Goal: Task Accomplishment & Management: Manage account settings

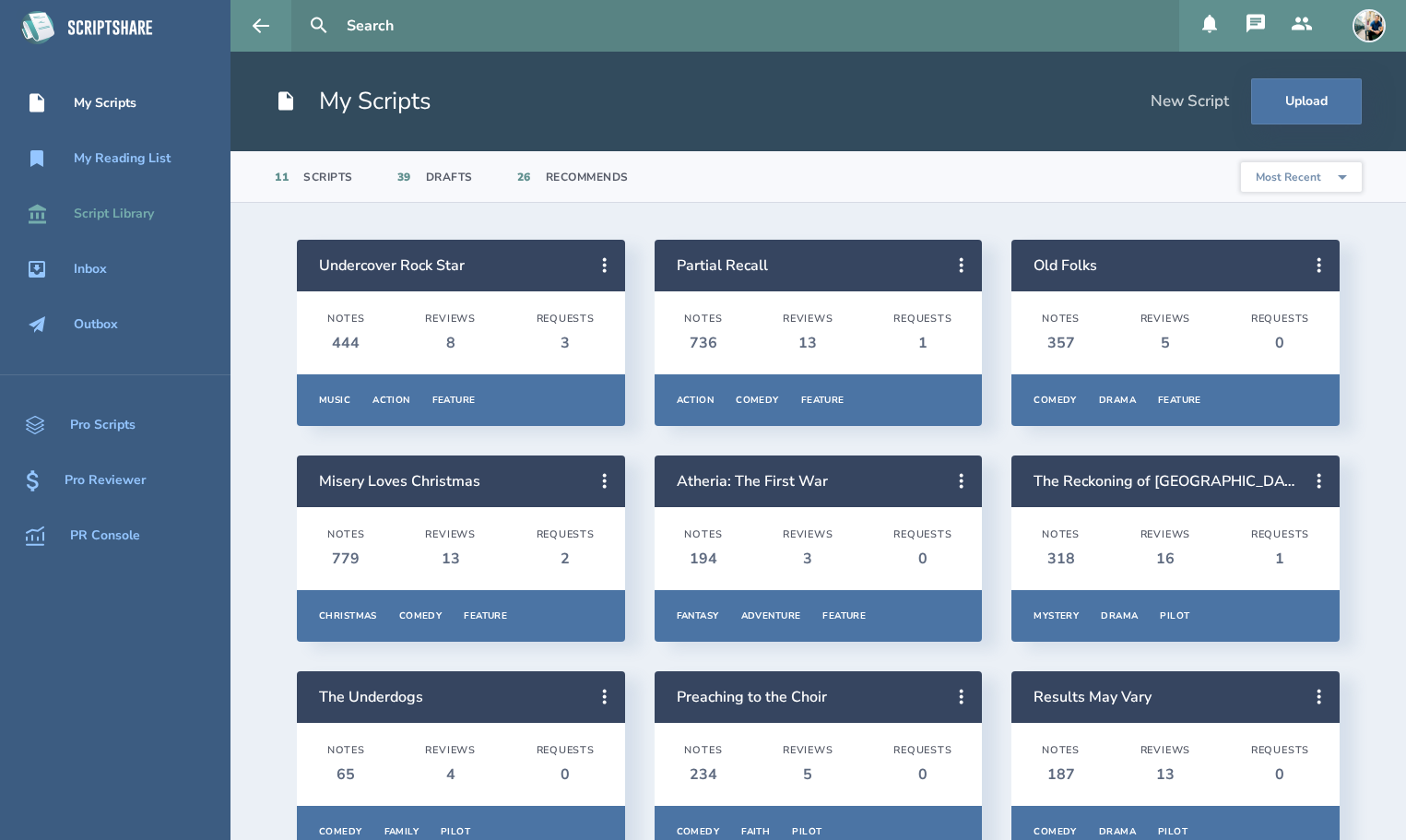
click at [108, 215] on div "Script Library" at bounding box center [114, 213] width 81 height 14
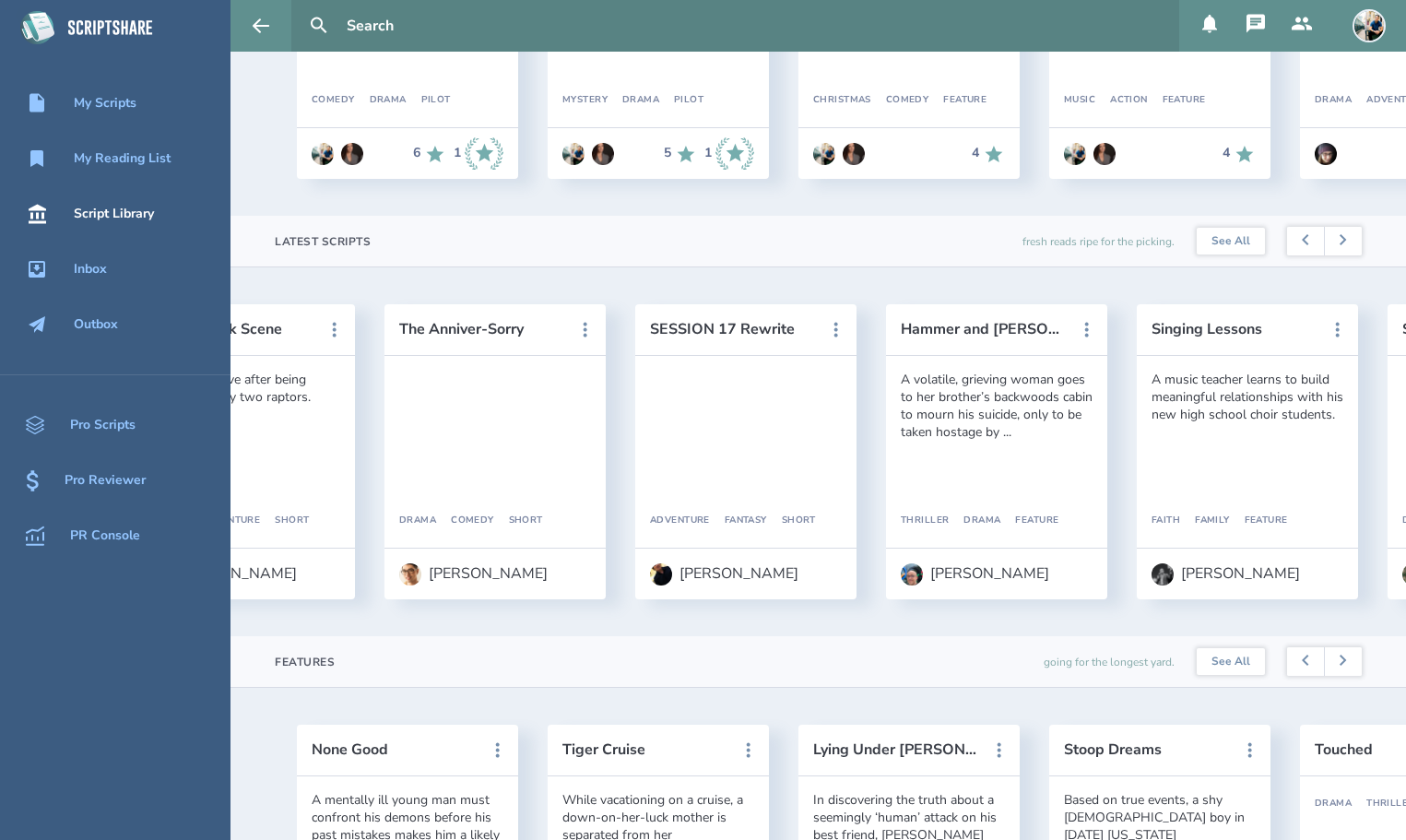
scroll to position [0, 718]
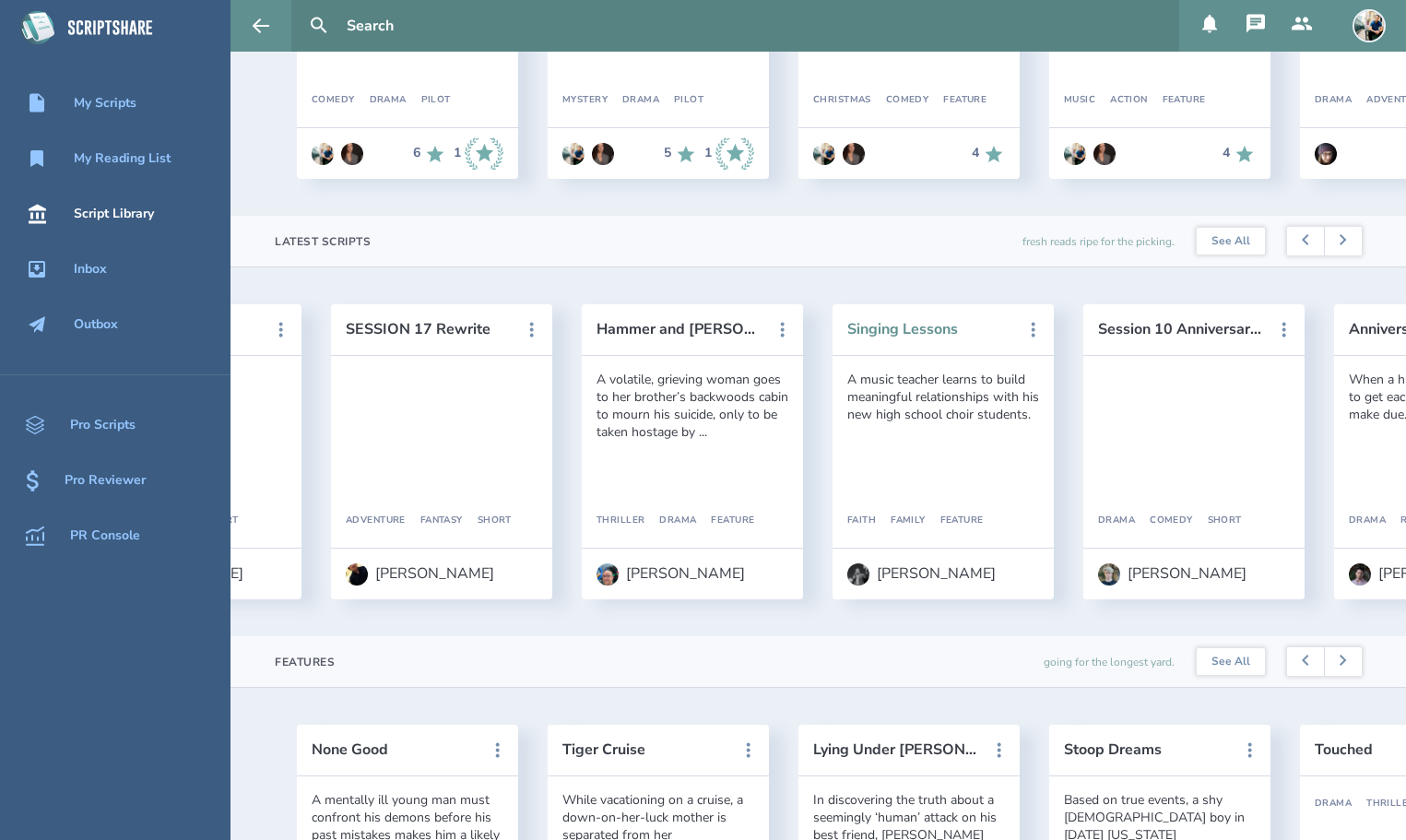
click at [872, 334] on button "Singing Lessons" at bounding box center [929, 328] width 166 height 16
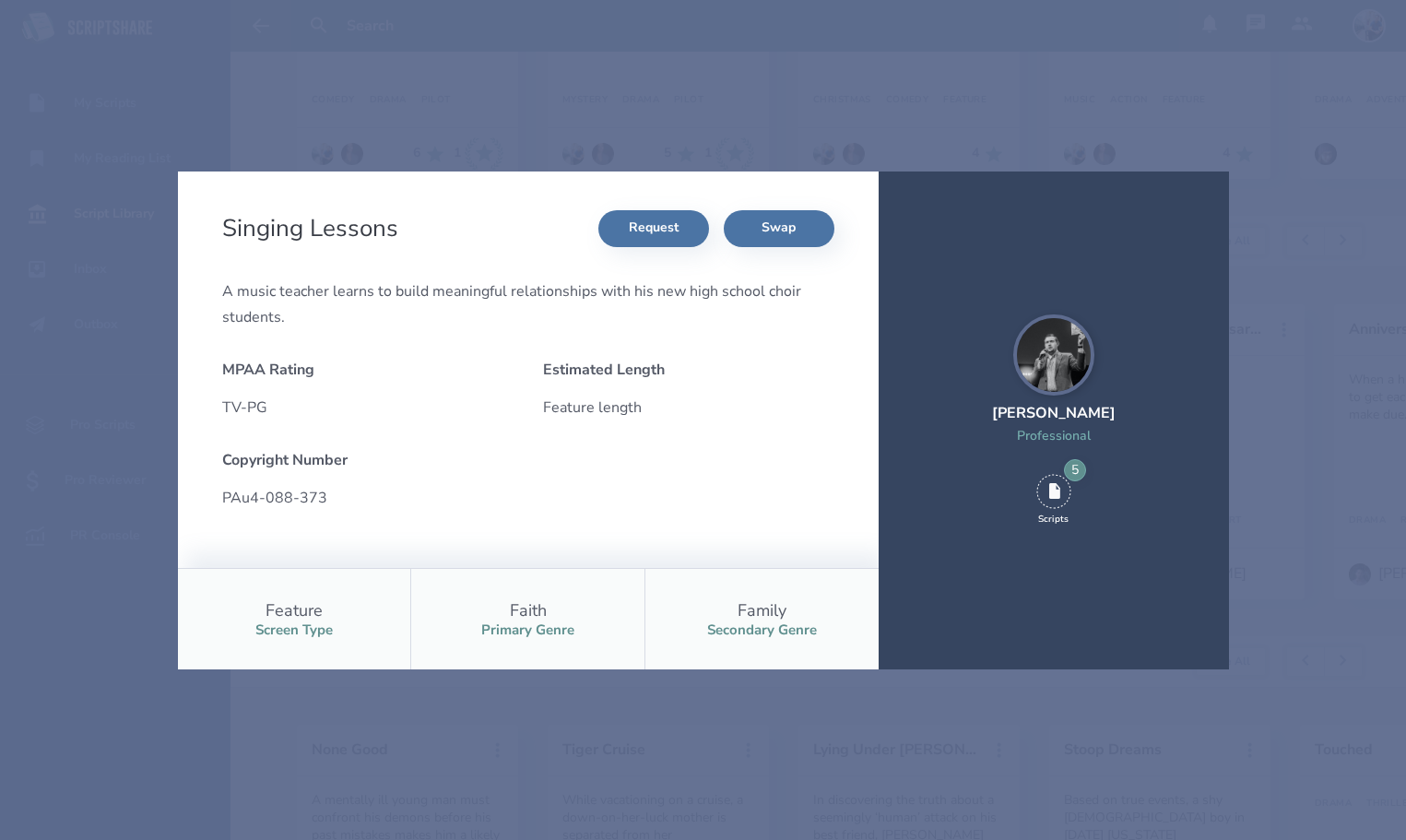
scroll to position [2, 0]
click at [637, 236] on button "Request" at bounding box center [653, 226] width 110 height 36
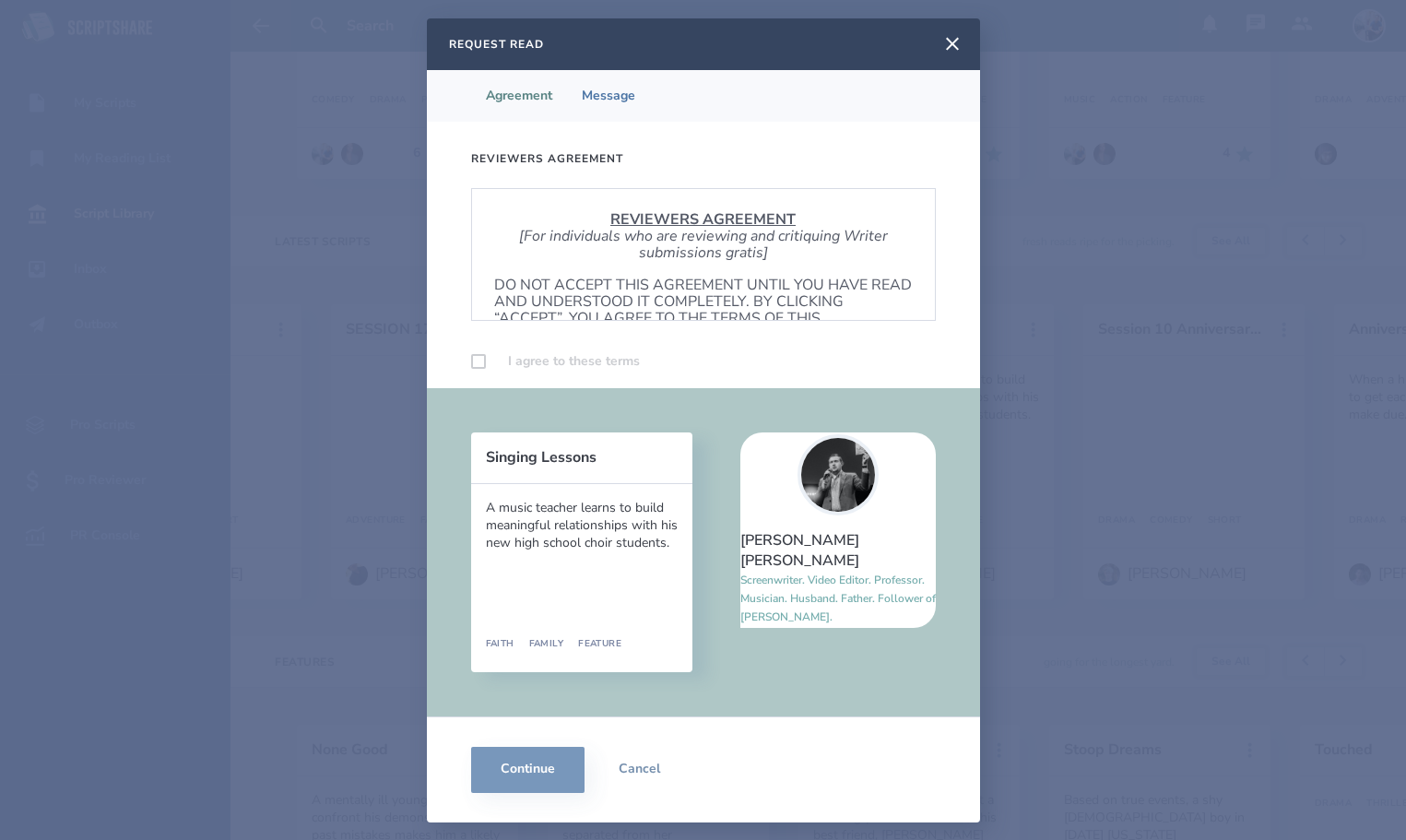
scroll to position [1116, 0]
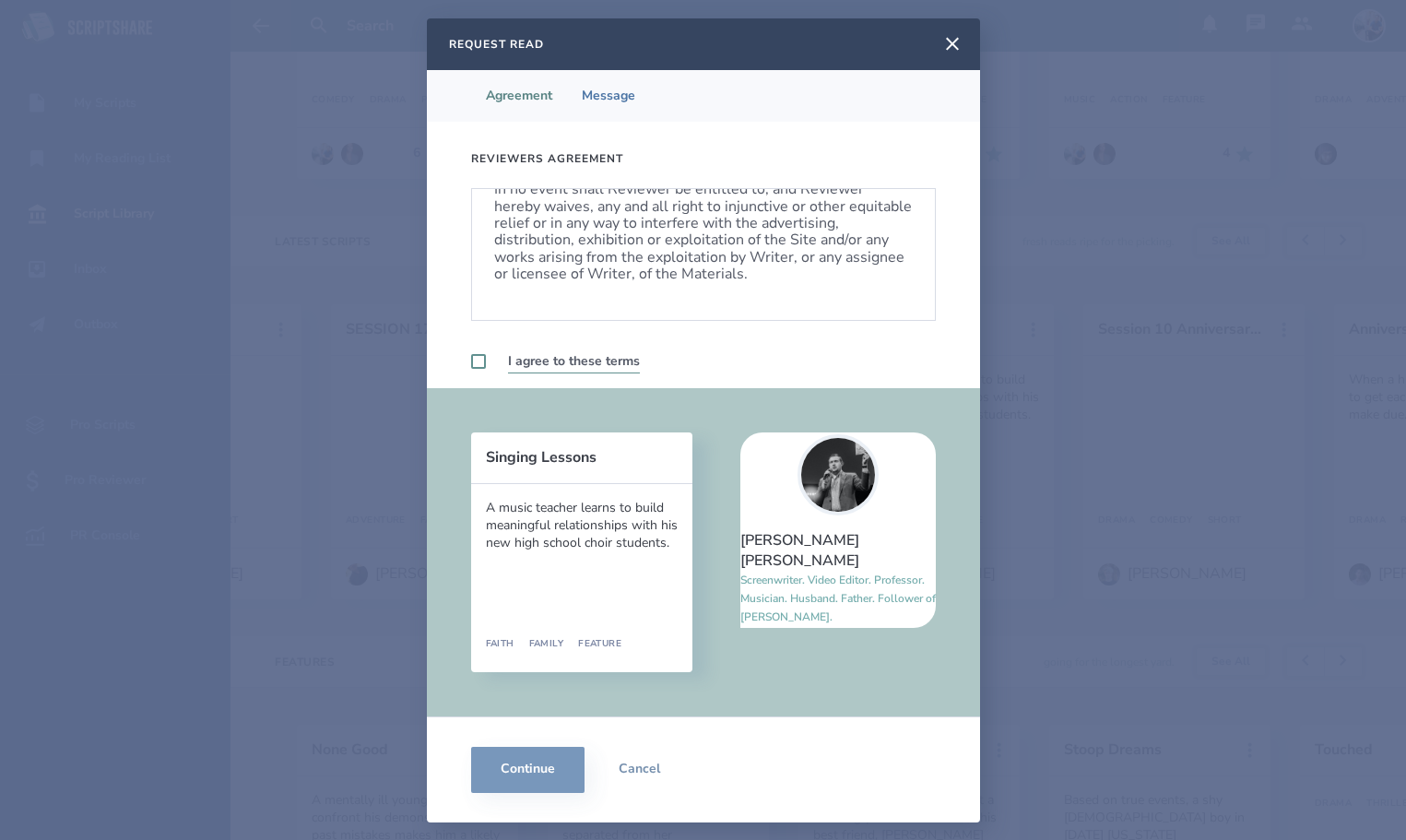
click at [474, 362] on label at bounding box center [478, 361] width 14 height 14
checkbox input "true"
click at [957, 37] on icon at bounding box center [951, 42] width 12 height 12
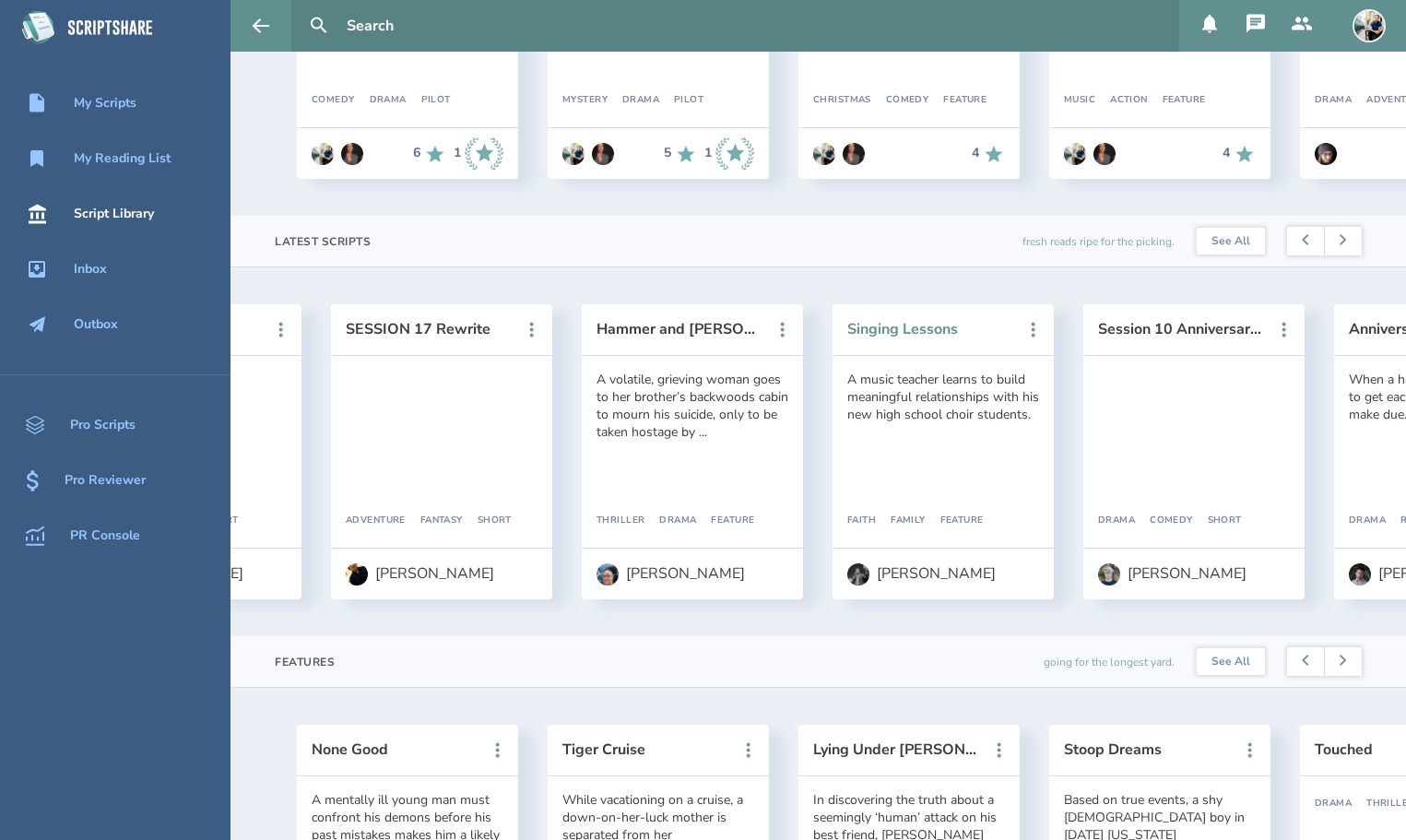
click at [918, 328] on button "Singing Lessons" at bounding box center [929, 328] width 166 height 16
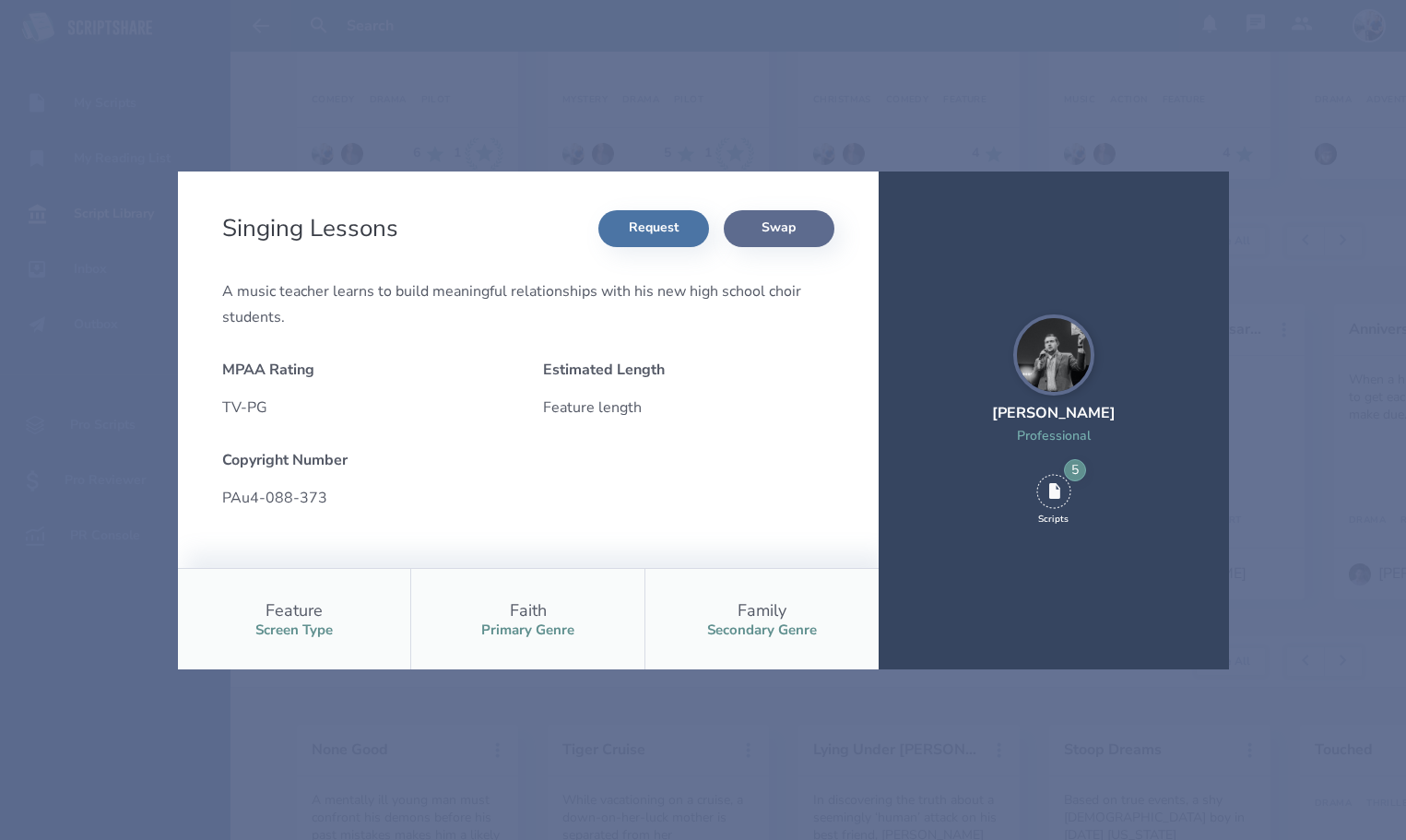
click at [785, 229] on button "Swap" at bounding box center [778, 228] width 110 height 36
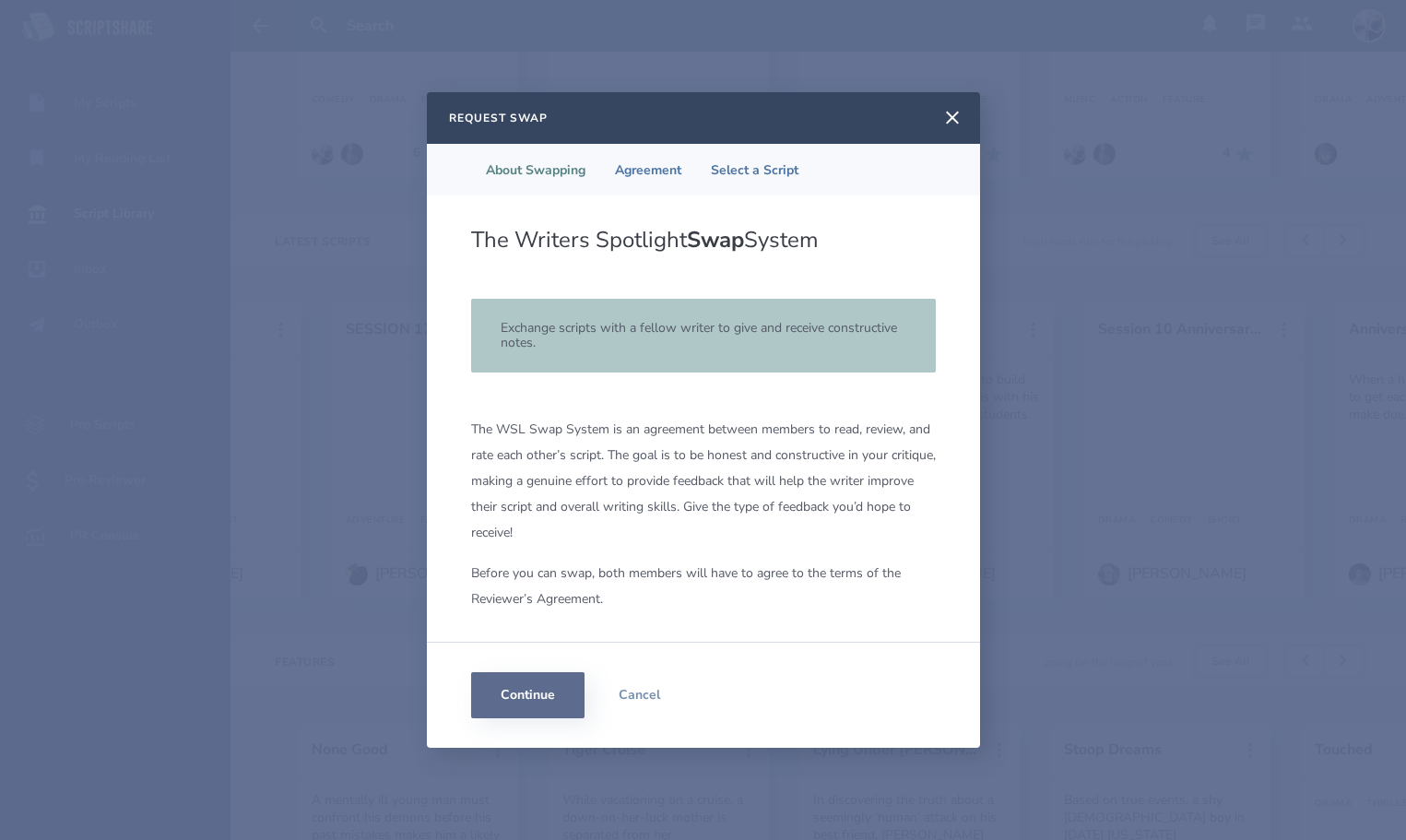
click at [540, 692] on button "Continue" at bounding box center [527, 695] width 113 height 46
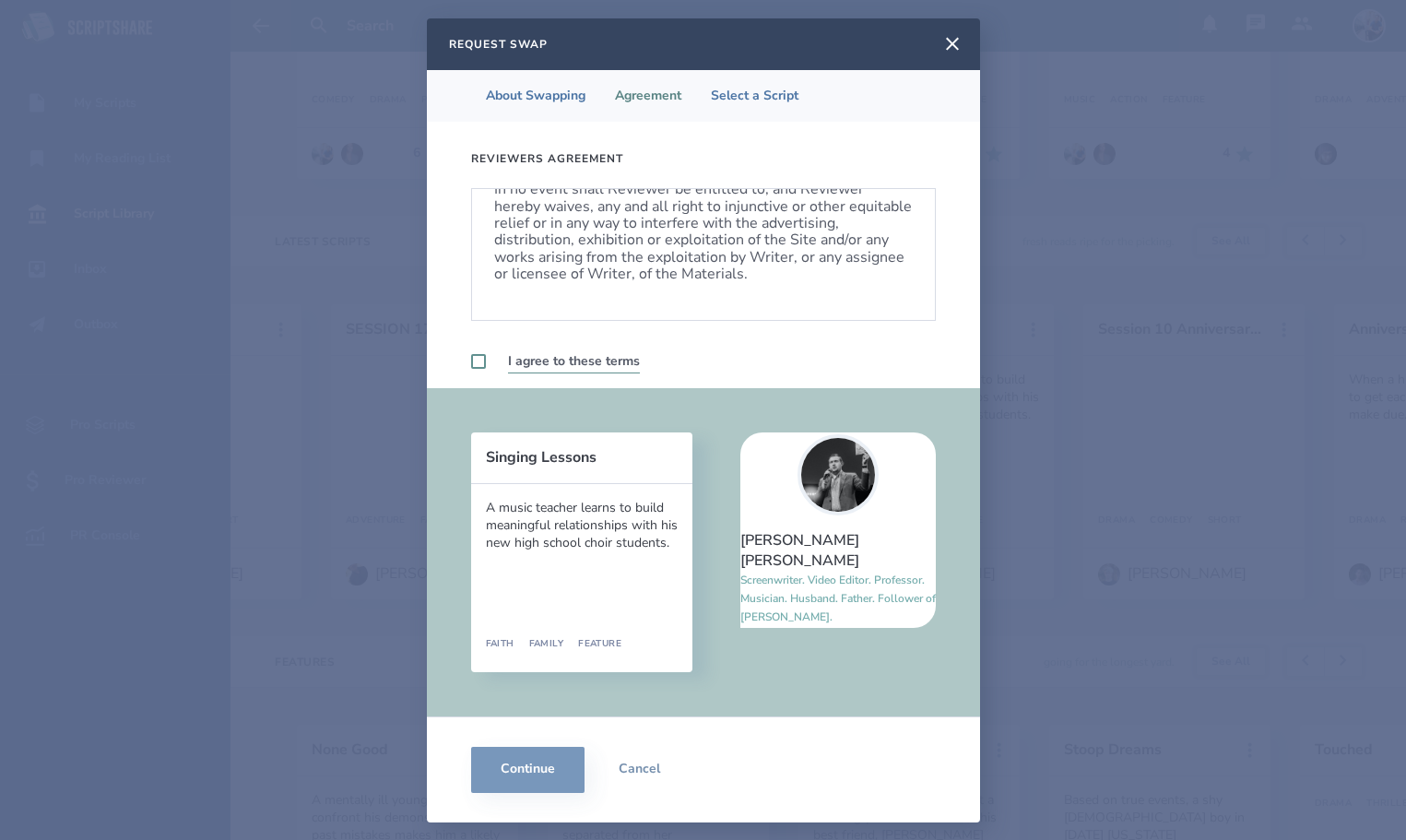
click at [474, 362] on label at bounding box center [478, 361] width 14 height 14
checkbox input "true"
click at [544, 771] on button "Continue" at bounding box center [527, 770] width 113 height 46
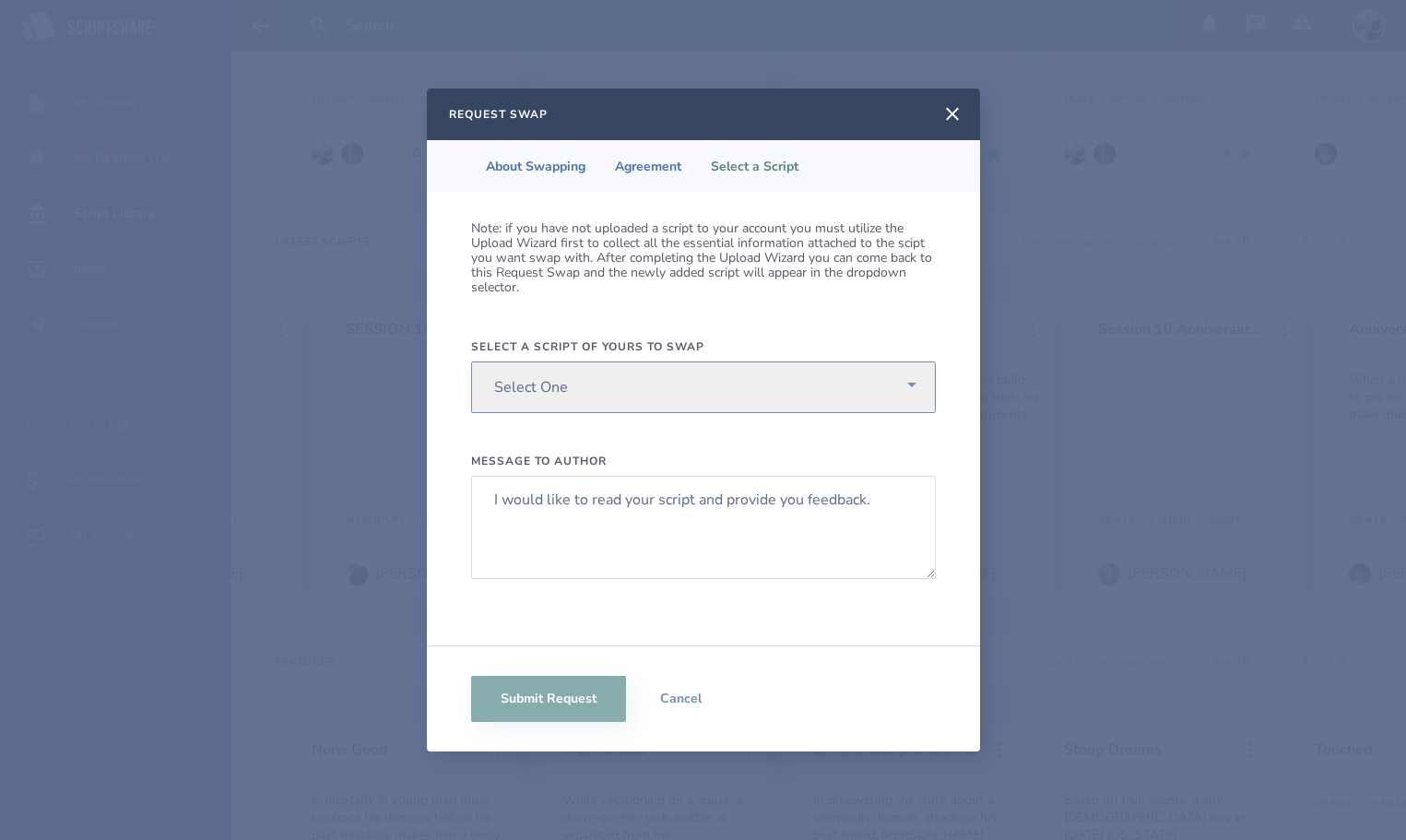
click at [903, 373] on select "Select One I Can Still make [PERSON_NAME]- Working Title Bagmen Results May Var…" at bounding box center [703, 387] width 464 height 52
select select "21"
click at [471, 362] on select "Select One I Can Still make [PERSON_NAME]- Working Title Bagmen Results May Var…" at bounding box center [703, 387] width 464 height 52
click at [690, 694] on button "Cancel" at bounding box center [681, 699] width 110 height 46
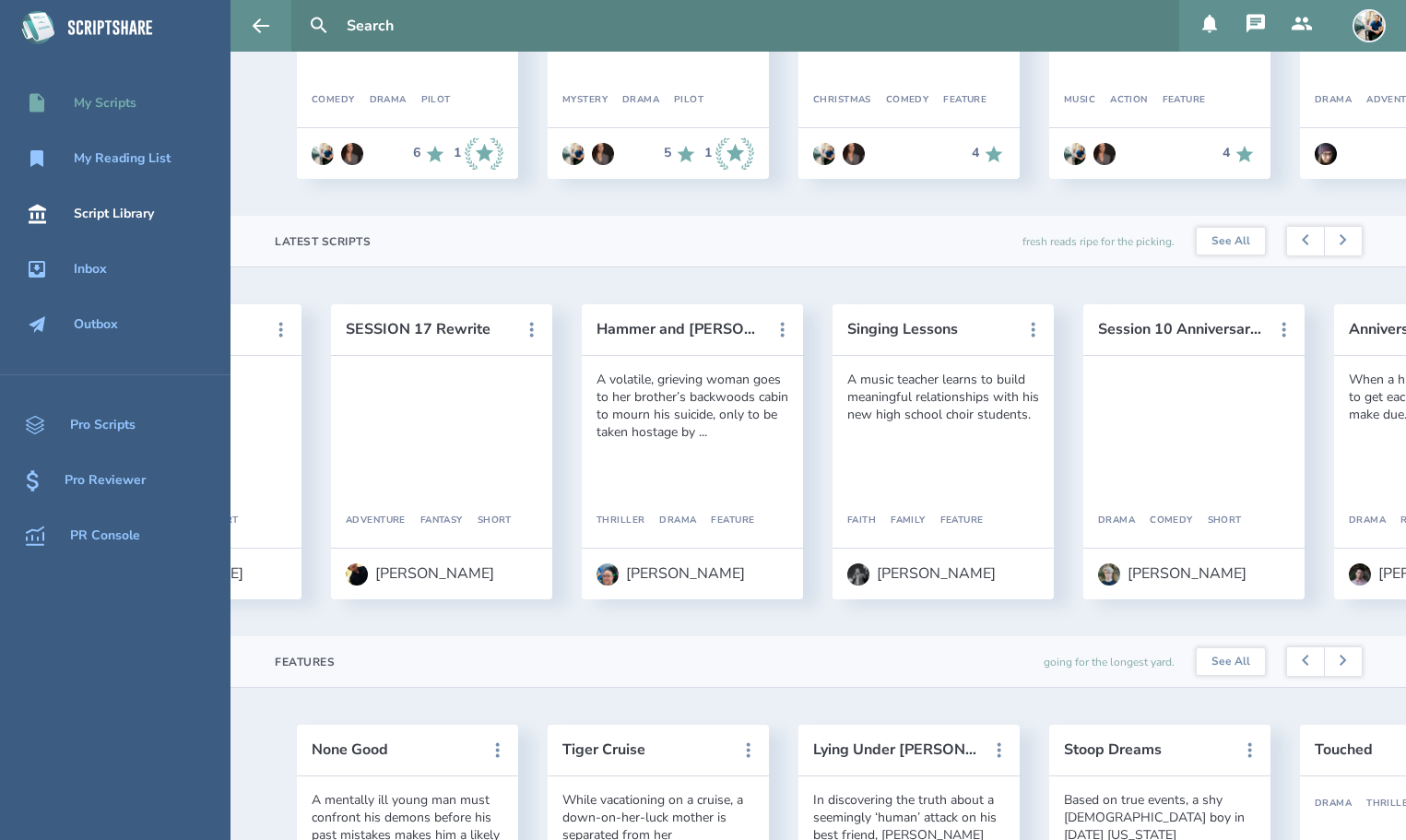
click at [115, 105] on div "My Scripts" at bounding box center [105, 103] width 62 height 14
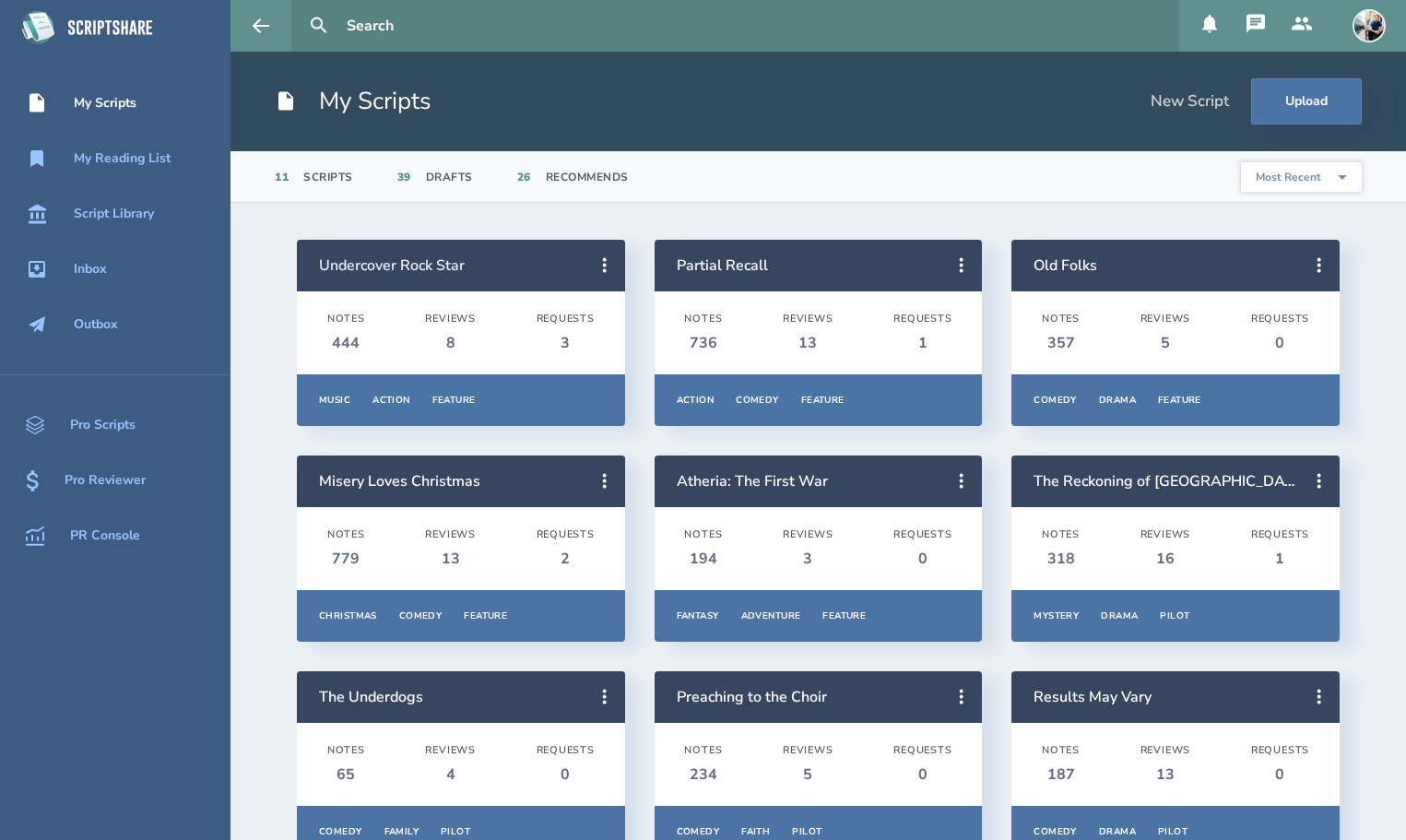
click at [420, 264] on link "Undercover Rock Star" at bounding box center [392, 265] width 146 height 20
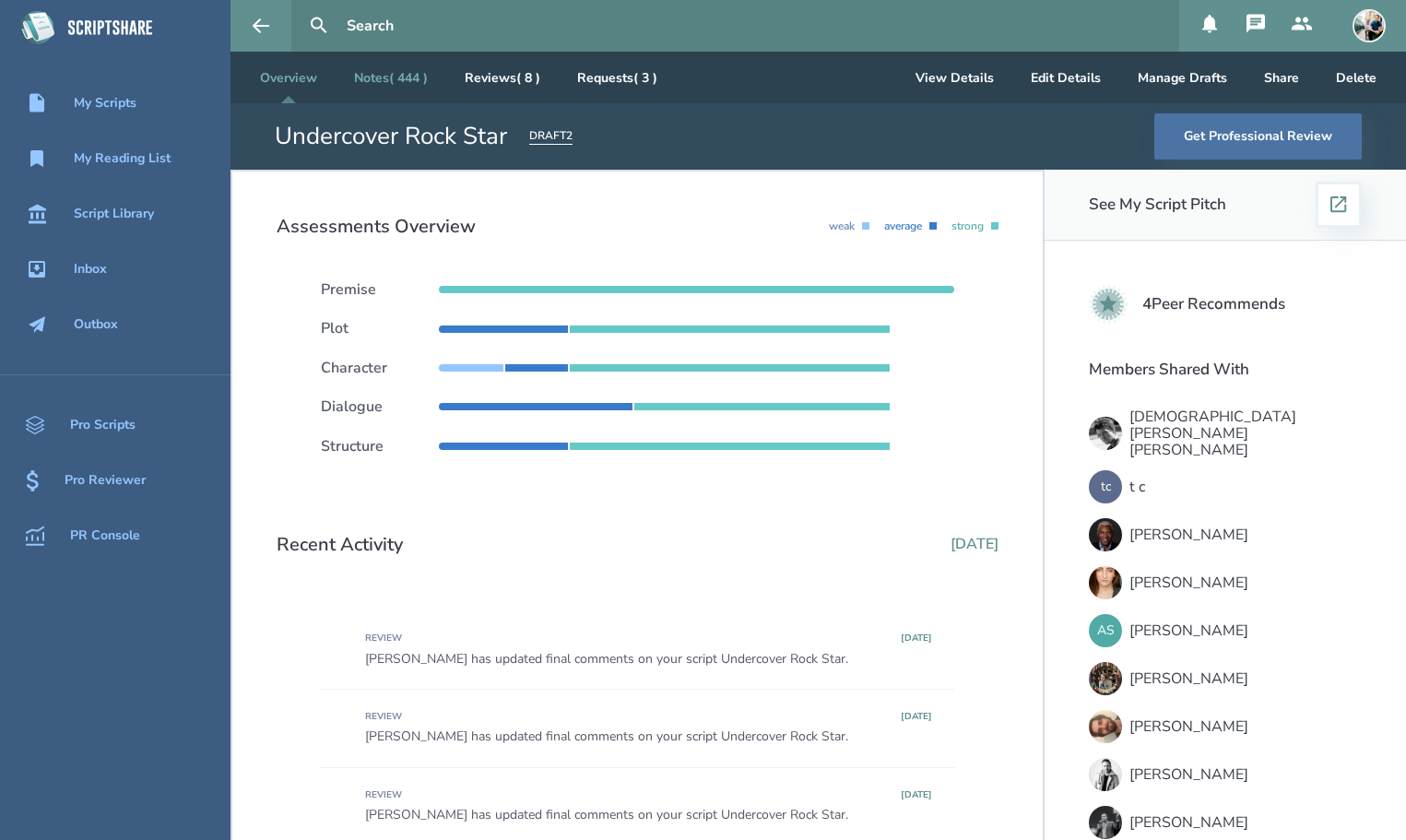
click at [380, 85] on link "Notes ( 444 )" at bounding box center [391, 78] width 104 height 52
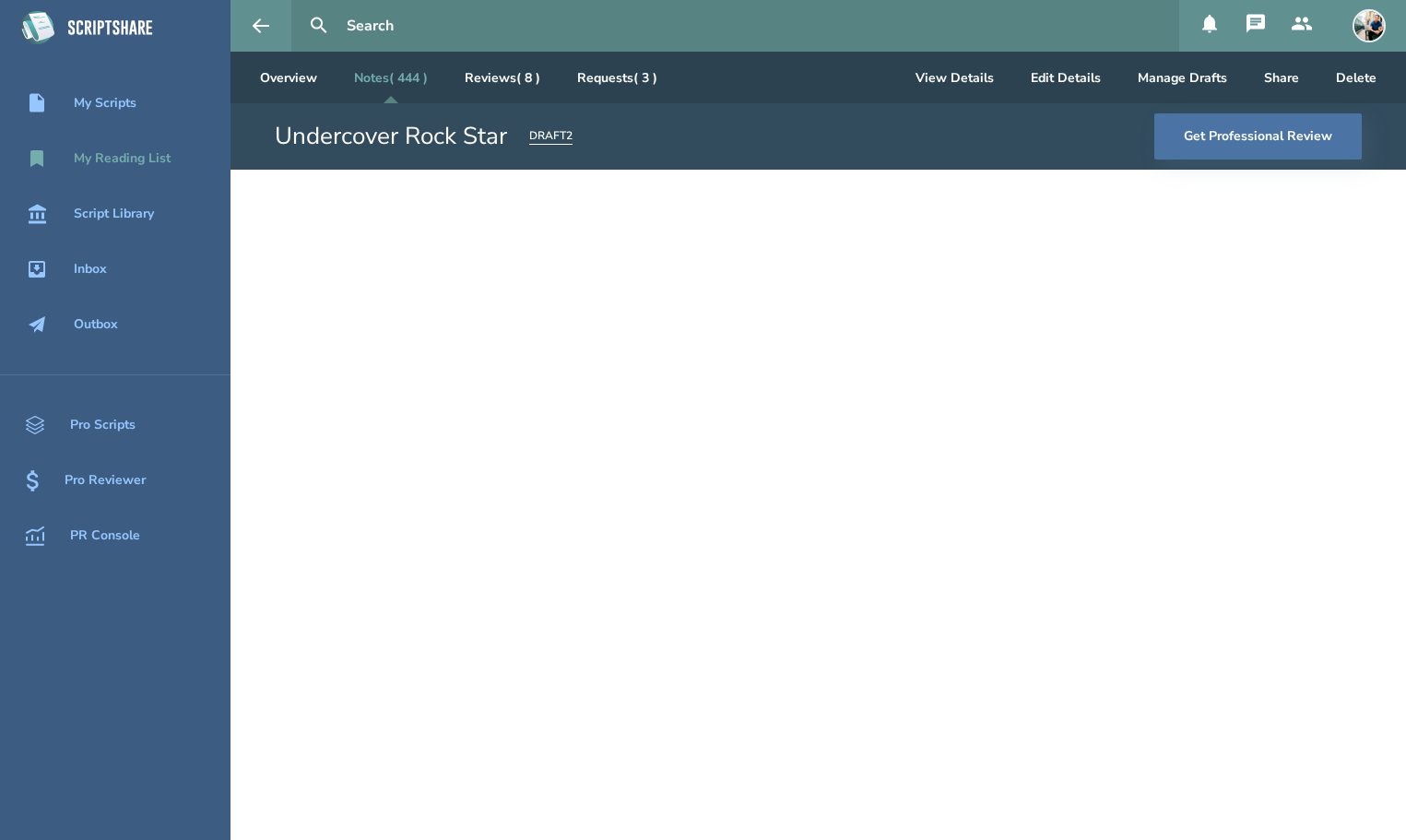
click at [140, 159] on div "My Reading List" at bounding box center [122, 158] width 97 height 14
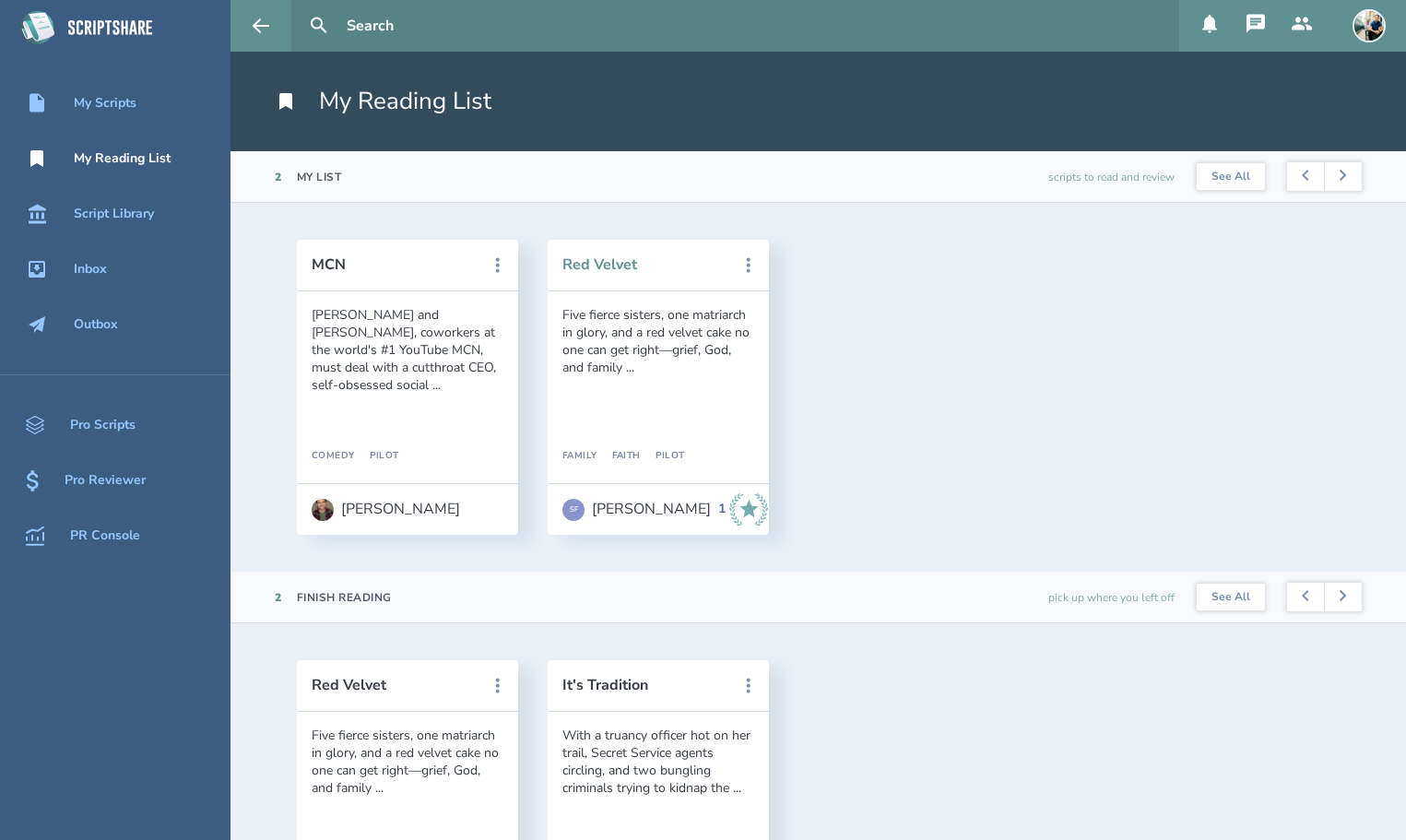
click at [573, 265] on button "Red Velvet" at bounding box center [644, 264] width 166 height 16
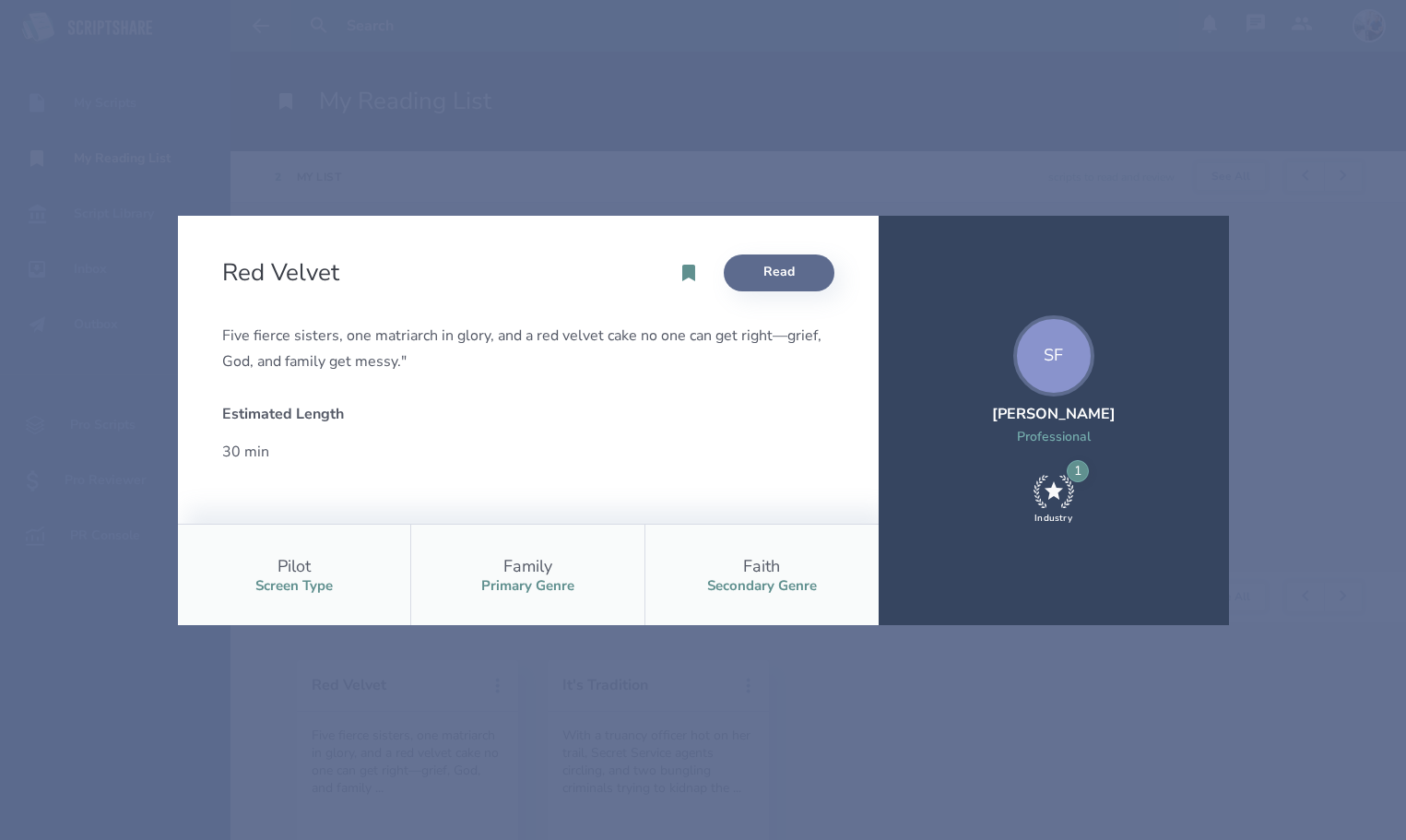
click at [761, 276] on link "Read" at bounding box center [778, 272] width 110 height 36
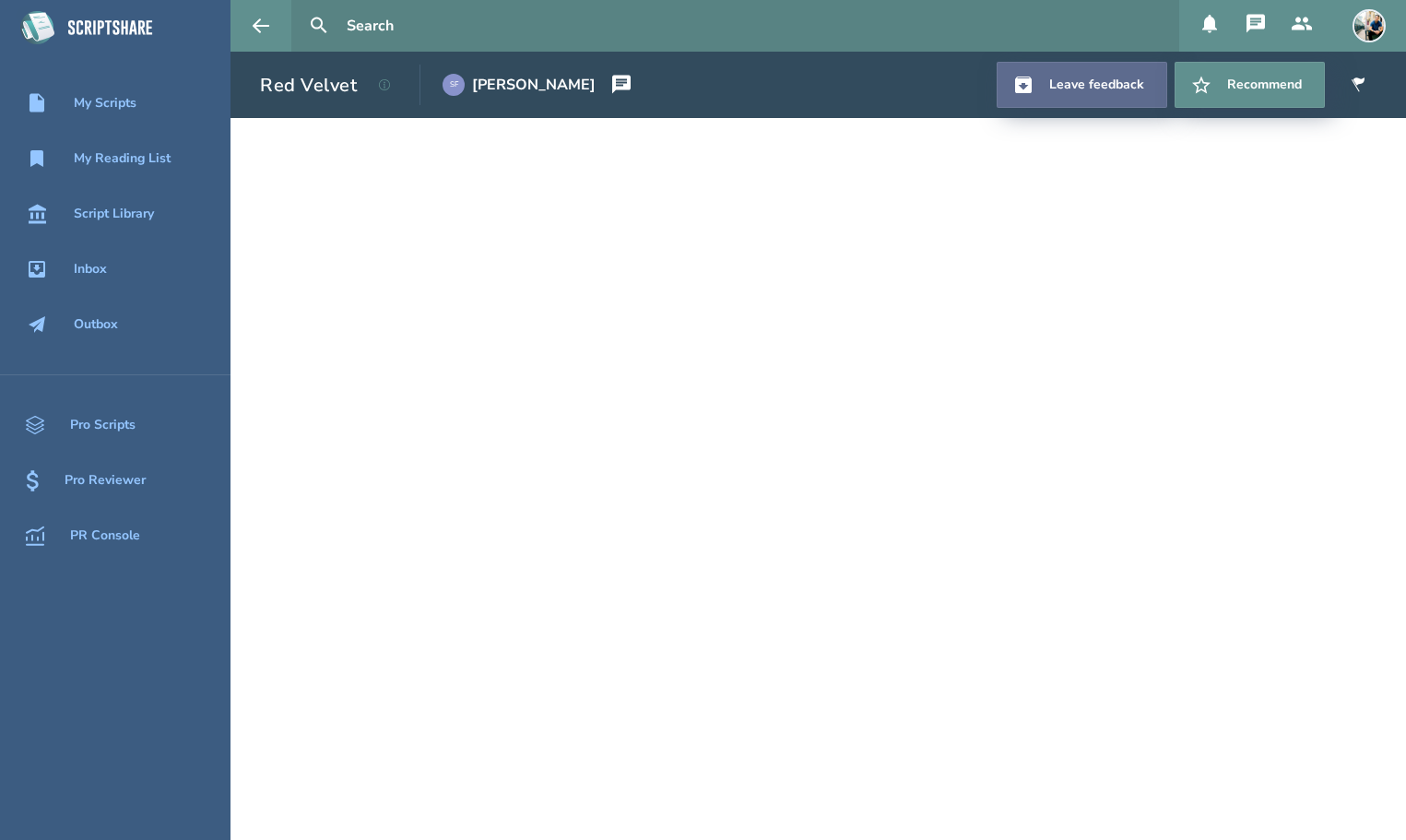
click at [1091, 83] on link "Leave feedback" at bounding box center [1082, 84] width 171 height 46
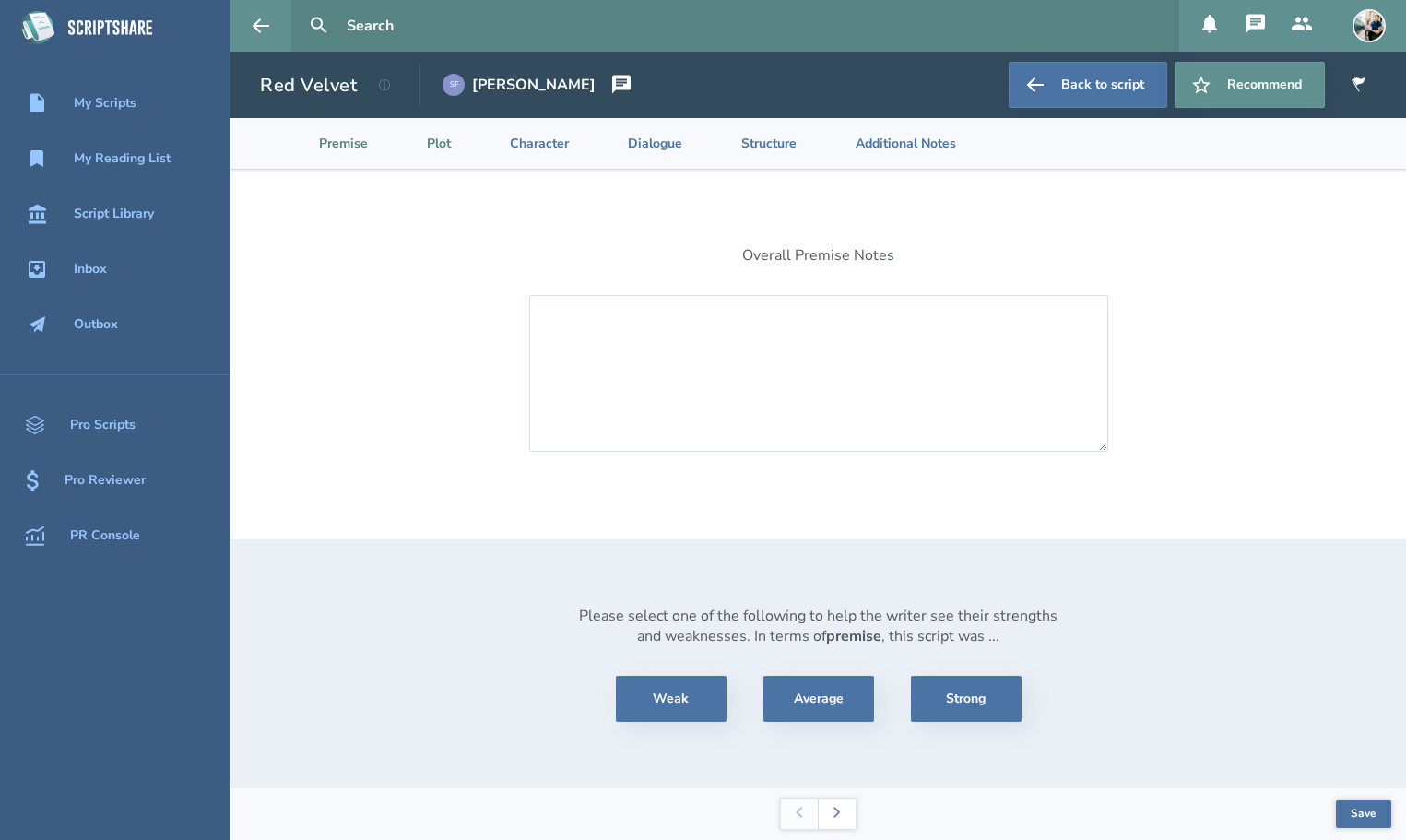
click at [455, 152] on li "Plot" at bounding box center [424, 143] width 83 height 51
click at [354, 133] on li "Premise" at bounding box center [328, 143] width 107 height 51
click at [448, 148] on li "Plot" at bounding box center [424, 143] width 83 height 51
click at [563, 138] on li "Character" at bounding box center [524, 143] width 118 height 51
click at [654, 140] on li "Dialogue" at bounding box center [640, 143] width 113 height 51
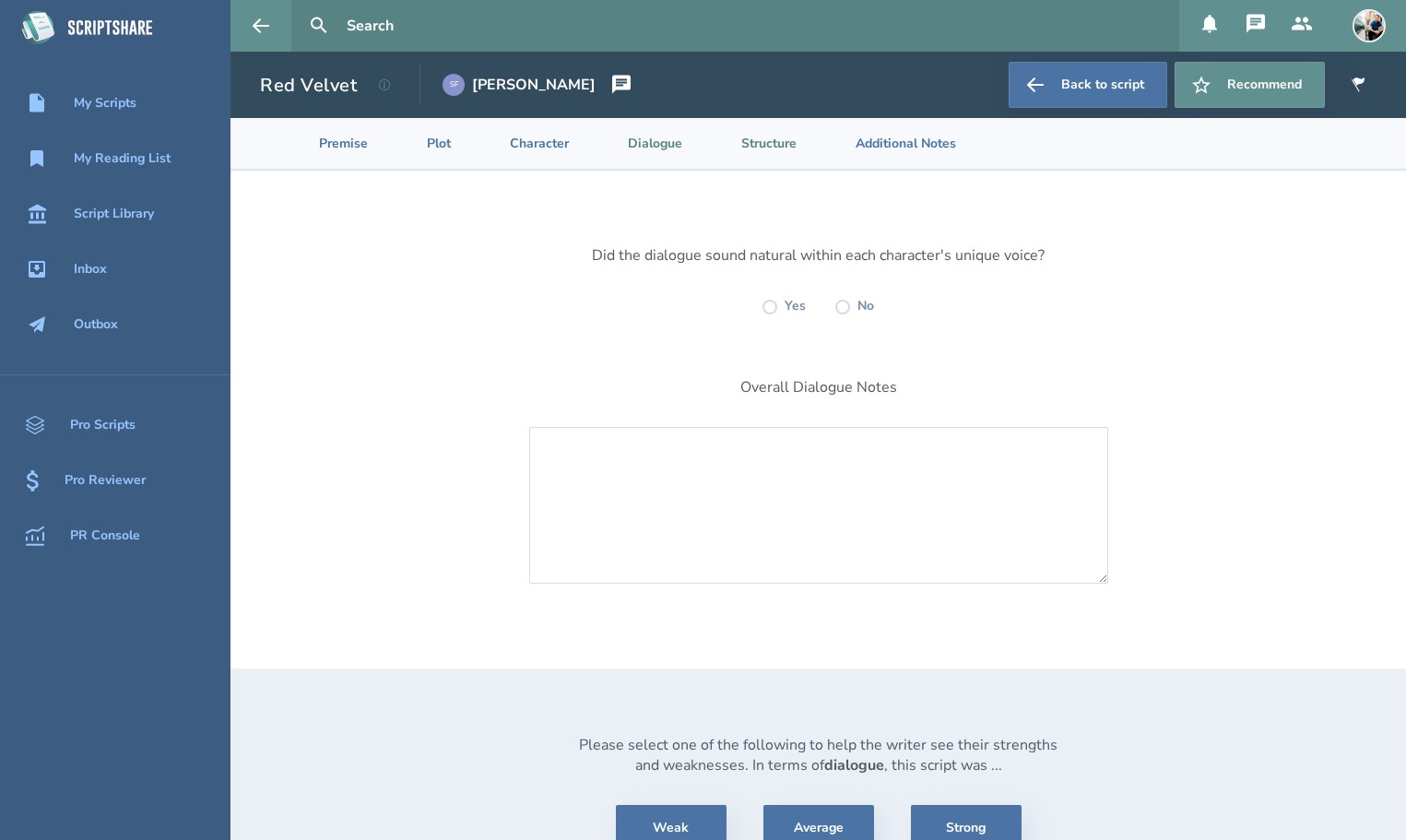
click at [789, 158] on li "Structure" at bounding box center [754, 143] width 114 height 51
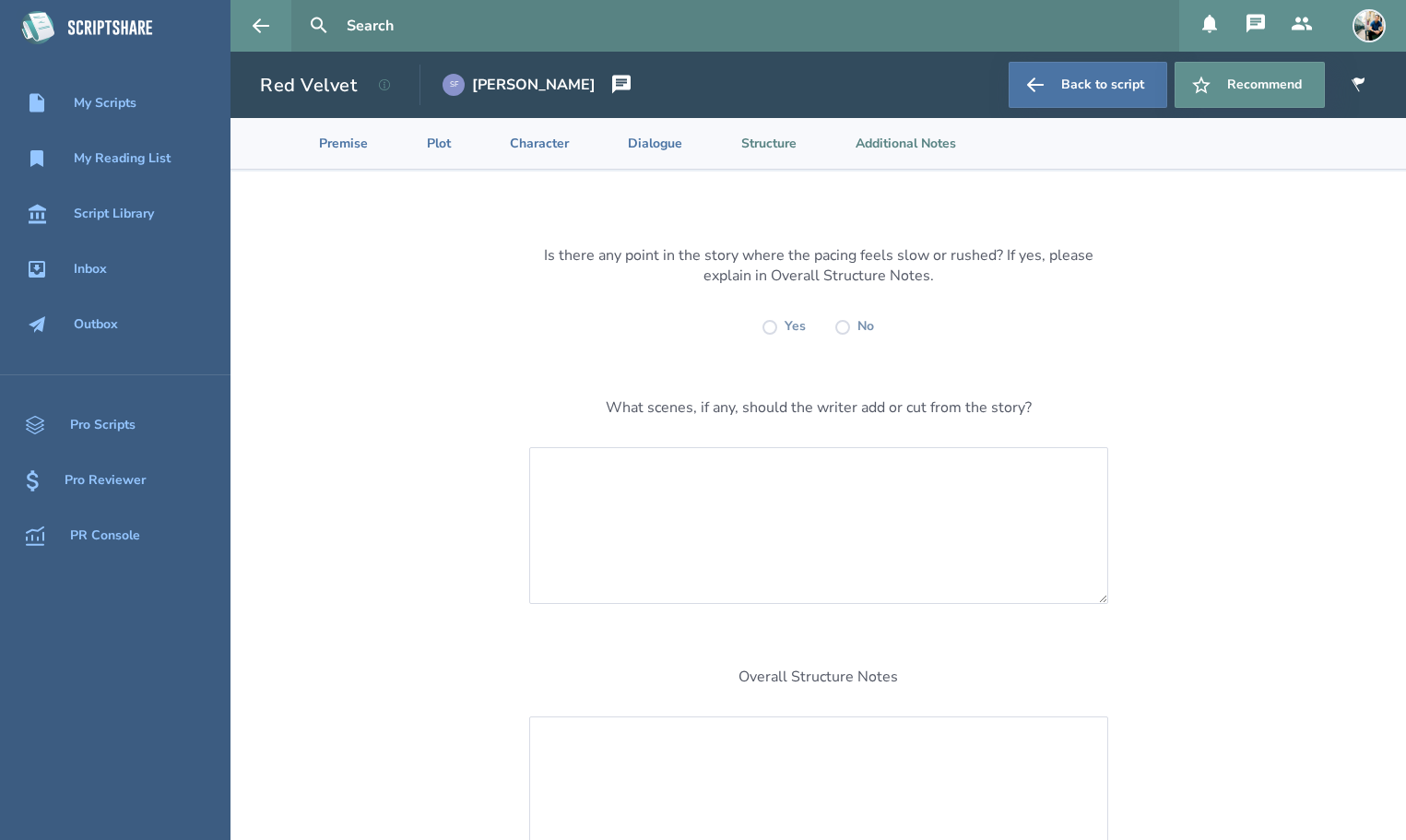
click at [928, 139] on li "Additional Notes" at bounding box center [891, 143] width 159 height 51
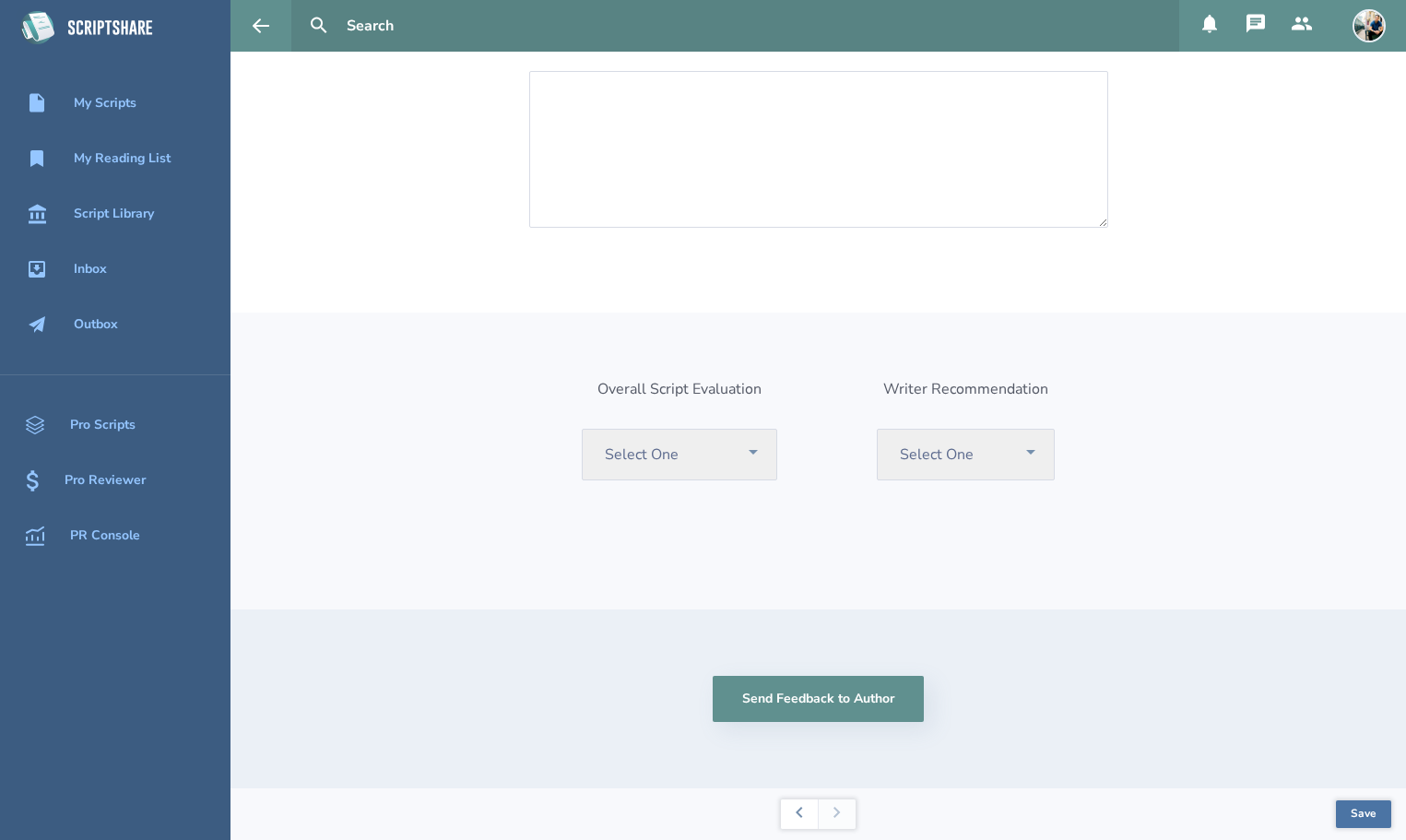
scroll to position [245, 0]
click at [749, 460] on select "Select One Recommend Consider Consider with Rewrite Pass" at bounding box center [679, 455] width 196 height 52
click at [1010, 445] on select "Select One Recommend Writer Consider Writer Pass" at bounding box center [965, 455] width 177 height 52
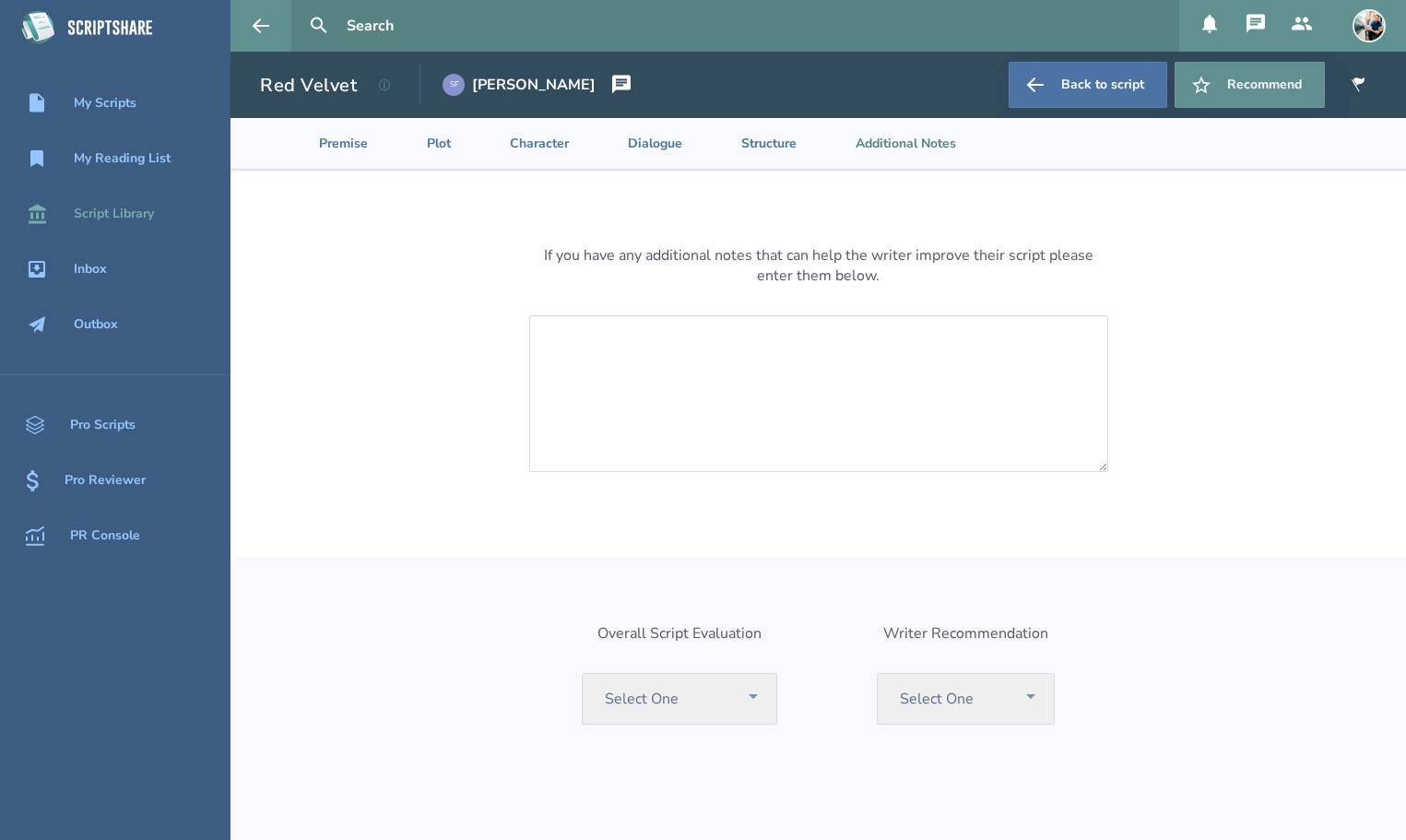
click at [107, 201] on link "Script Library" at bounding box center [115, 214] width 230 height 40
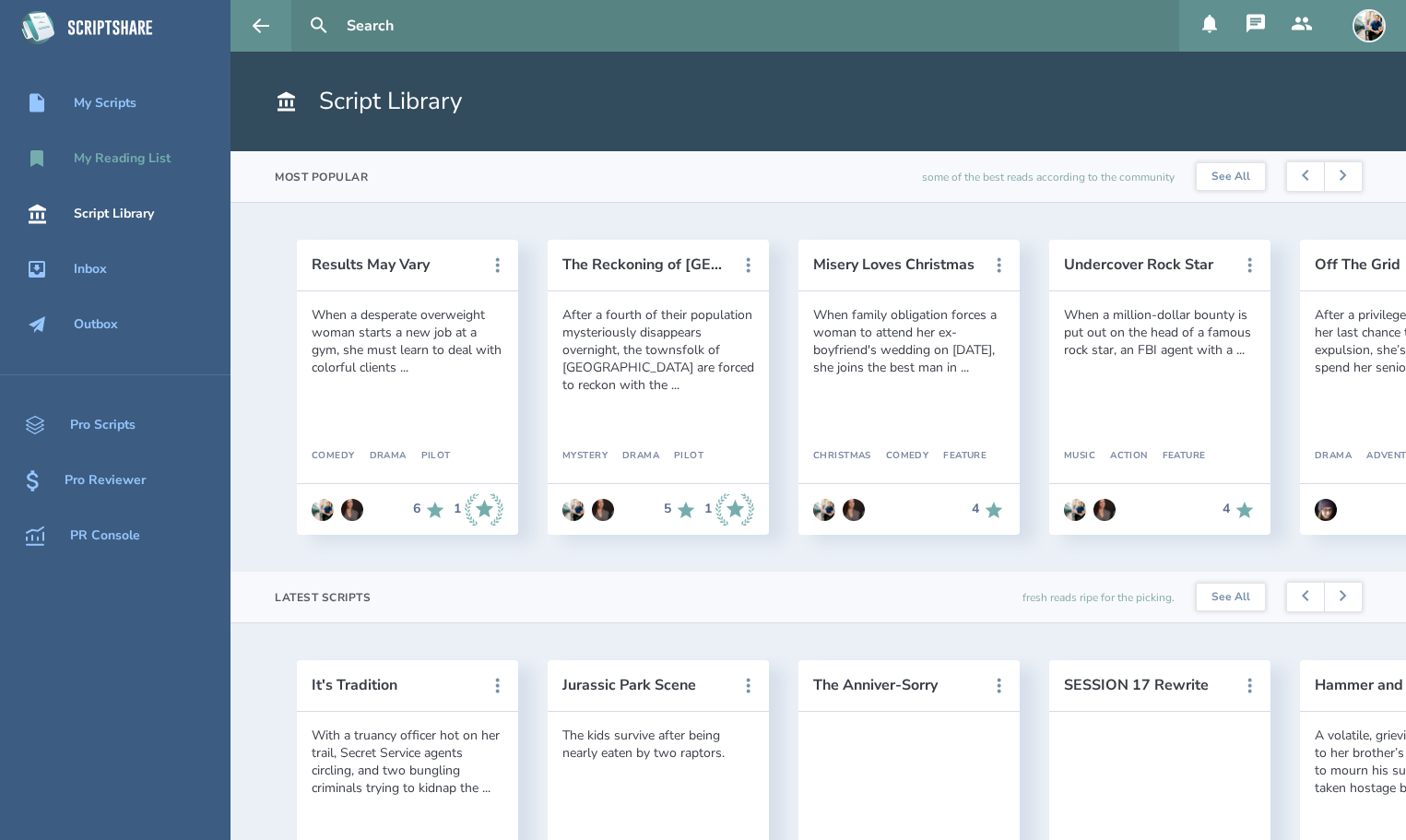
click at [154, 170] on link "My Reading List" at bounding box center [115, 158] width 230 height 40
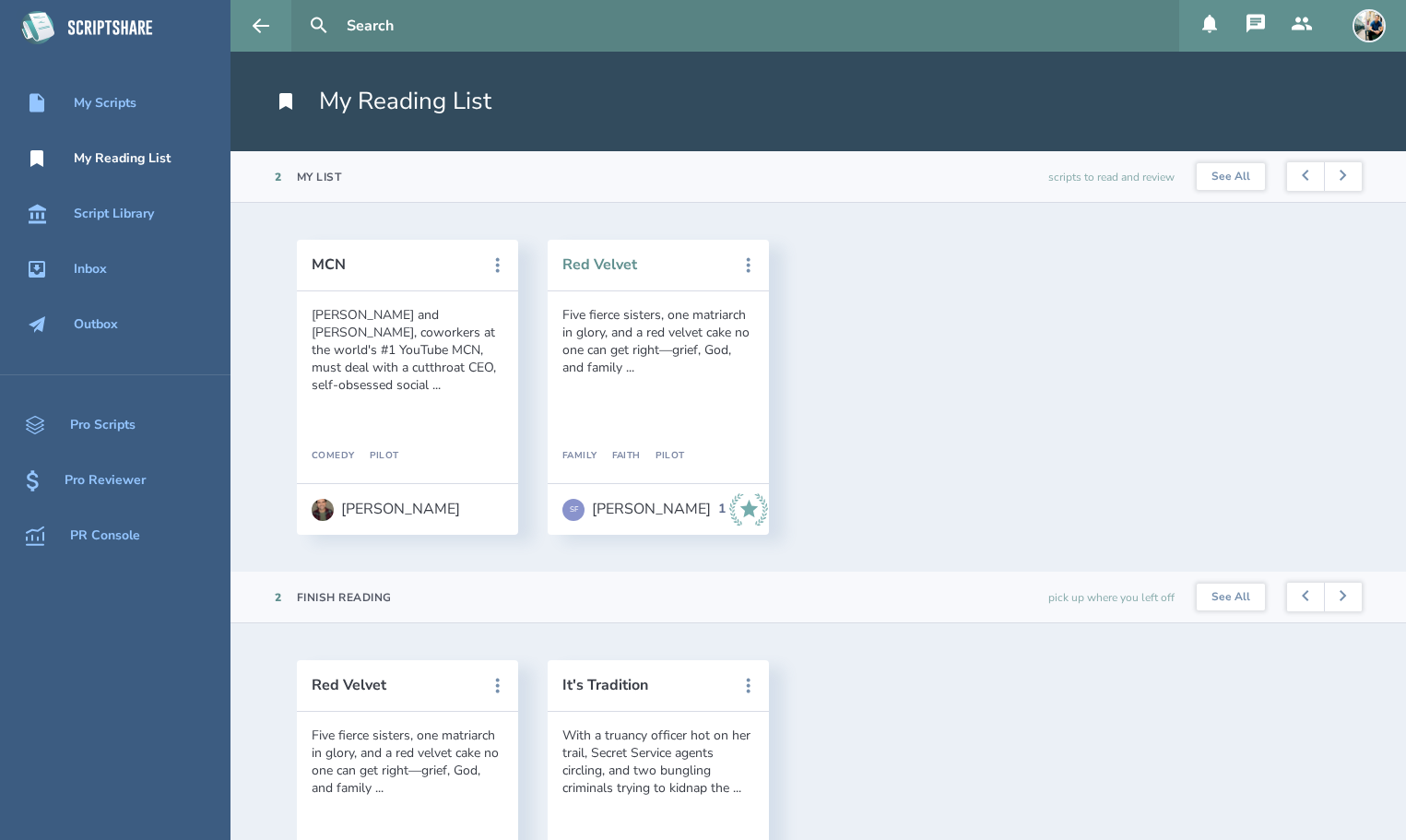
click at [615, 268] on button "Red Velvet" at bounding box center [644, 264] width 166 height 16
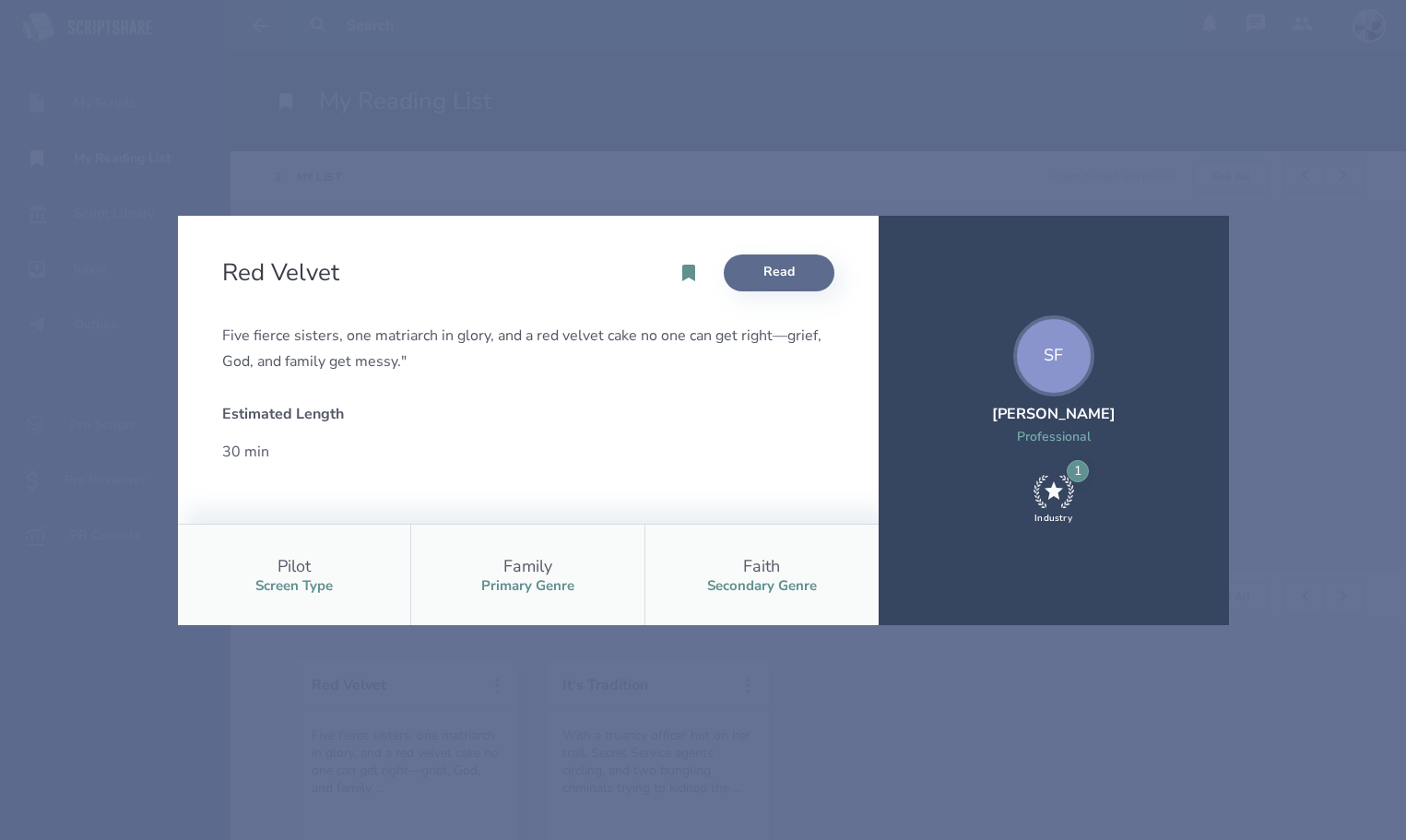
click at [765, 273] on link "Read" at bounding box center [778, 272] width 110 height 36
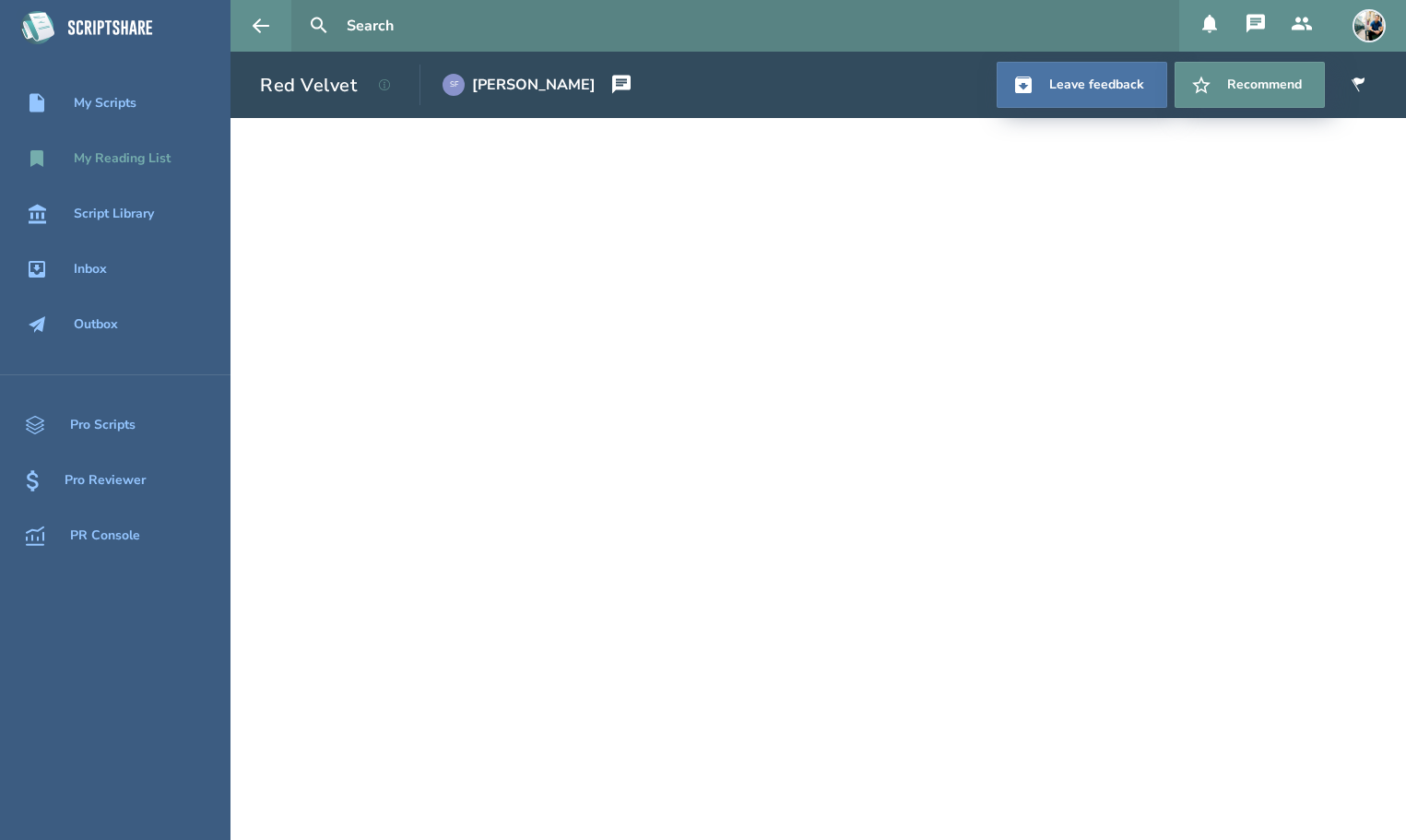
click at [129, 154] on div "My Reading List" at bounding box center [122, 158] width 97 height 14
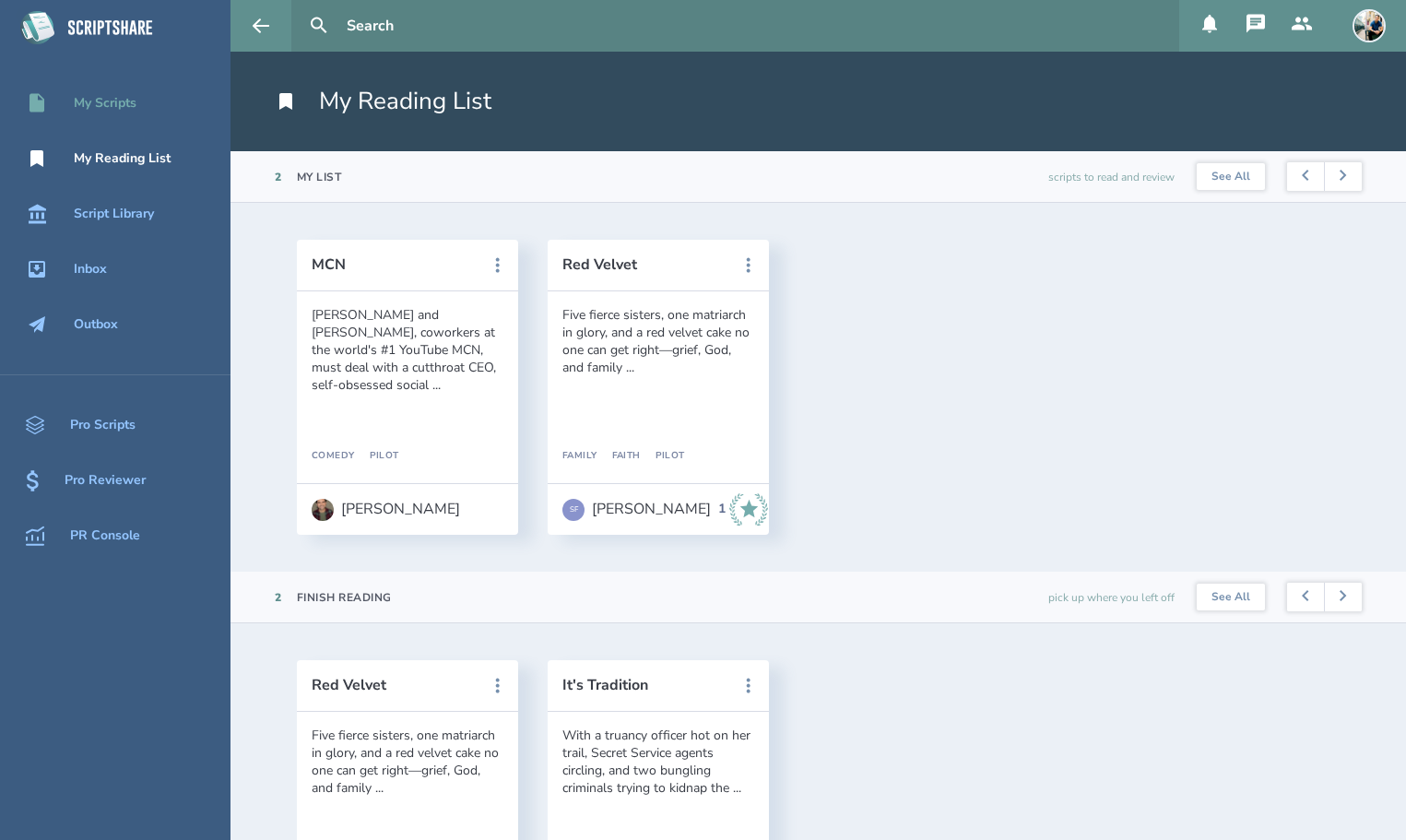
click at [106, 90] on link "My Scripts" at bounding box center [115, 104] width 230 height 40
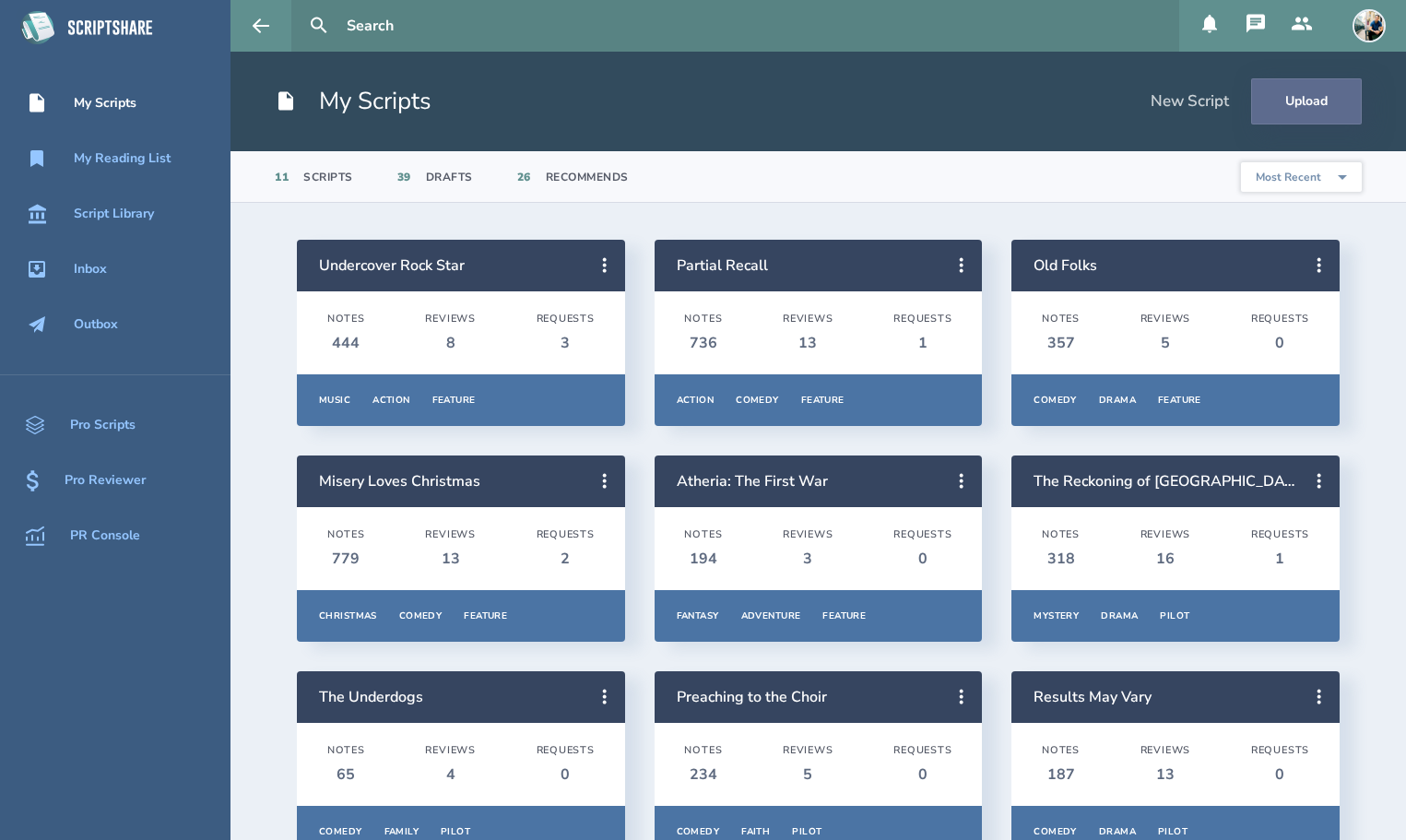
click at [1311, 97] on button "Upload" at bounding box center [1305, 102] width 110 height 46
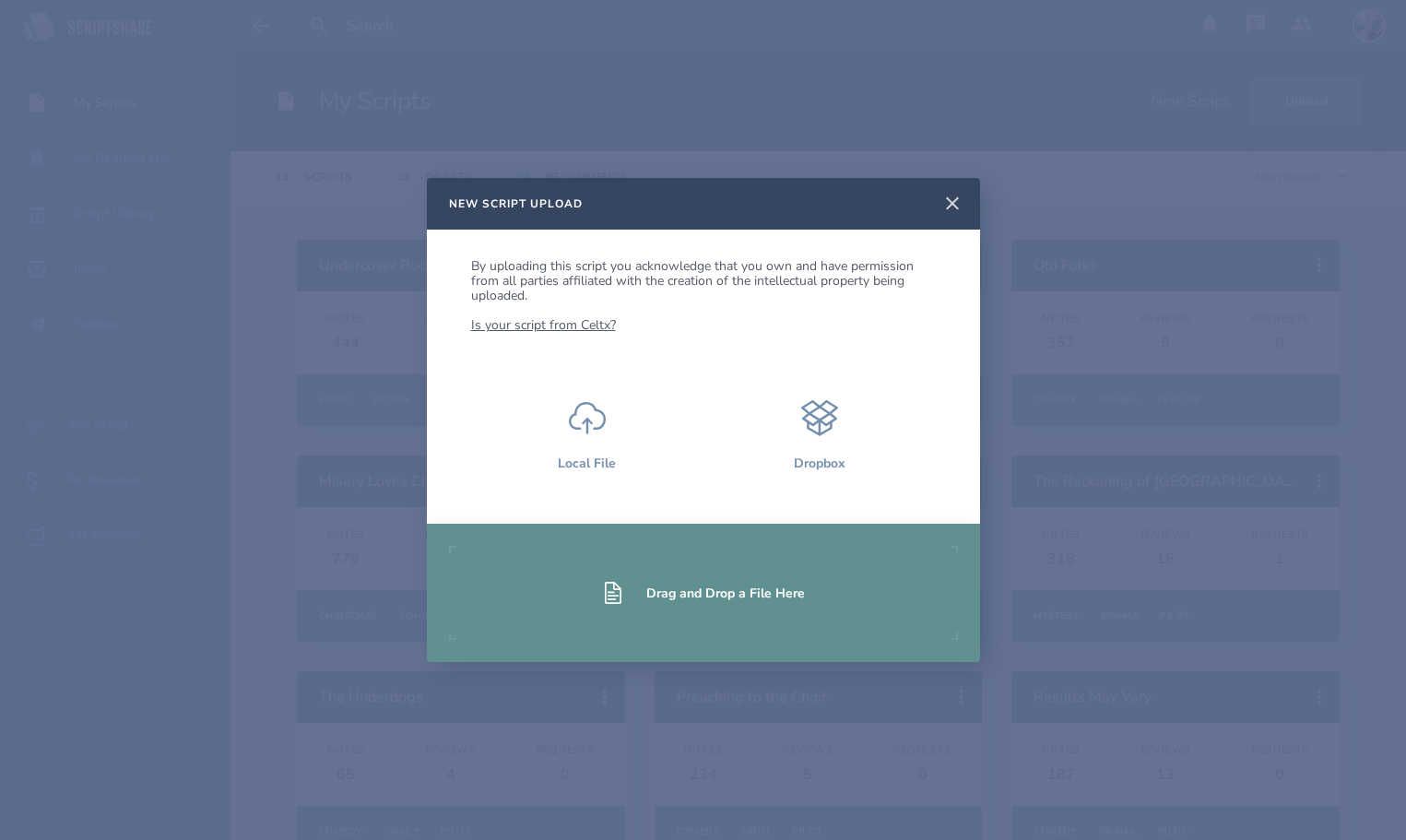
click at [949, 198] on icon at bounding box center [951, 203] width 22 height 22
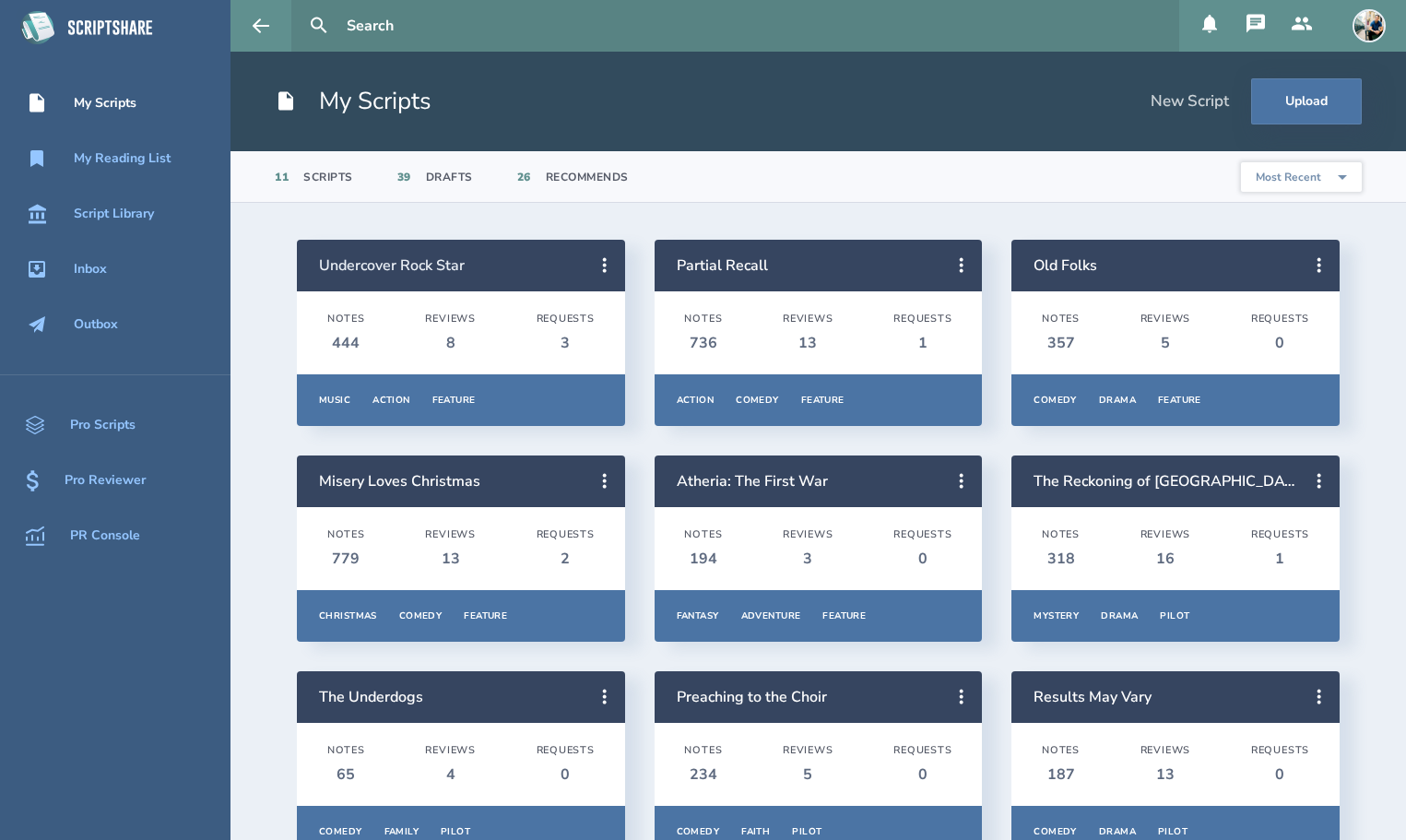
click at [407, 267] on link "Undercover Rock Star" at bounding box center [392, 265] width 146 height 20
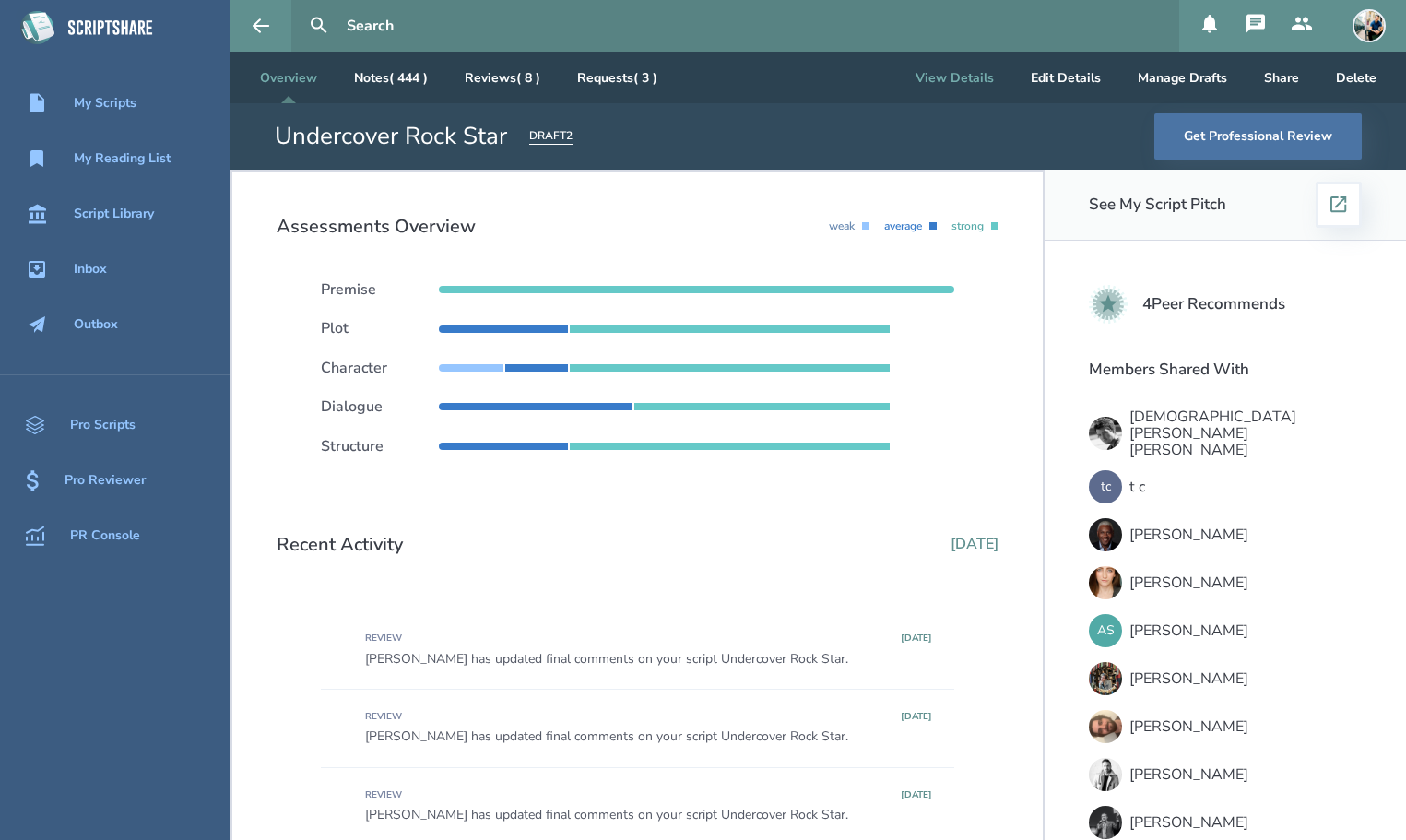
click at [982, 74] on button "View Details" at bounding box center [954, 78] width 107 height 52
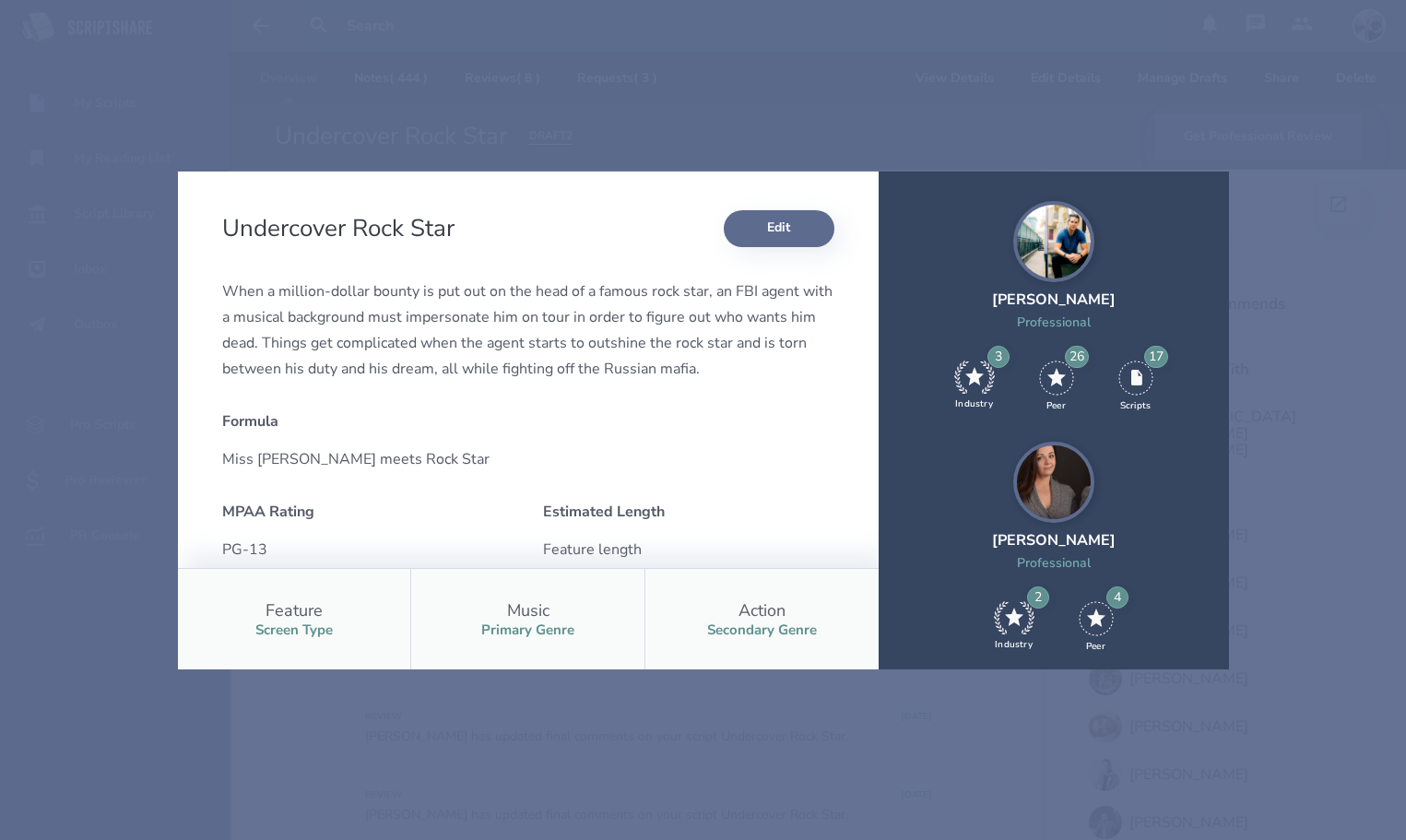
click at [794, 222] on button "Edit" at bounding box center [778, 228] width 110 height 36
select select "14"
select select "1"
select select "3"
select select "4"
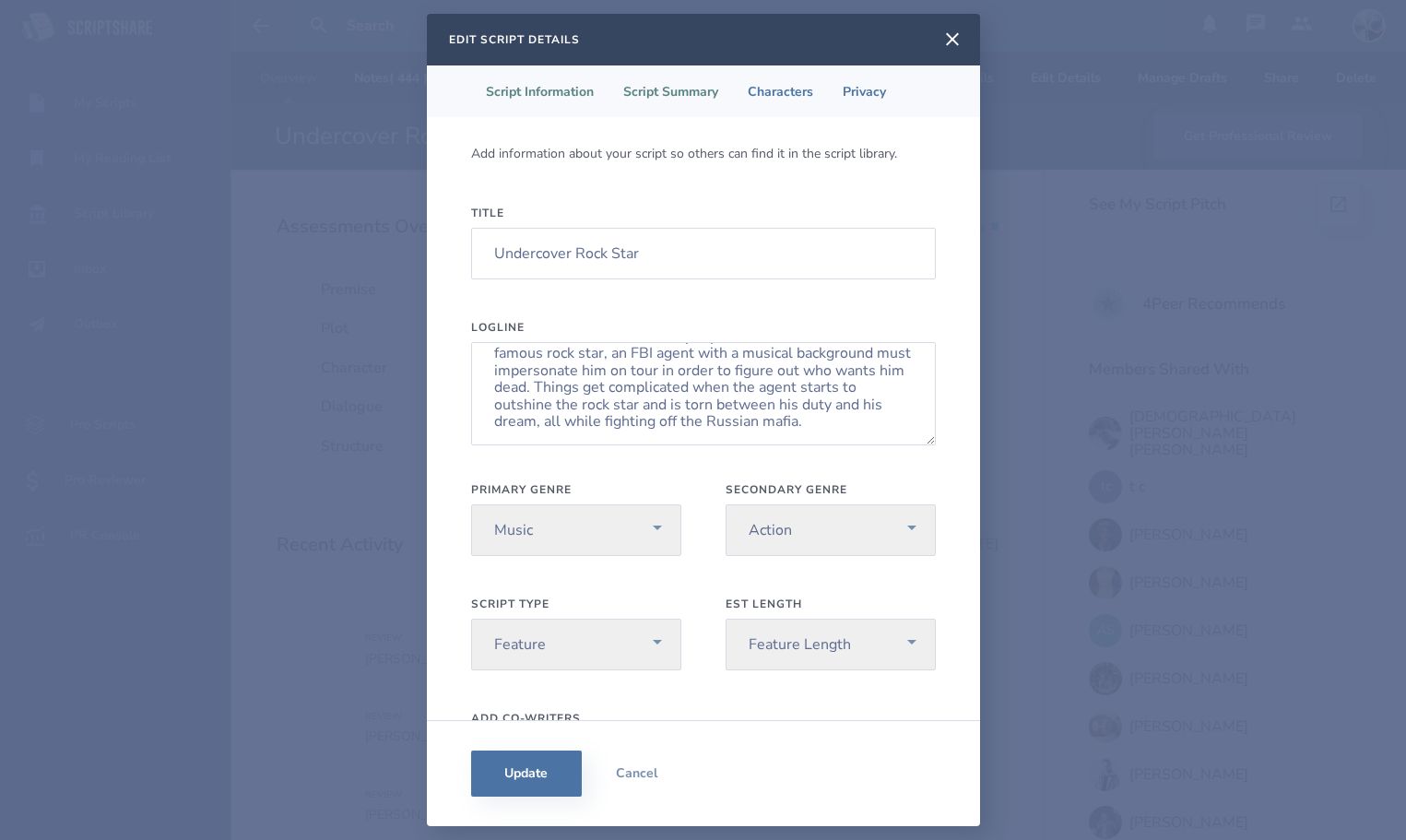
click at [690, 76] on li "Script Summary" at bounding box center [670, 91] width 125 height 52
select select "pg13"
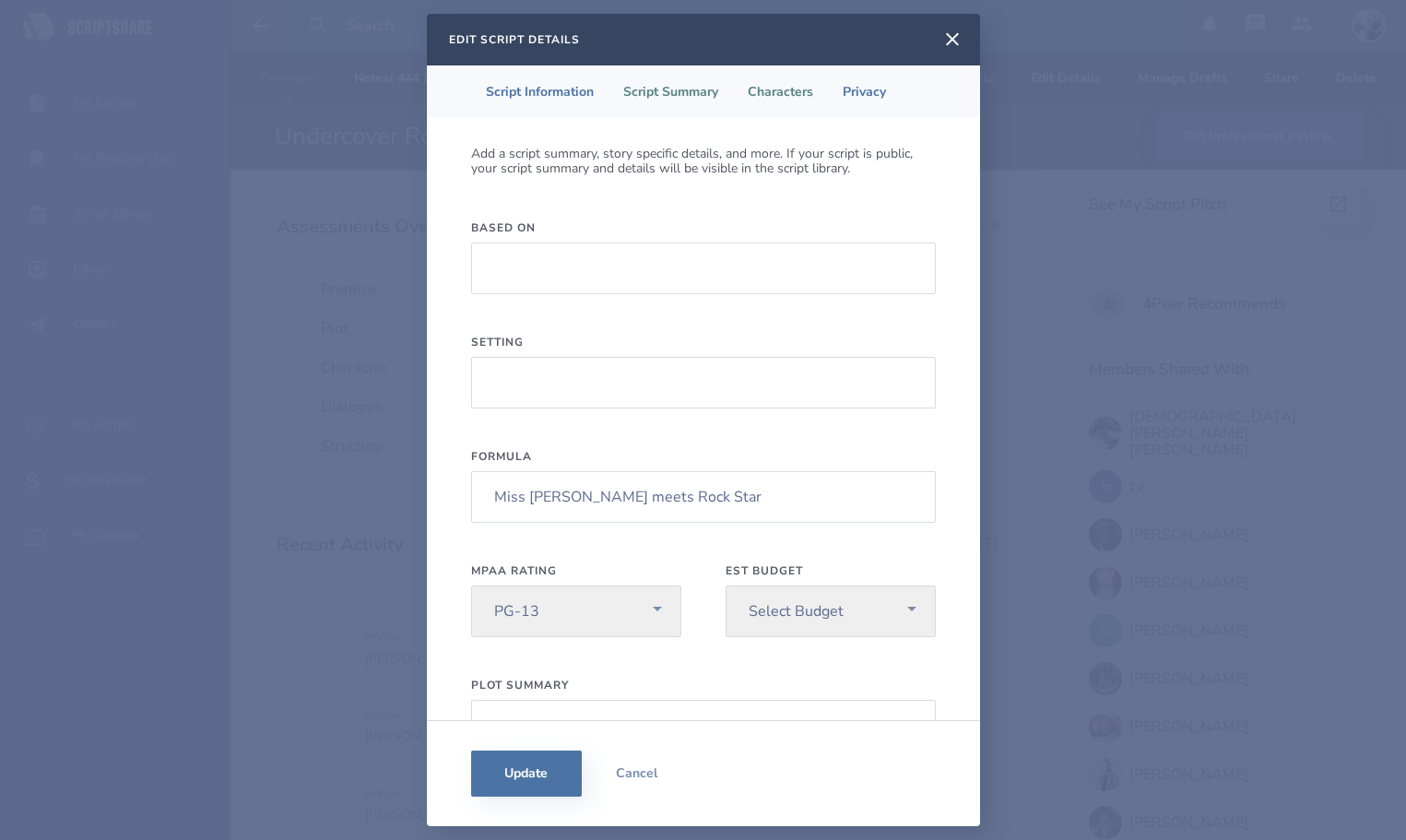
click at [794, 97] on li "Characters" at bounding box center [780, 91] width 95 height 52
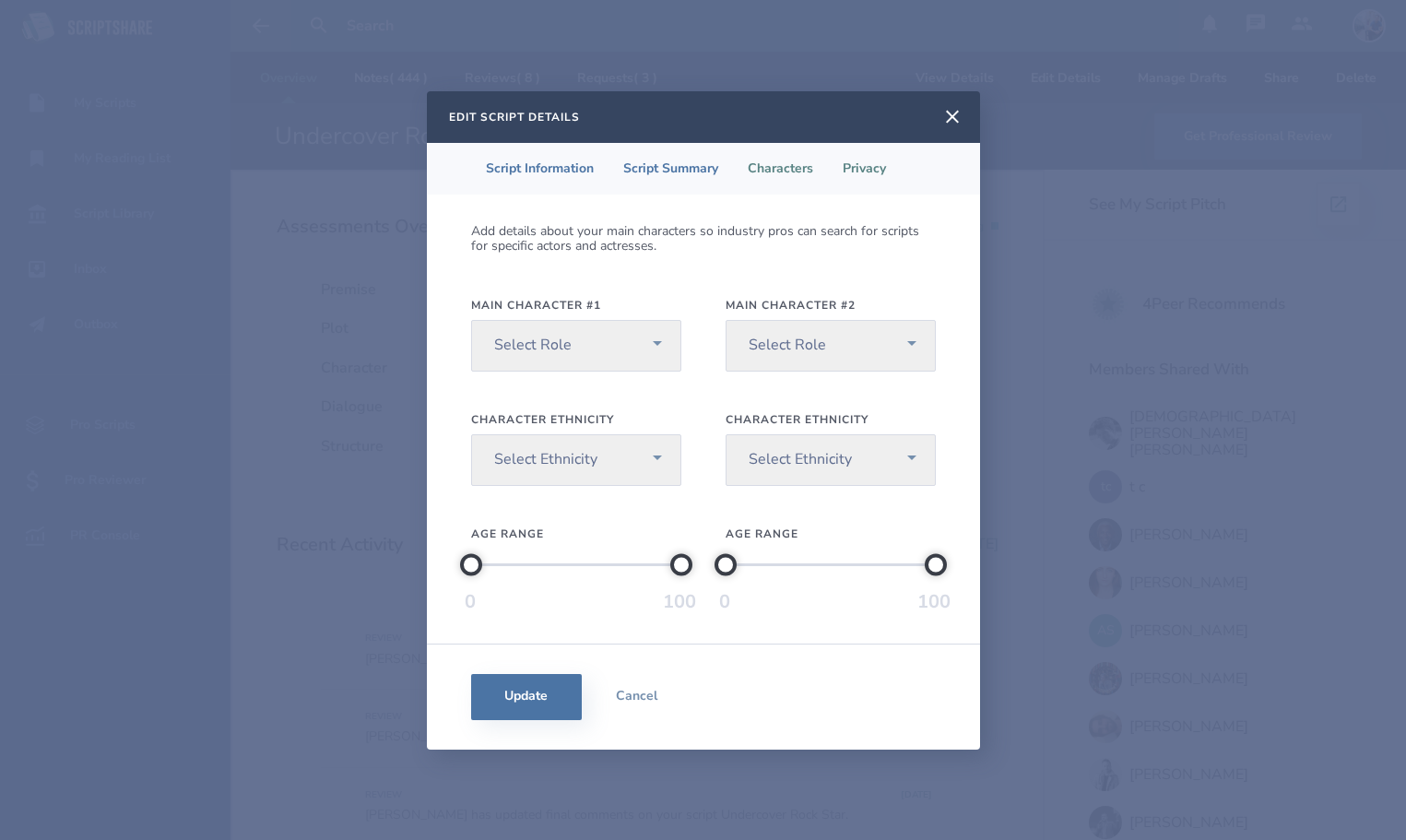
click at [867, 154] on li "Privacy" at bounding box center [864, 169] width 73 height 52
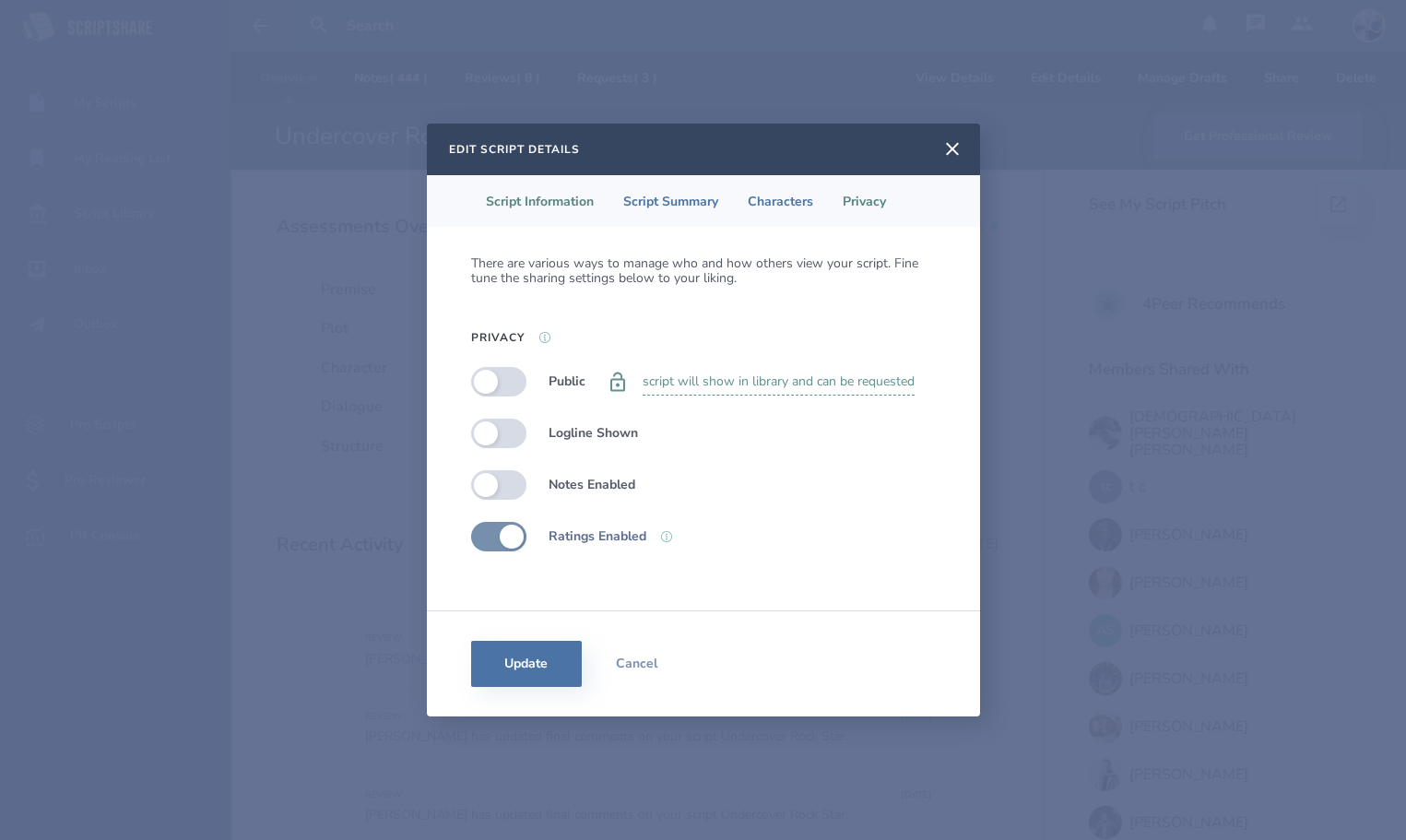
click at [548, 220] on li "Script Information" at bounding box center [539, 201] width 137 height 52
select select "14"
select select "1"
select select "3"
select select "4"
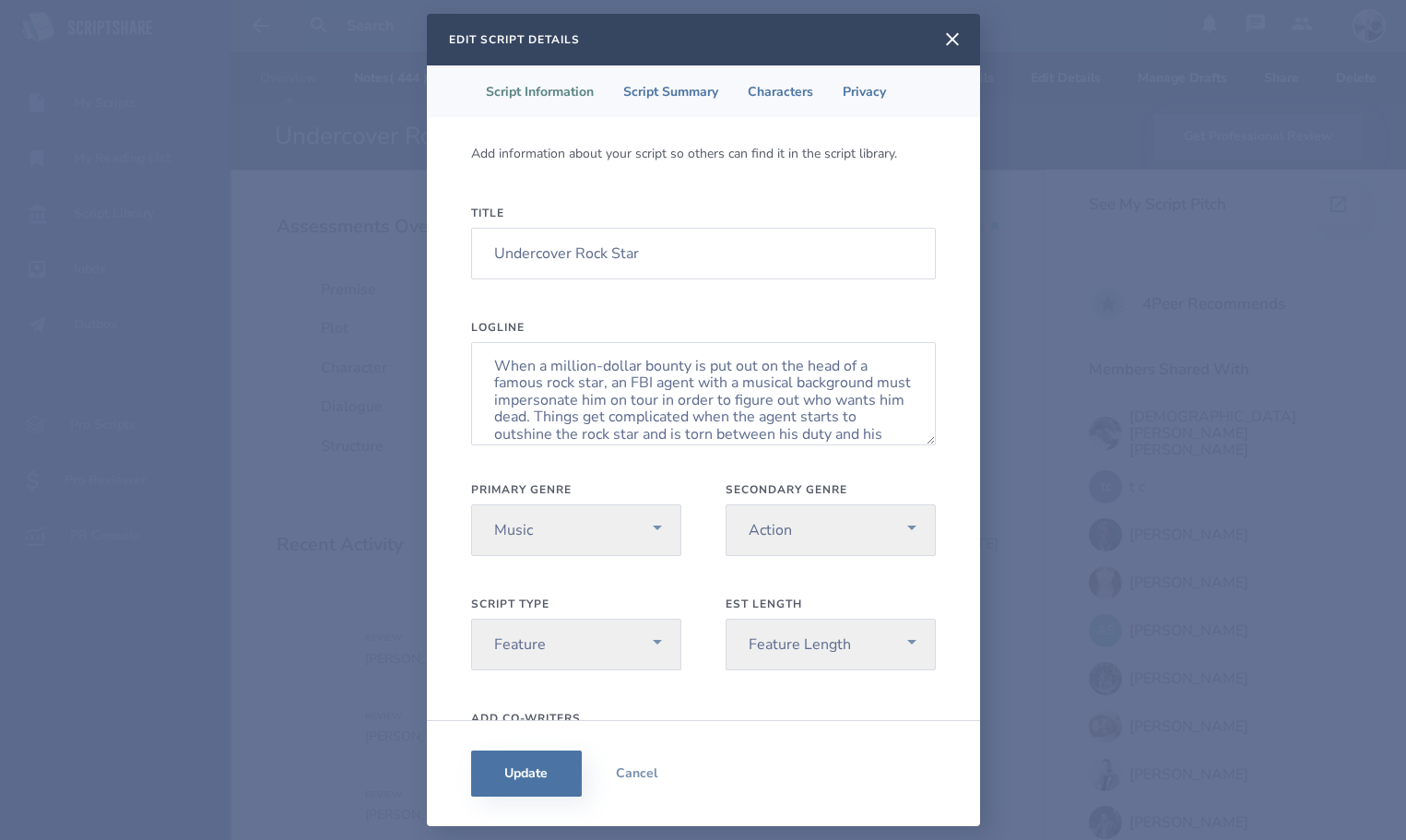
scroll to position [134, 0]
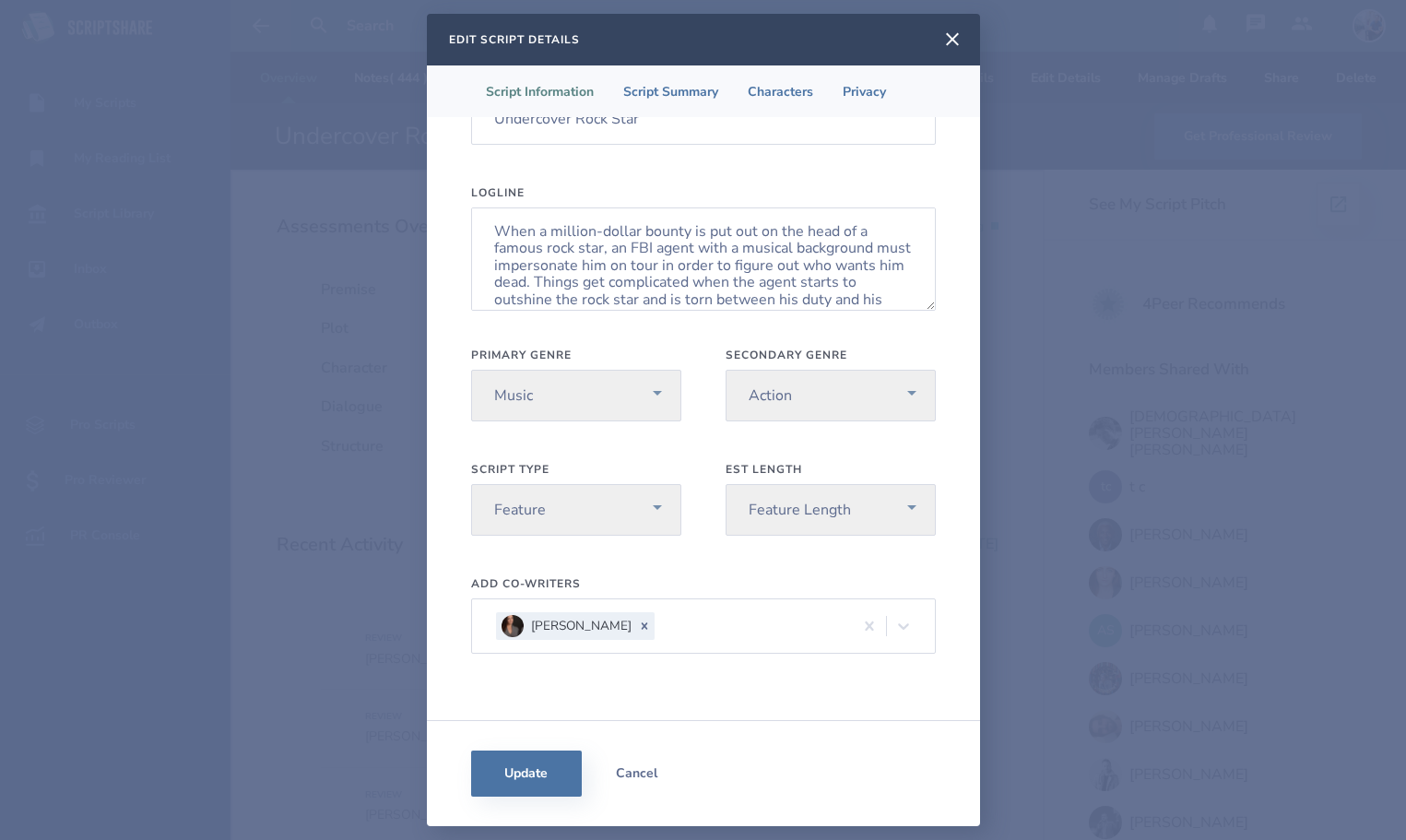
click at [644, 762] on button "Cancel" at bounding box center [636, 773] width 110 height 46
select select "14"
select select "1"
select select "3"
select select "4"
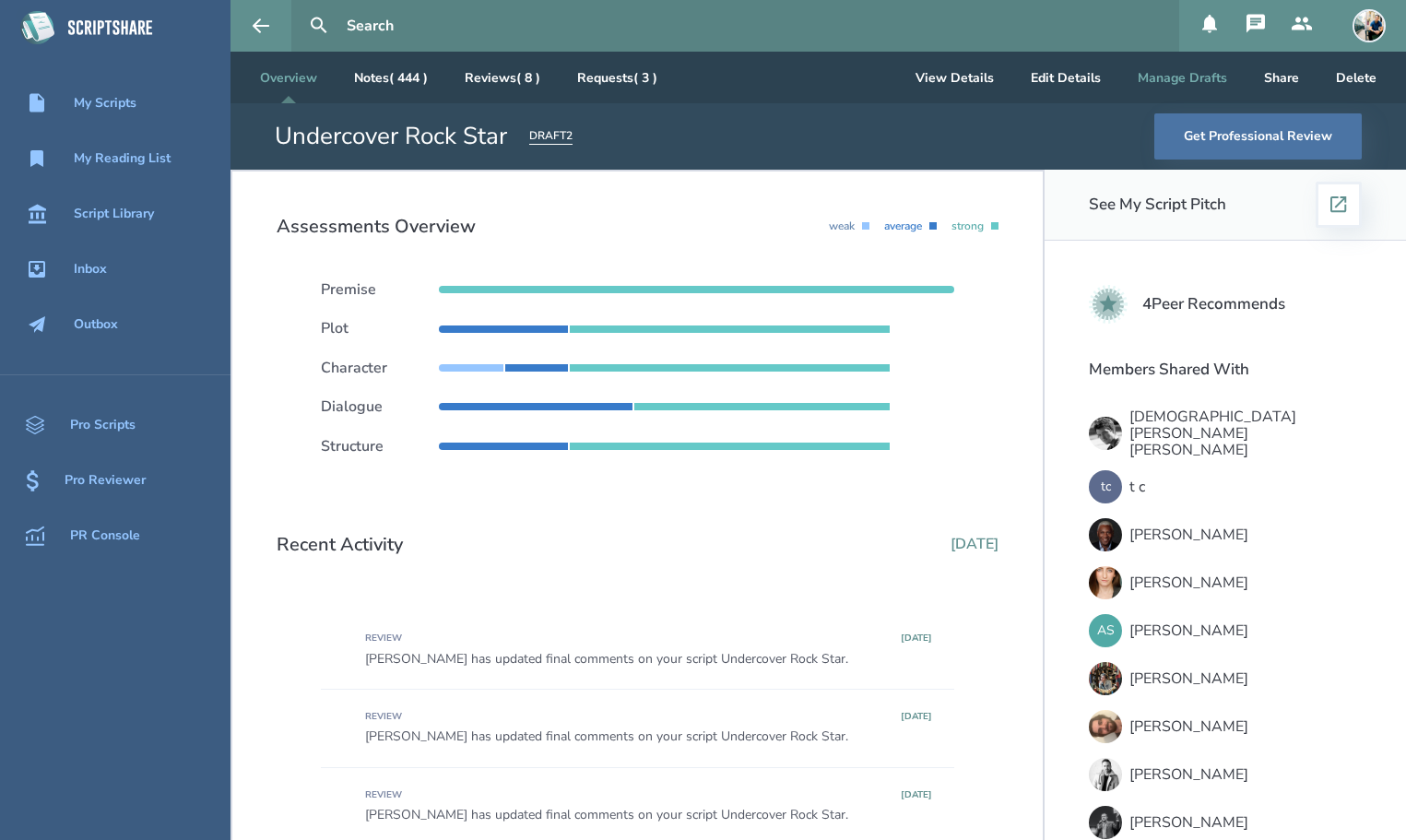
click at [1152, 80] on button "Manage Drafts" at bounding box center [1183, 78] width 119 height 52
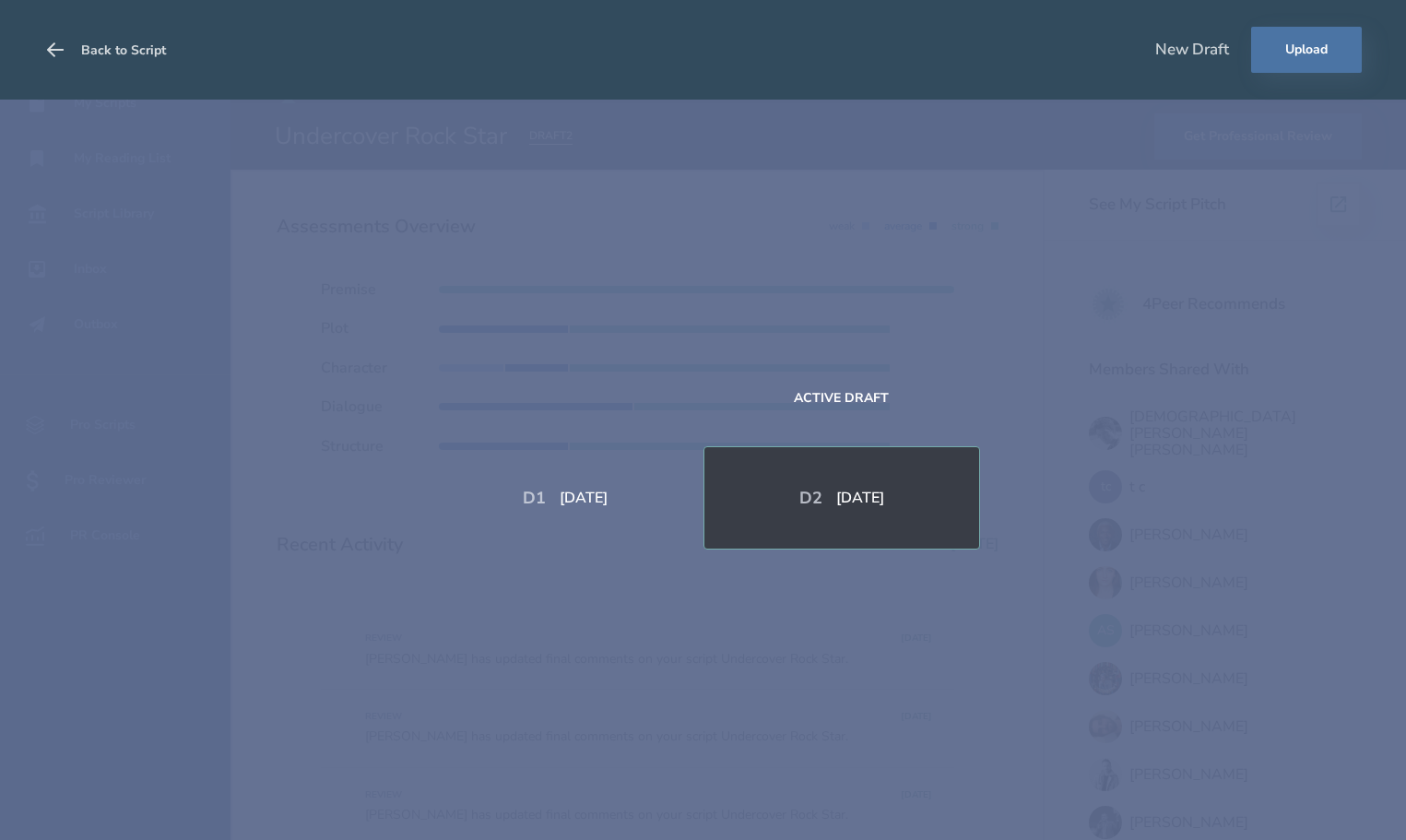
click at [53, 39] on icon at bounding box center [55, 49] width 22 height 22
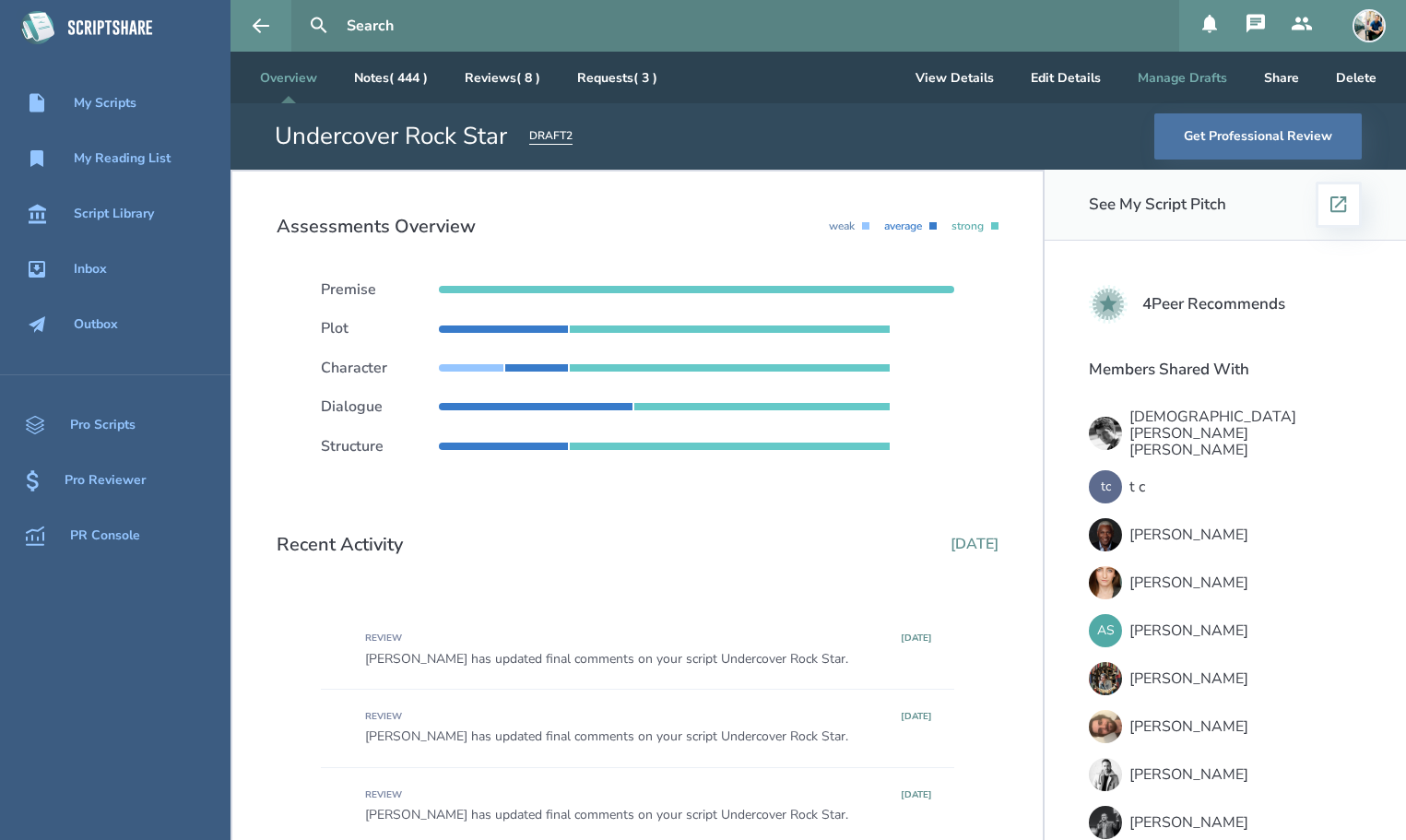
click at [1209, 82] on button "Manage Drafts" at bounding box center [1183, 78] width 119 height 52
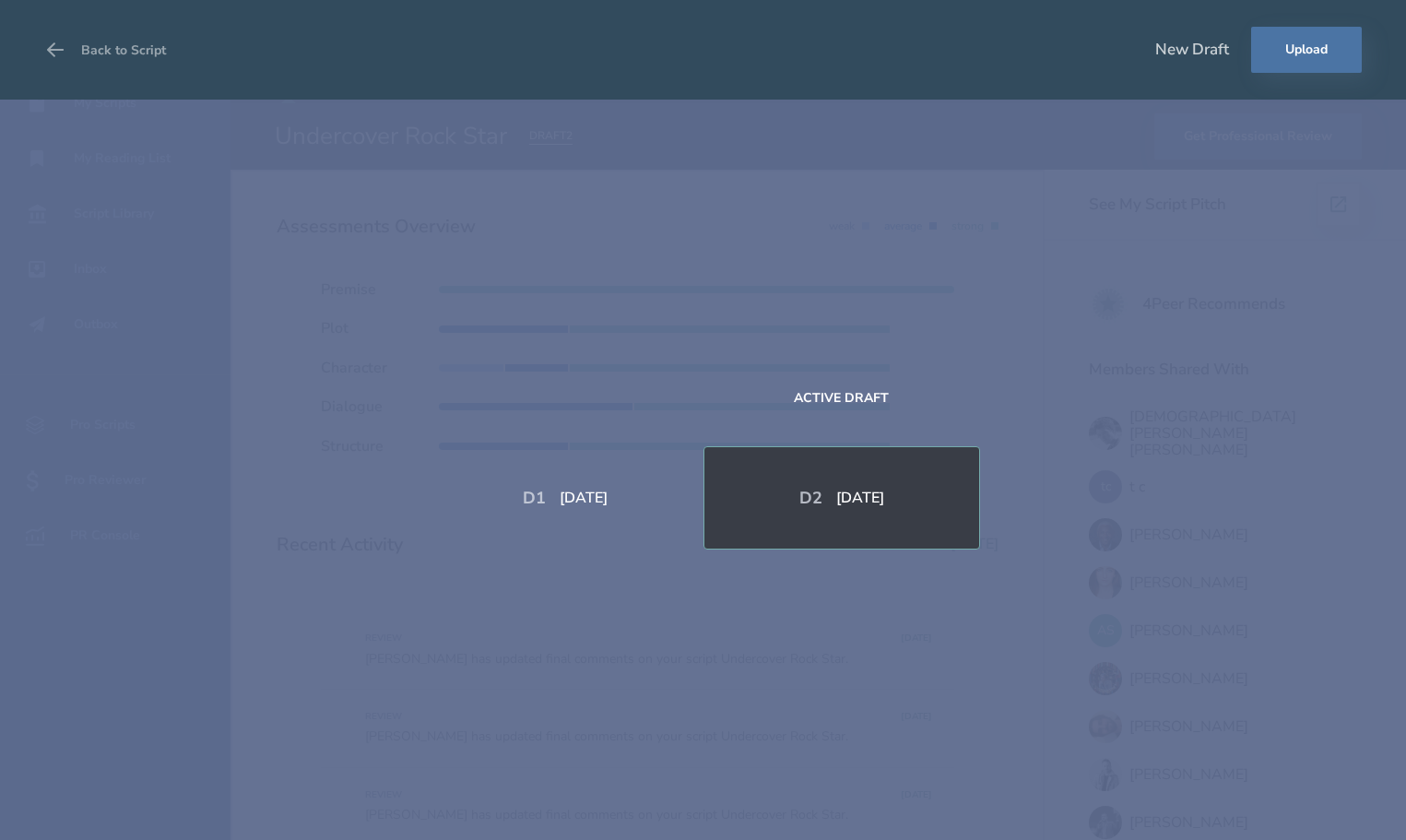
click at [1171, 353] on div "D 1 [DATE] Active Draft D 2 [DATE]" at bounding box center [703, 470] width 1406 height 740
click at [67, 47] on button "Back to Script" at bounding box center [105, 50] width 122 height 52
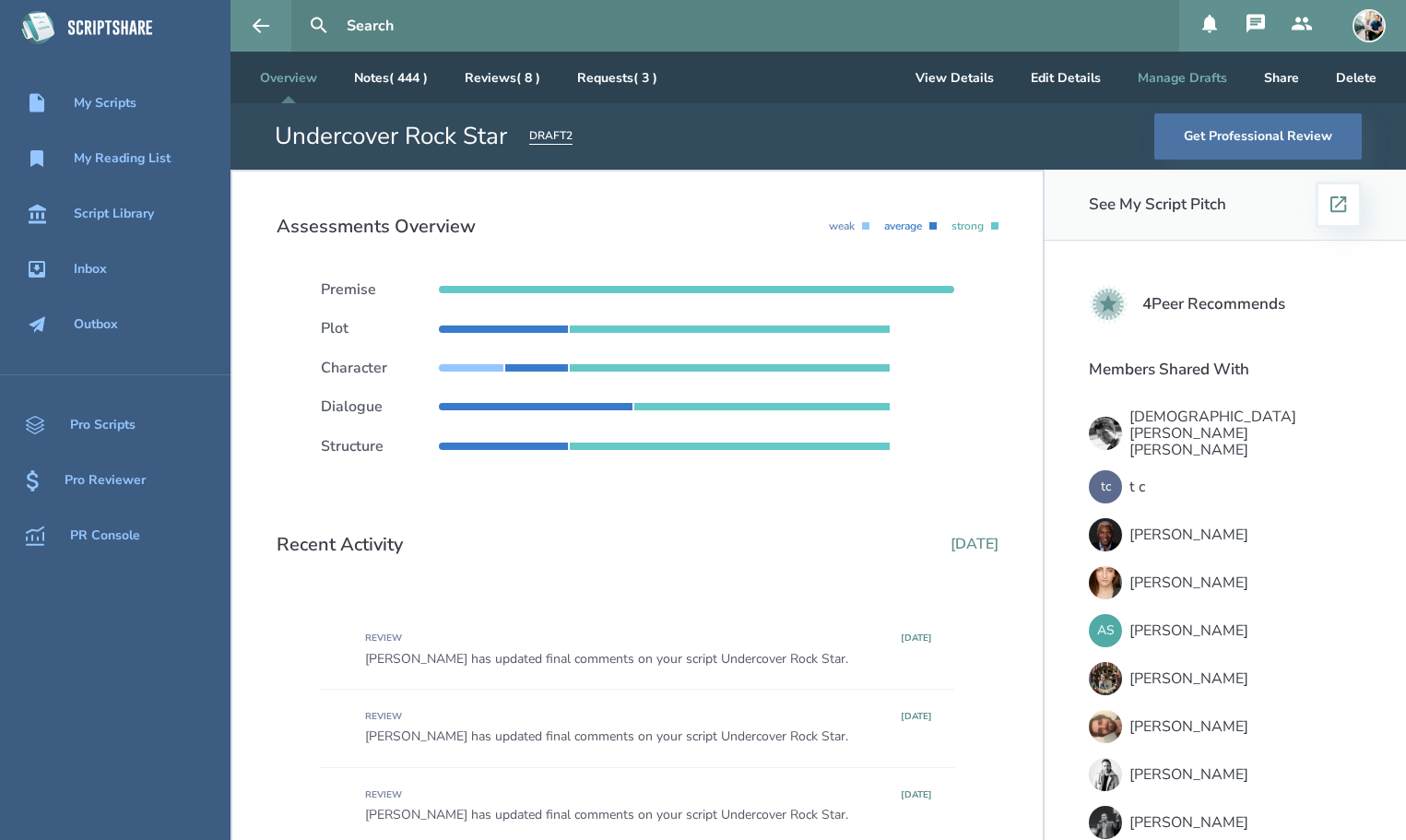
click at [1192, 71] on button "Manage Drafts" at bounding box center [1183, 78] width 119 height 52
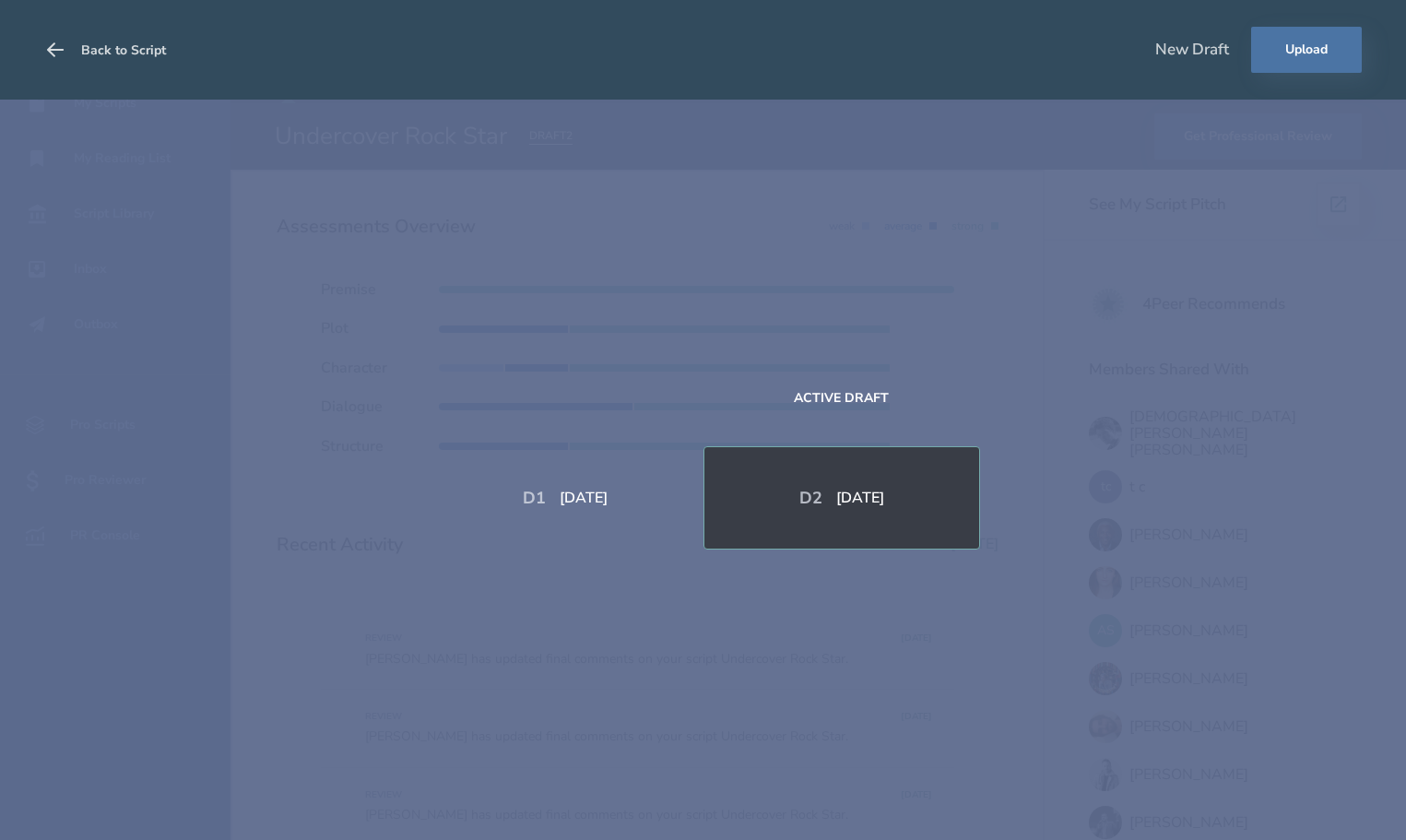
click at [57, 43] on icon at bounding box center [55, 49] width 22 height 22
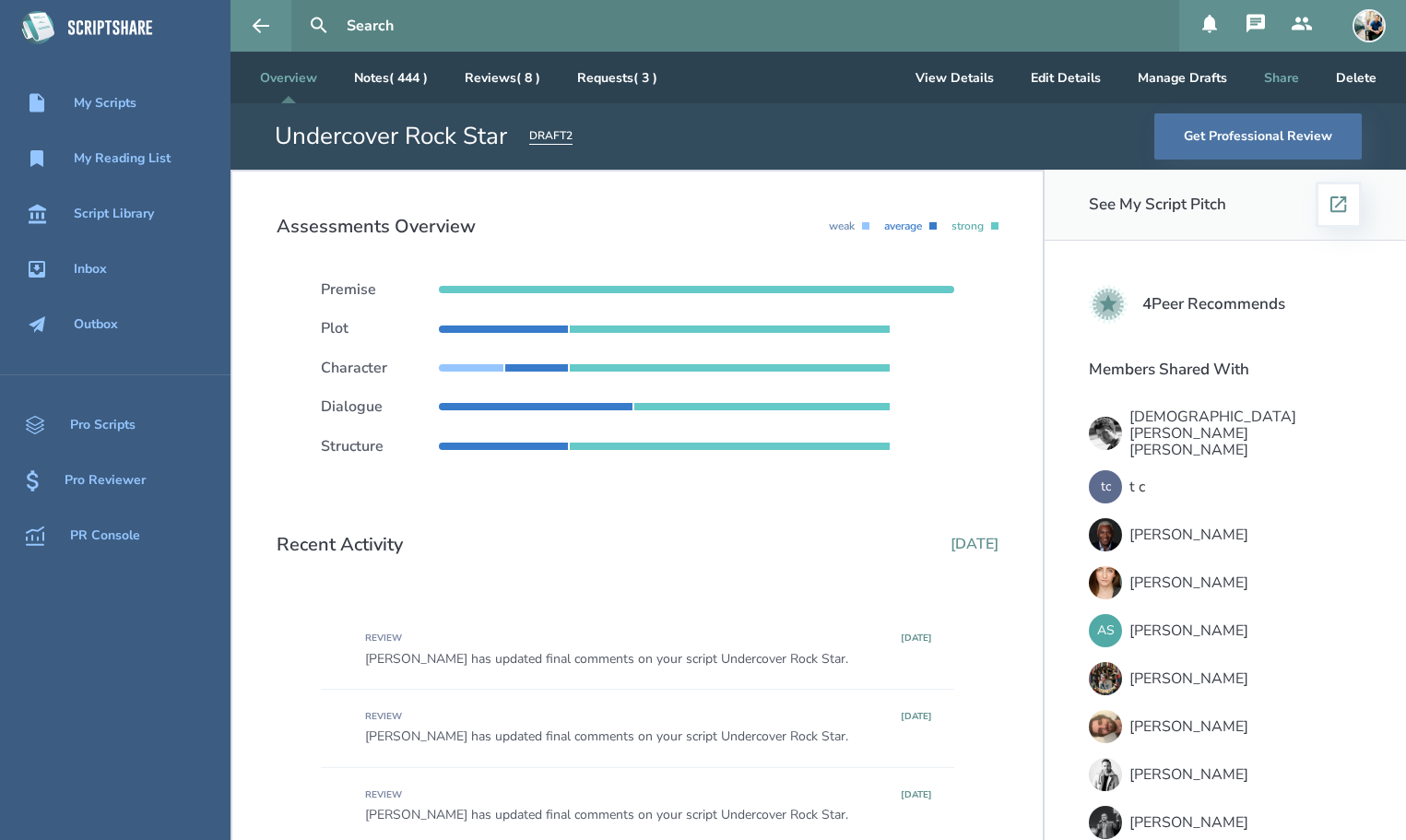
click at [1291, 79] on button "Share" at bounding box center [1280, 78] width 64 height 52
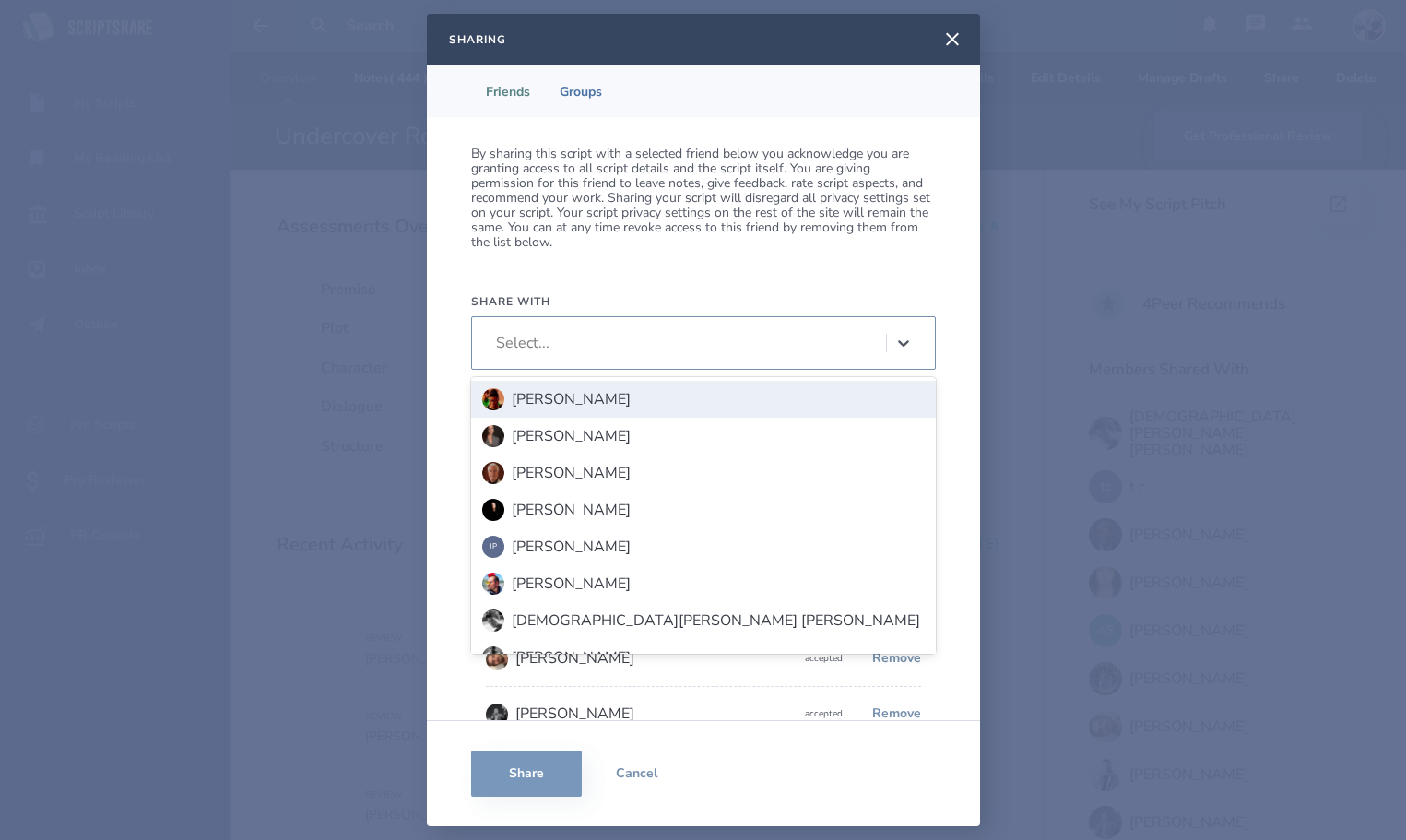
click at [902, 339] on icon at bounding box center [902, 342] width 18 height 18
click at [835, 271] on div "By sharing this script with a selected friend below you acknowledge you are gra…" at bounding box center [703, 418] width 553 height 603
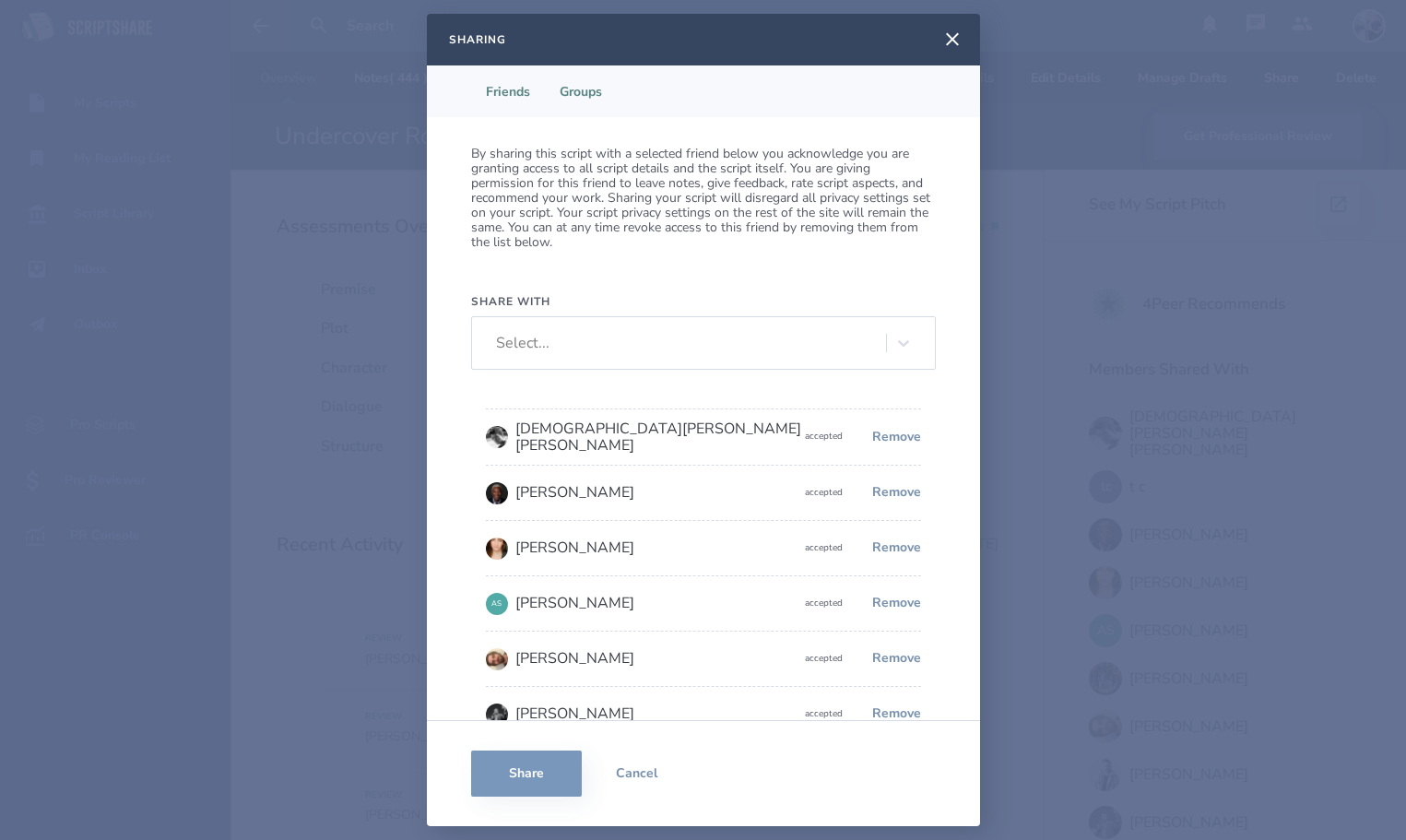
click at [577, 87] on li "Groups" at bounding box center [580, 91] width 72 height 52
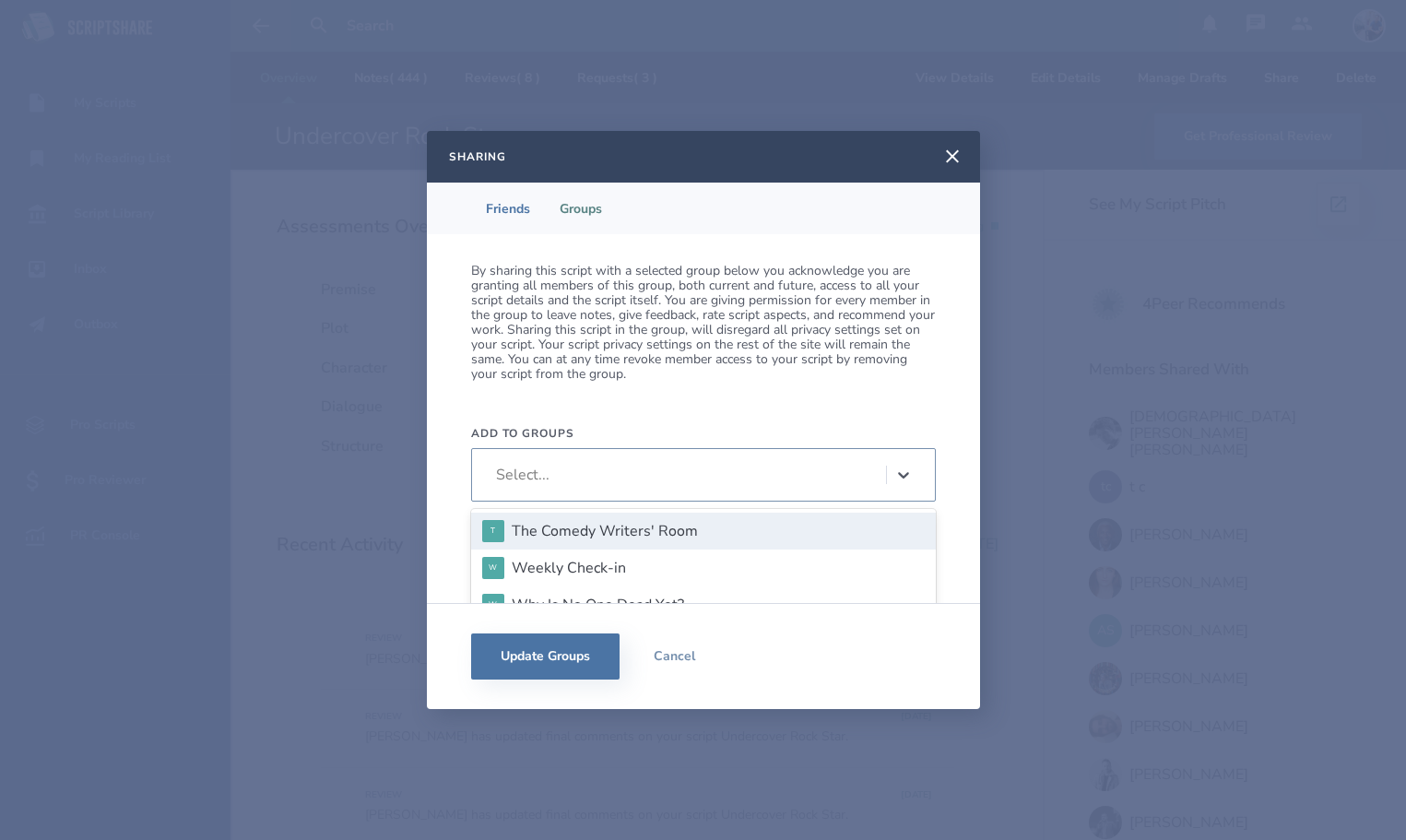
click at [801, 454] on div "Select..." at bounding box center [703, 475] width 464 height 54
click at [844, 375] on p "By sharing this script with a selected group below you acknowledge you are gran…" at bounding box center [703, 322] width 464 height 118
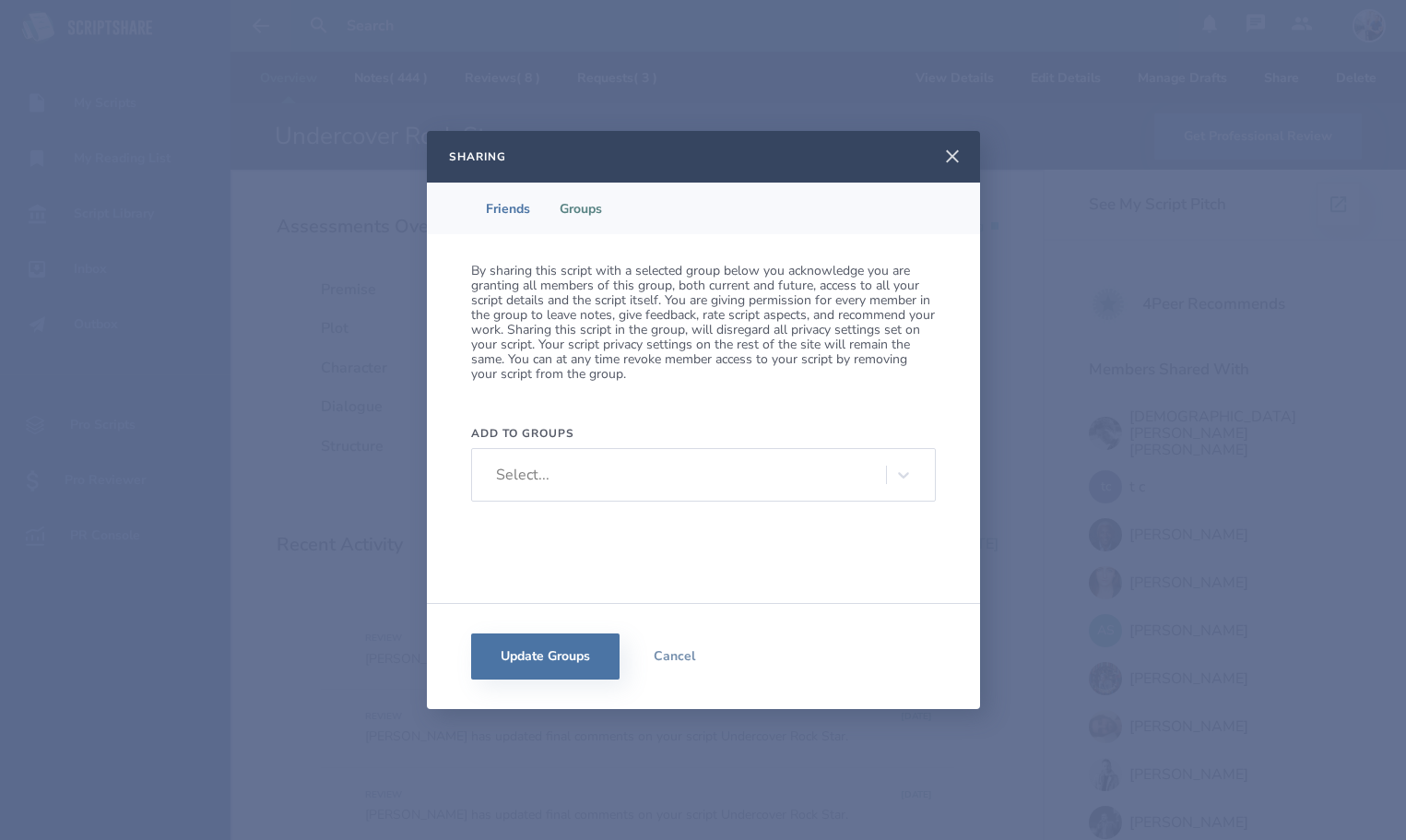
click at [950, 151] on icon at bounding box center [951, 156] width 22 height 22
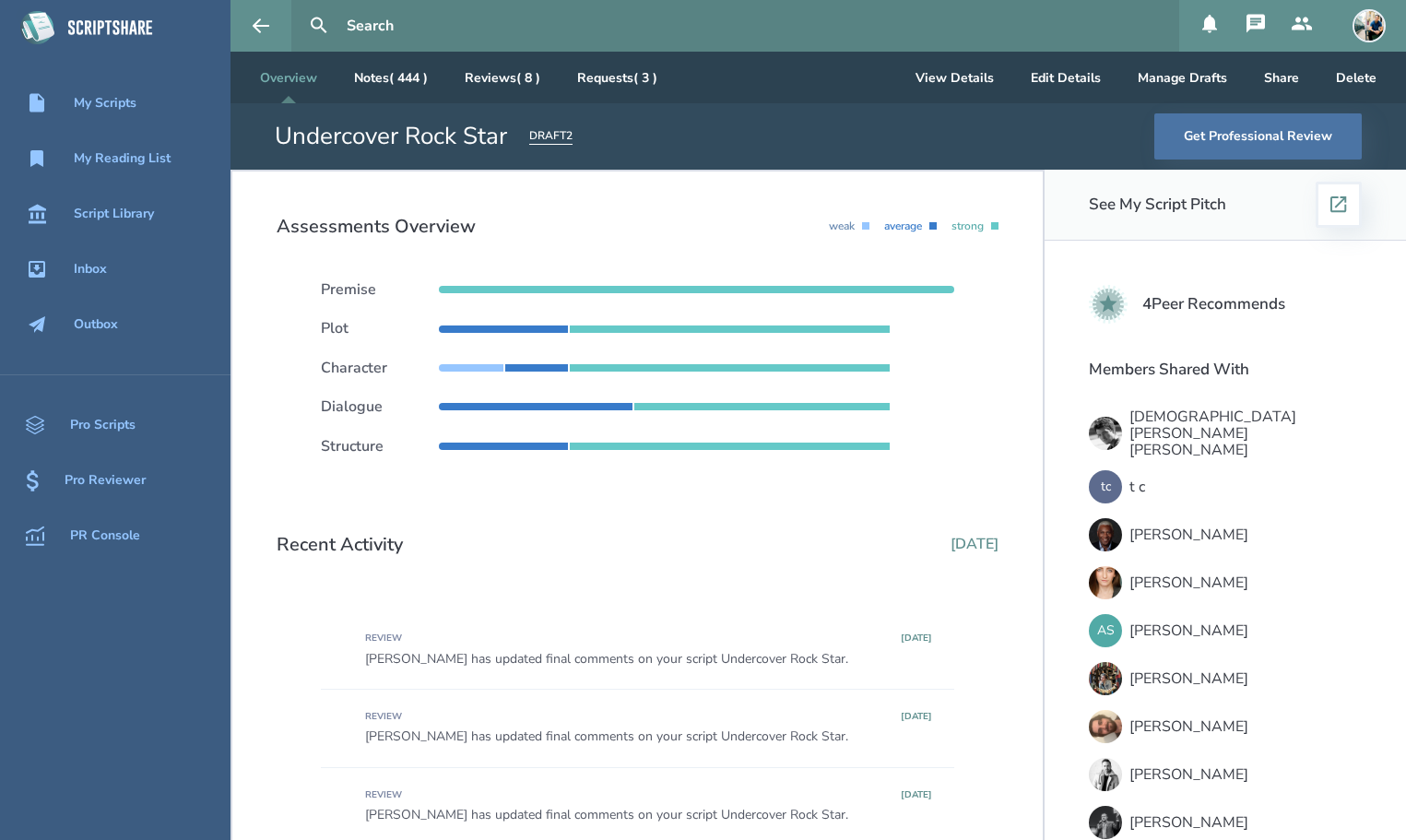
click at [1377, 35] on img at bounding box center [1369, 26] width 34 height 34
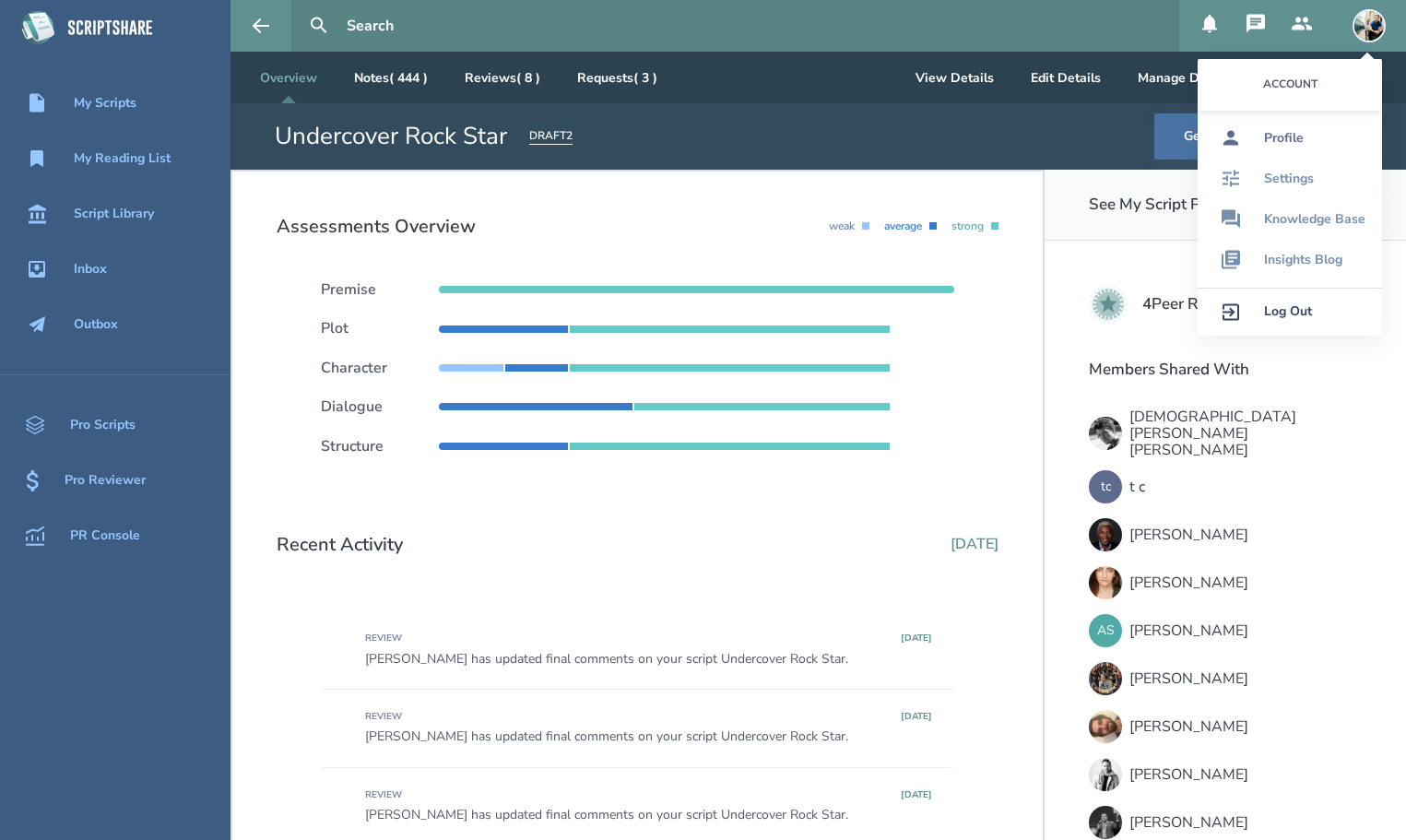
click at [1304, 139] on link "Profile" at bounding box center [1290, 138] width 184 height 40
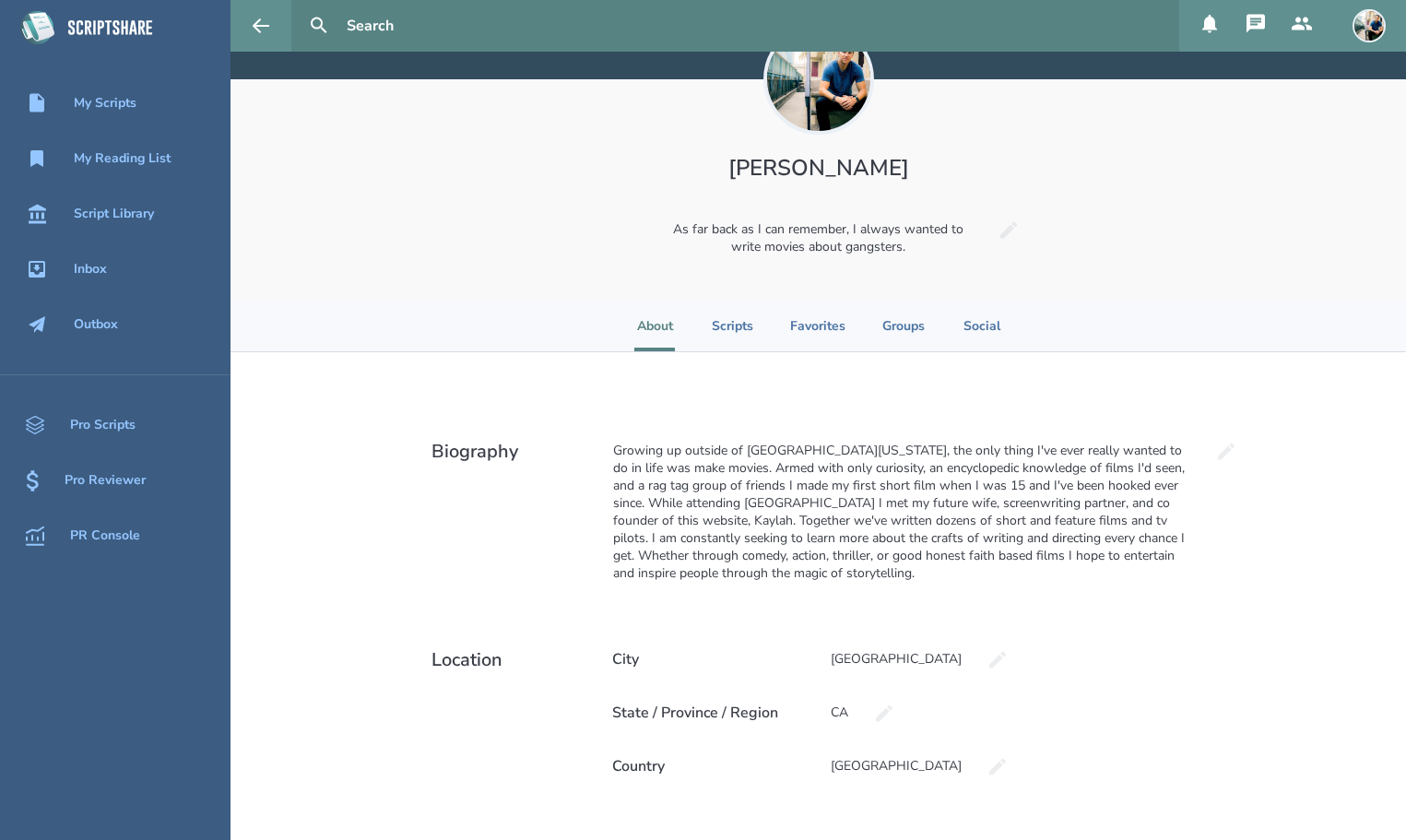
scroll to position [71, 0]
click at [733, 334] on li "Scripts" at bounding box center [732, 326] width 41 height 51
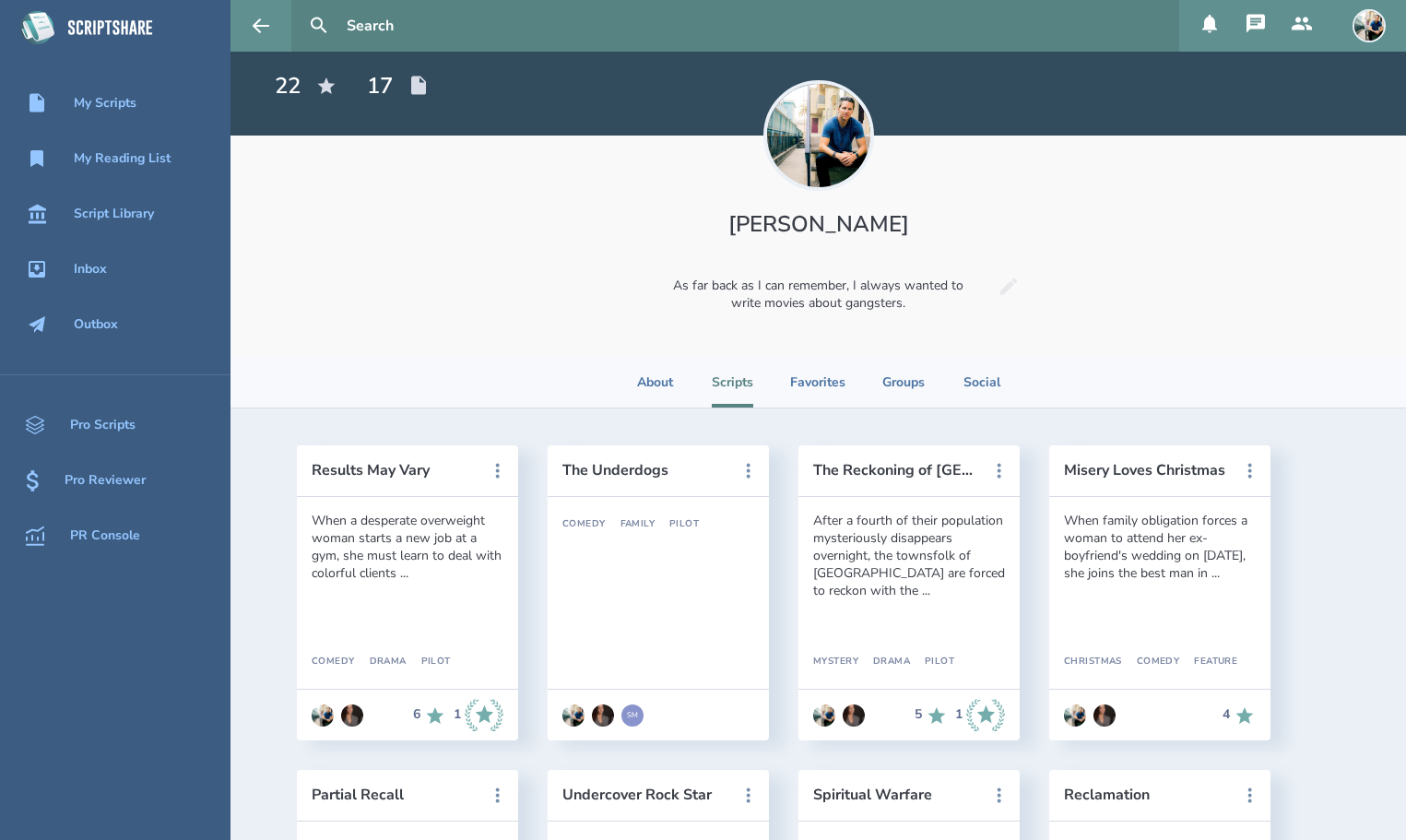
scroll to position [0, 0]
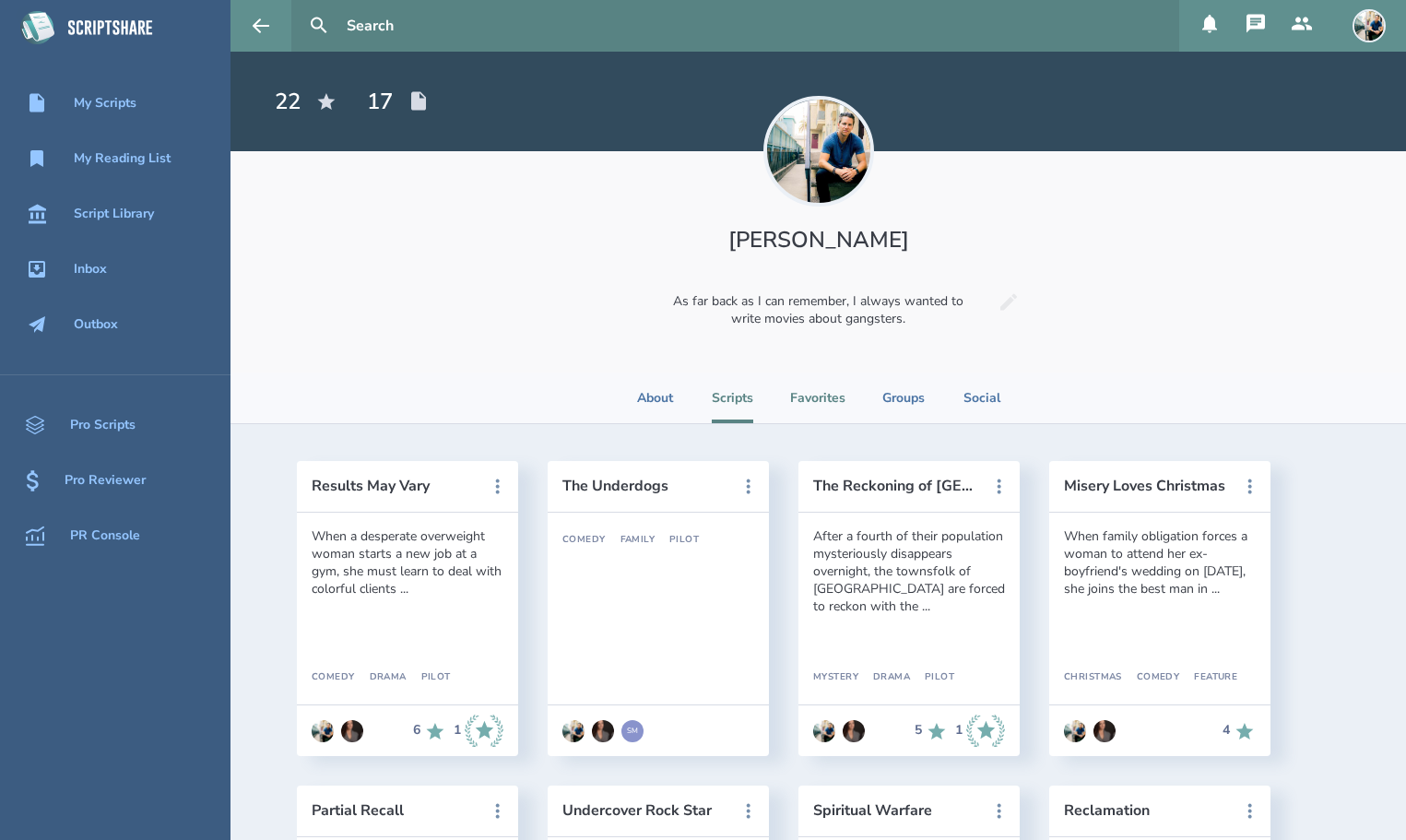
click at [824, 397] on li "Favorites" at bounding box center [818, 397] width 56 height 51
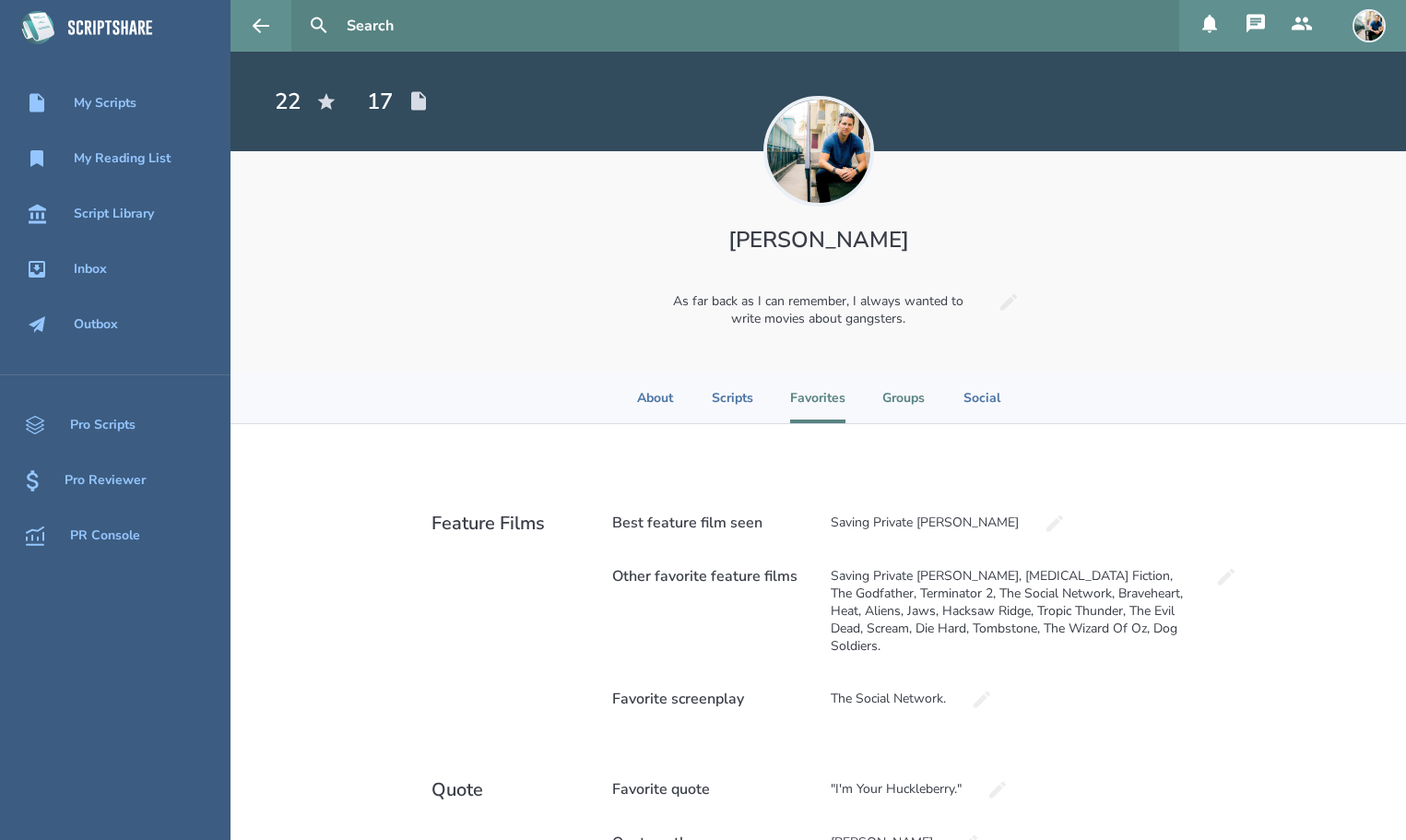
click at [893, 384] on li "Groups" at bounding box center [903, 397] width 42 height 51
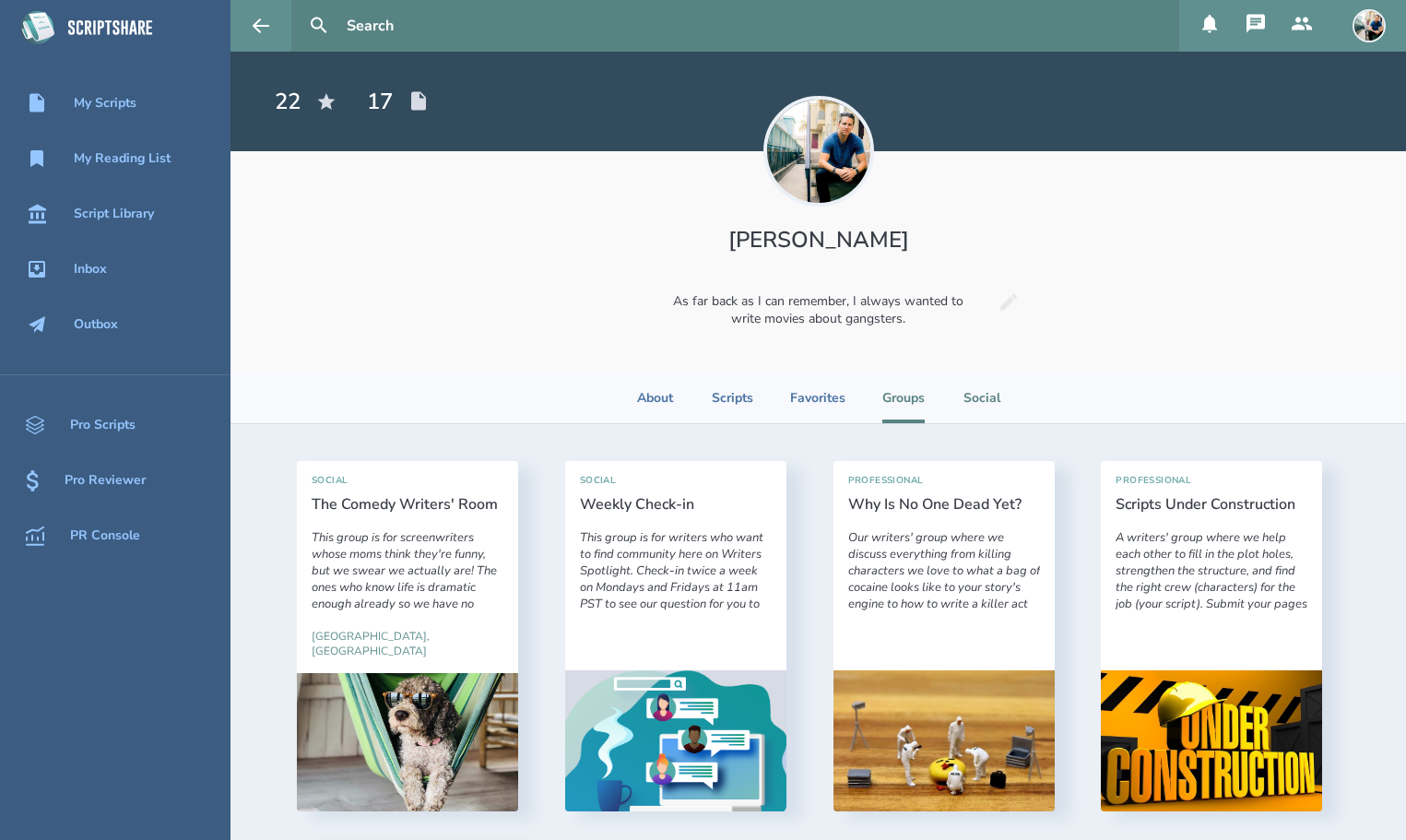
click at [985, 403] on li "Social" at bounding box center [981, 397] width 40 height 51
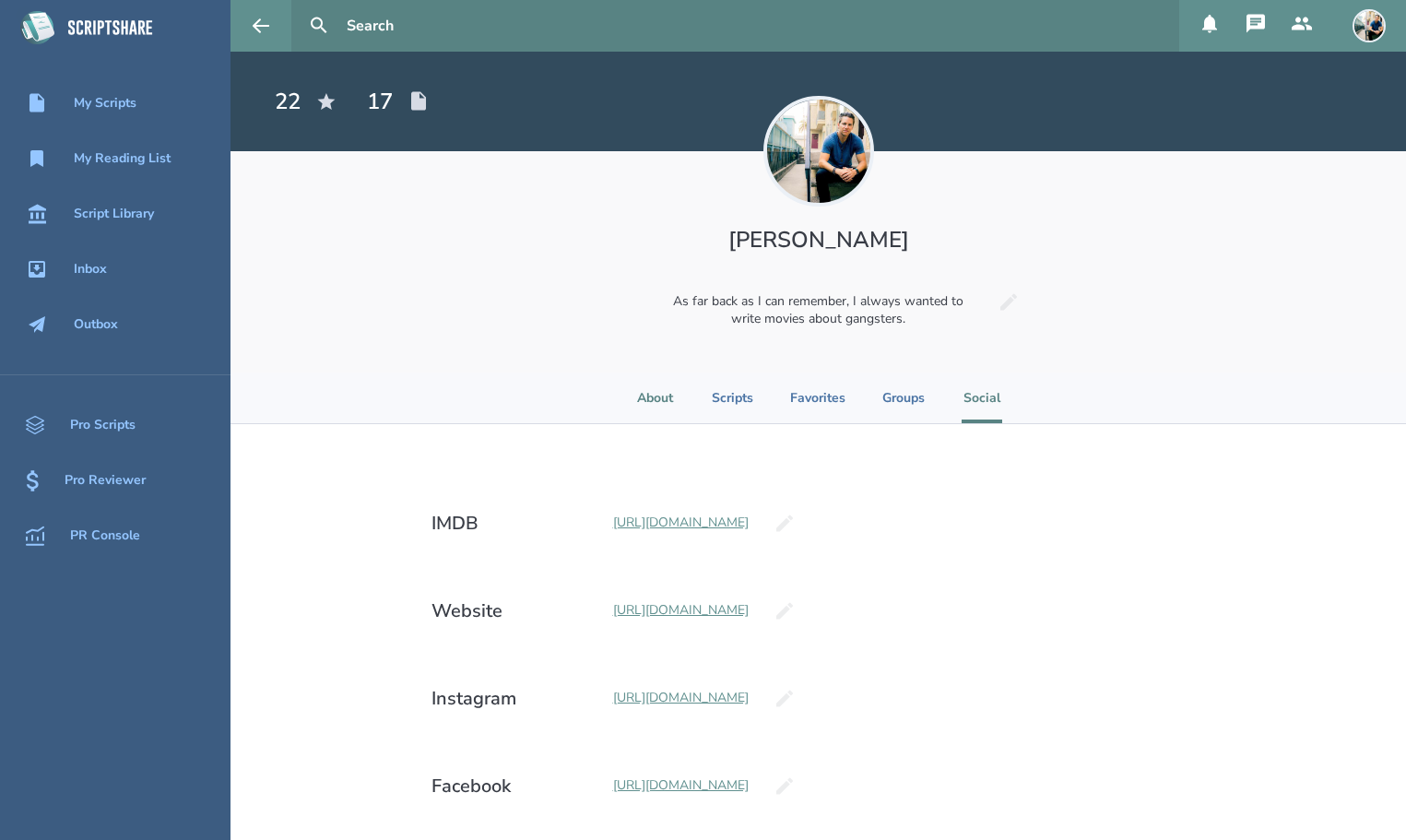
click at [645, 395] on li "About" at bounding box center [654, 397] width 40 height 51
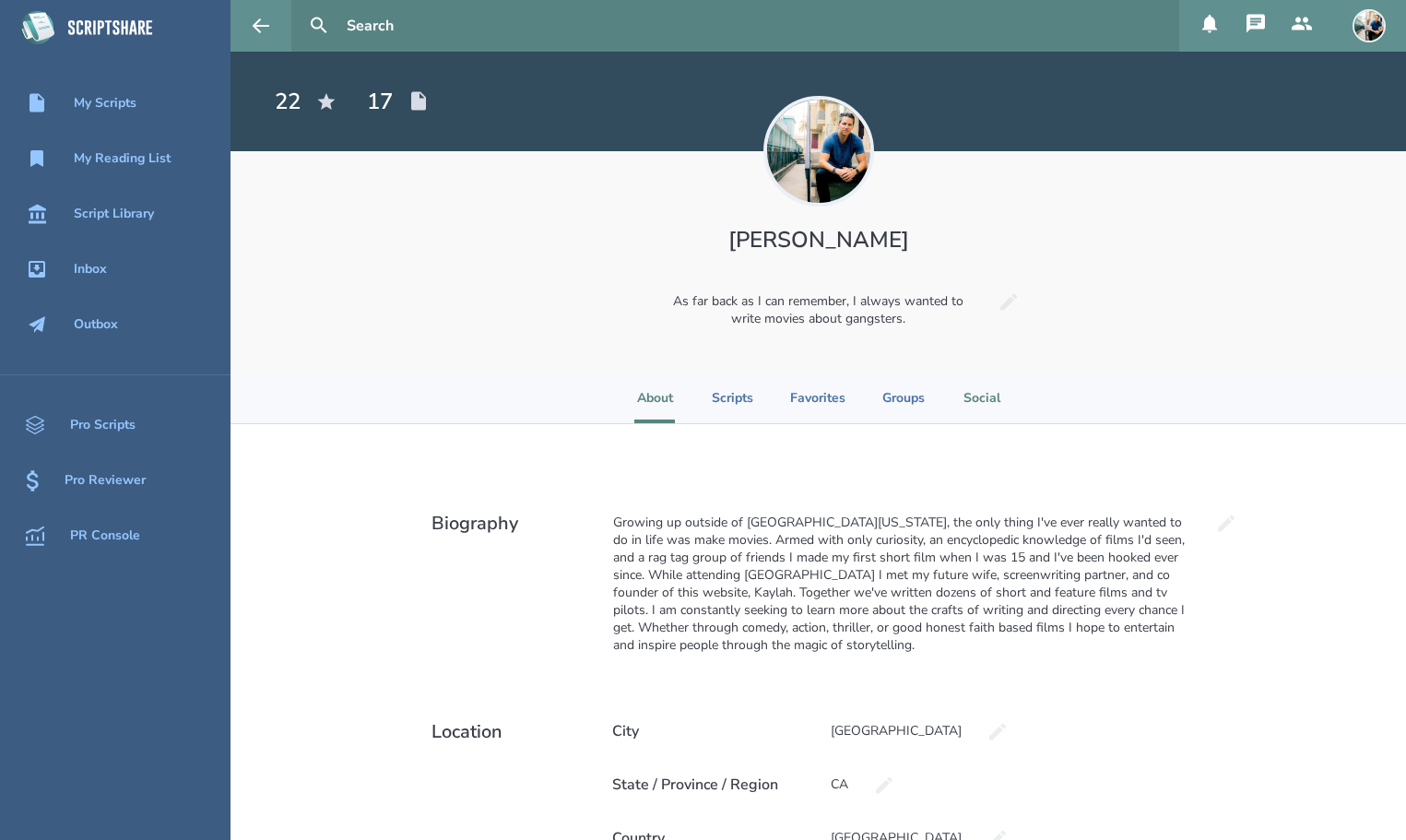
click at [992, 403] on li "Social" at bounding box center [981, 397] width 40 height 51
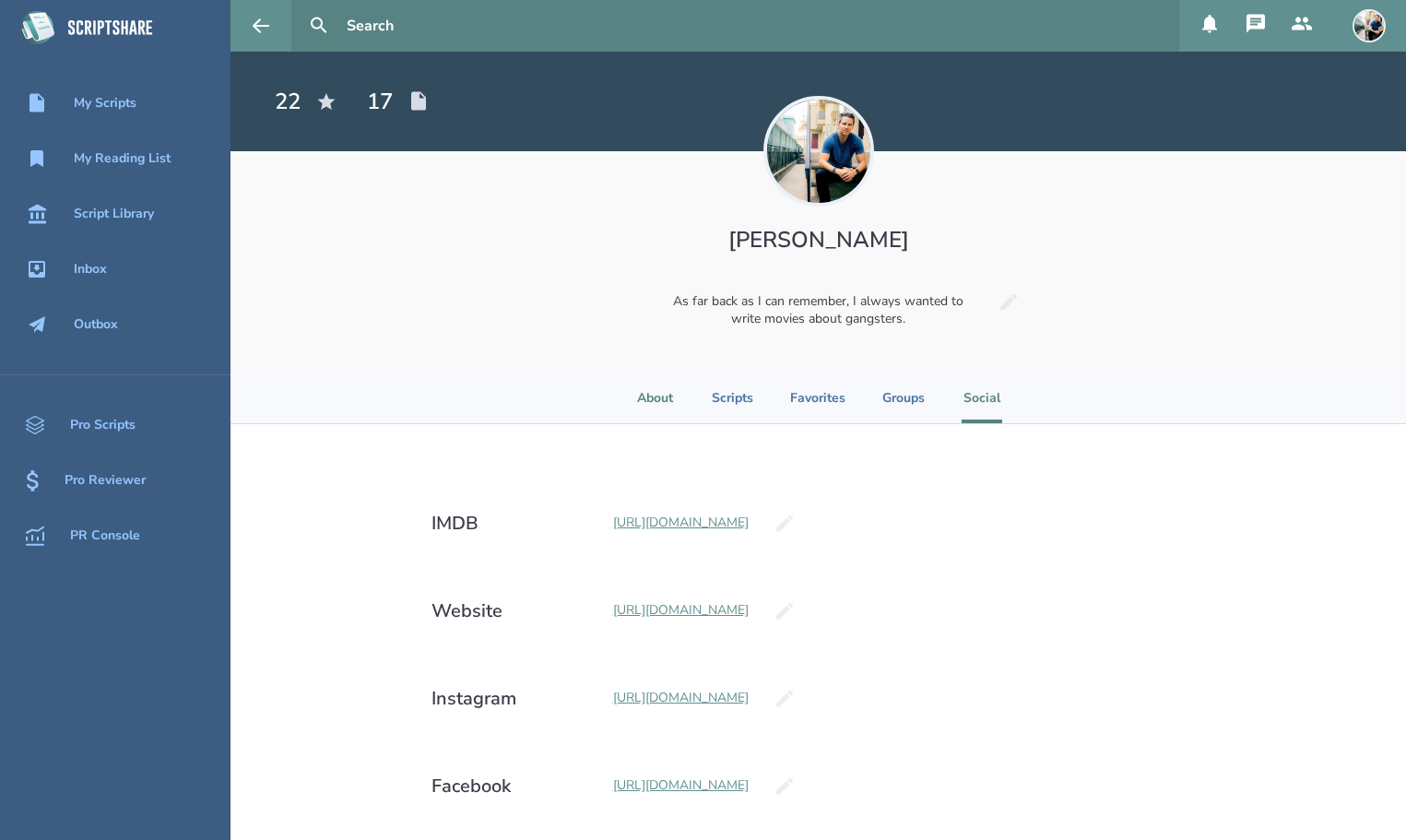
click at [670, 399] on li "About" at bounding box center [654, 397] width 40 height 51
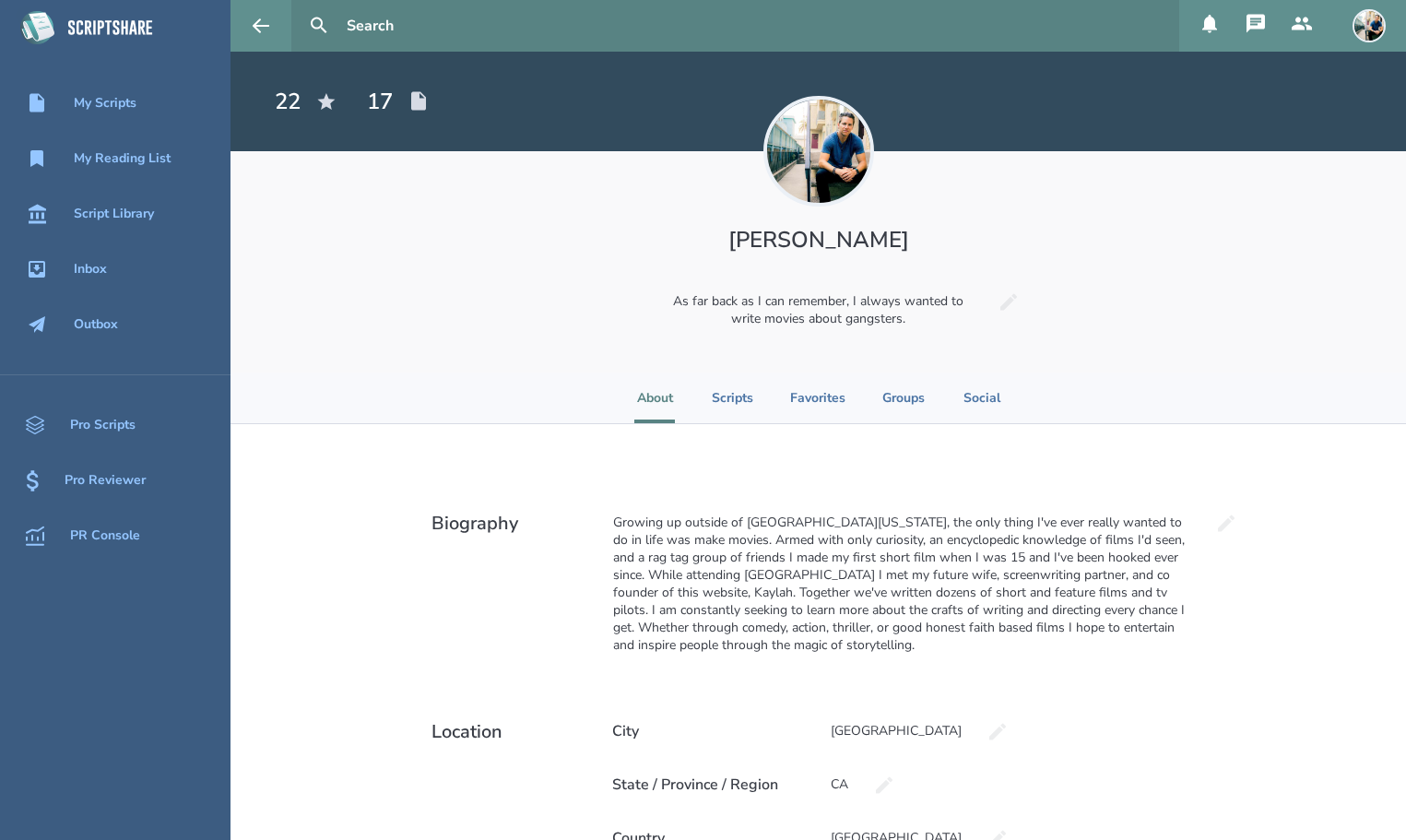
click at [1253, 27] on icon at bounding box center [1254, 22] width 18 height 18
click at [1075, 388] on section "About Scripts Favorites Groups Social" at bounding box center [817, 398] width 1175 height 52
click at [1304, 27] on icon at bounding box center [1301, 23] width 22 height 22
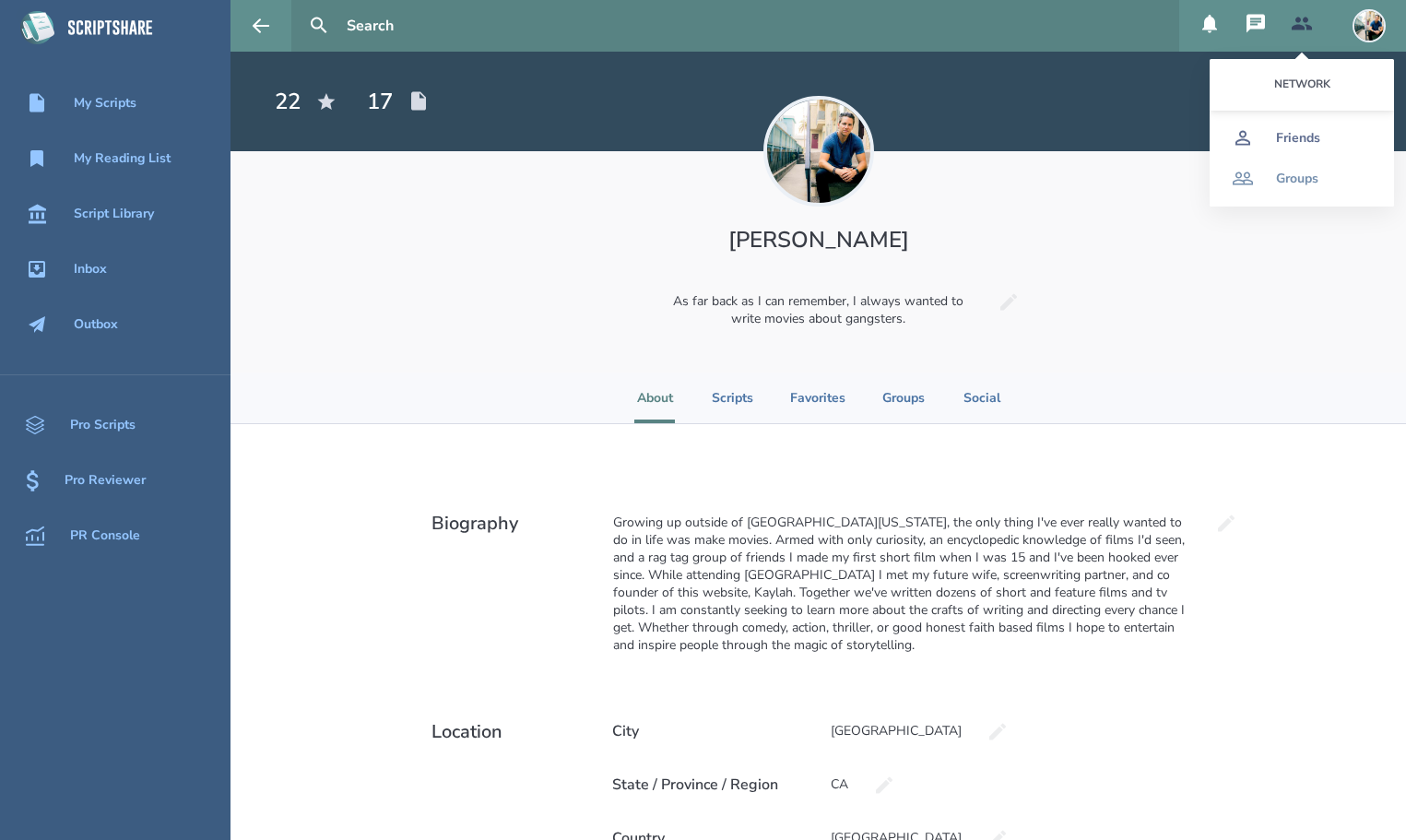
click at [1285, 141] on div "Friends" at bounding box center [1298, 137] width 44 height 14
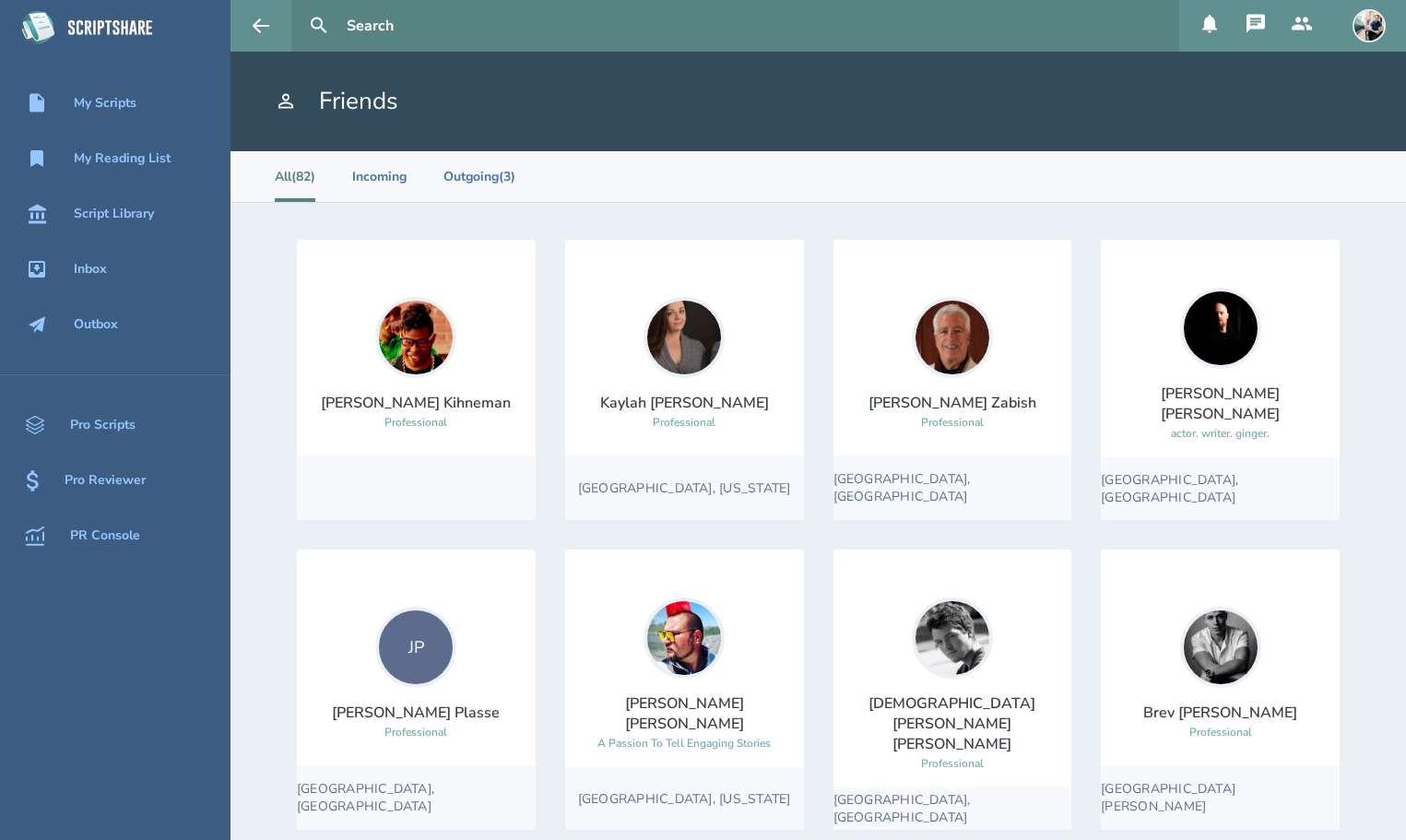
click at [1305, 21] on icon at bounding box center [1301, 22] width 20 height 12
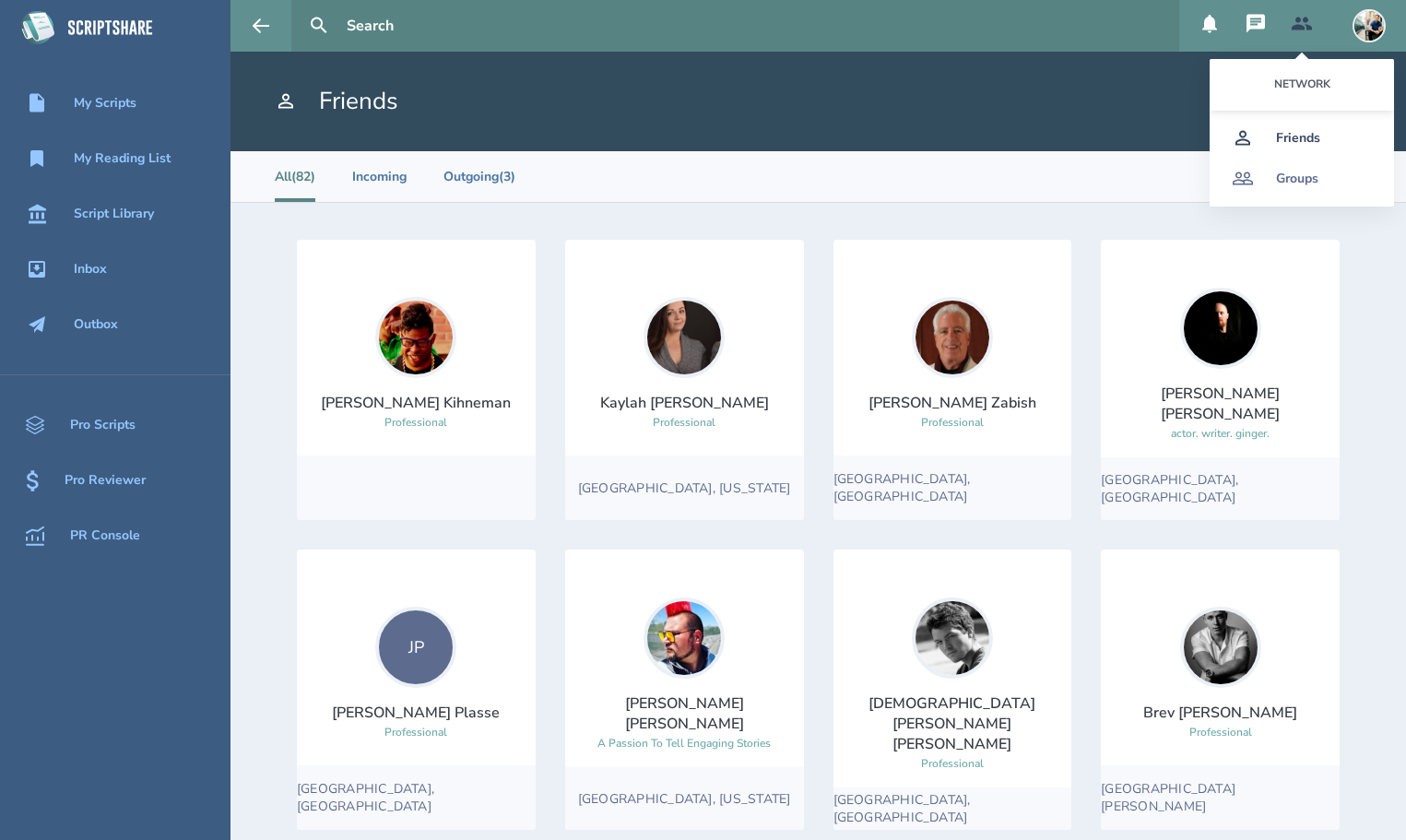
click at [1301, 175] on div "Groups" at bounding box center [1297, 178] width 42 height 14
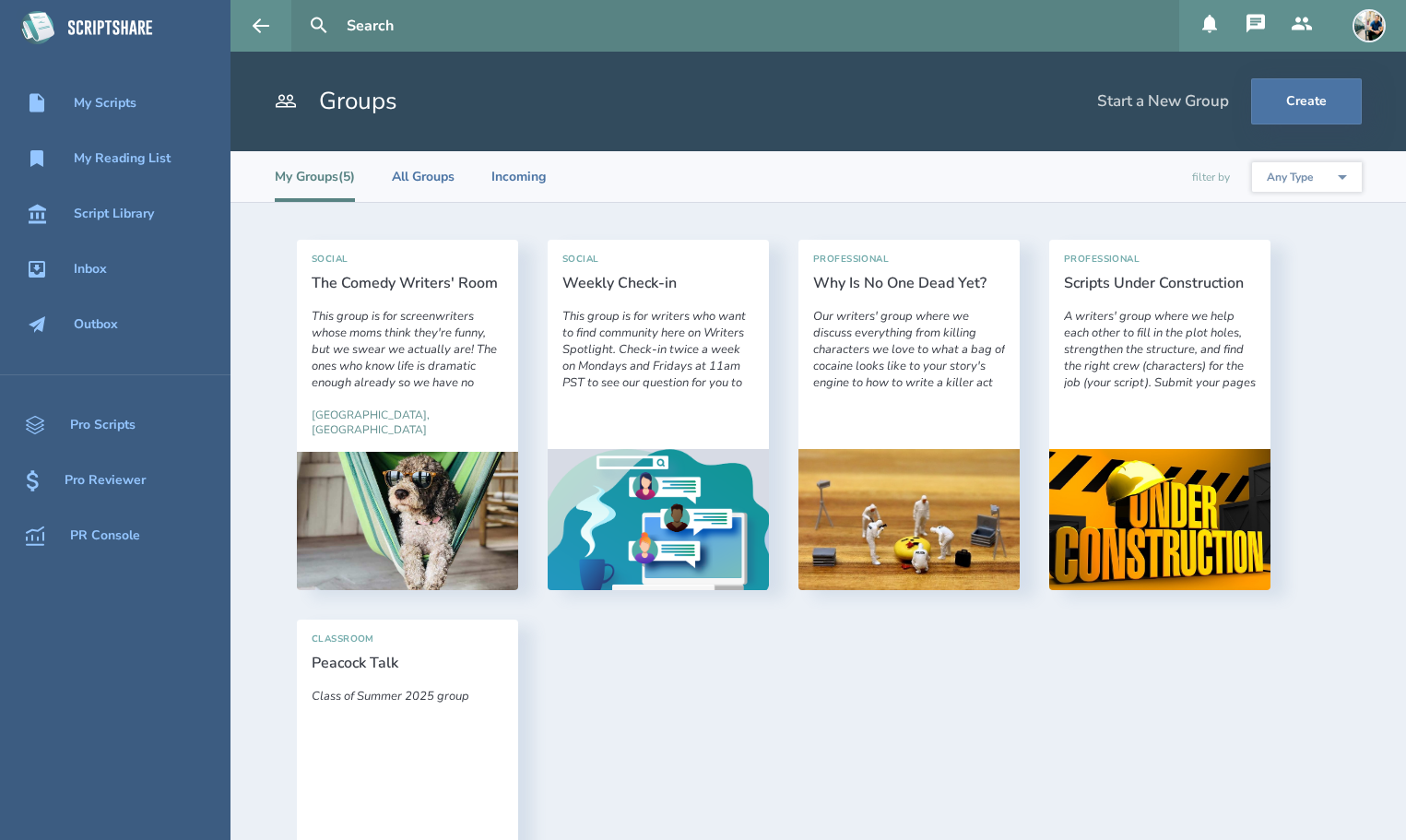
click at [1291, 21] on icon at bounding box center [1301, 23] width 22 height 22
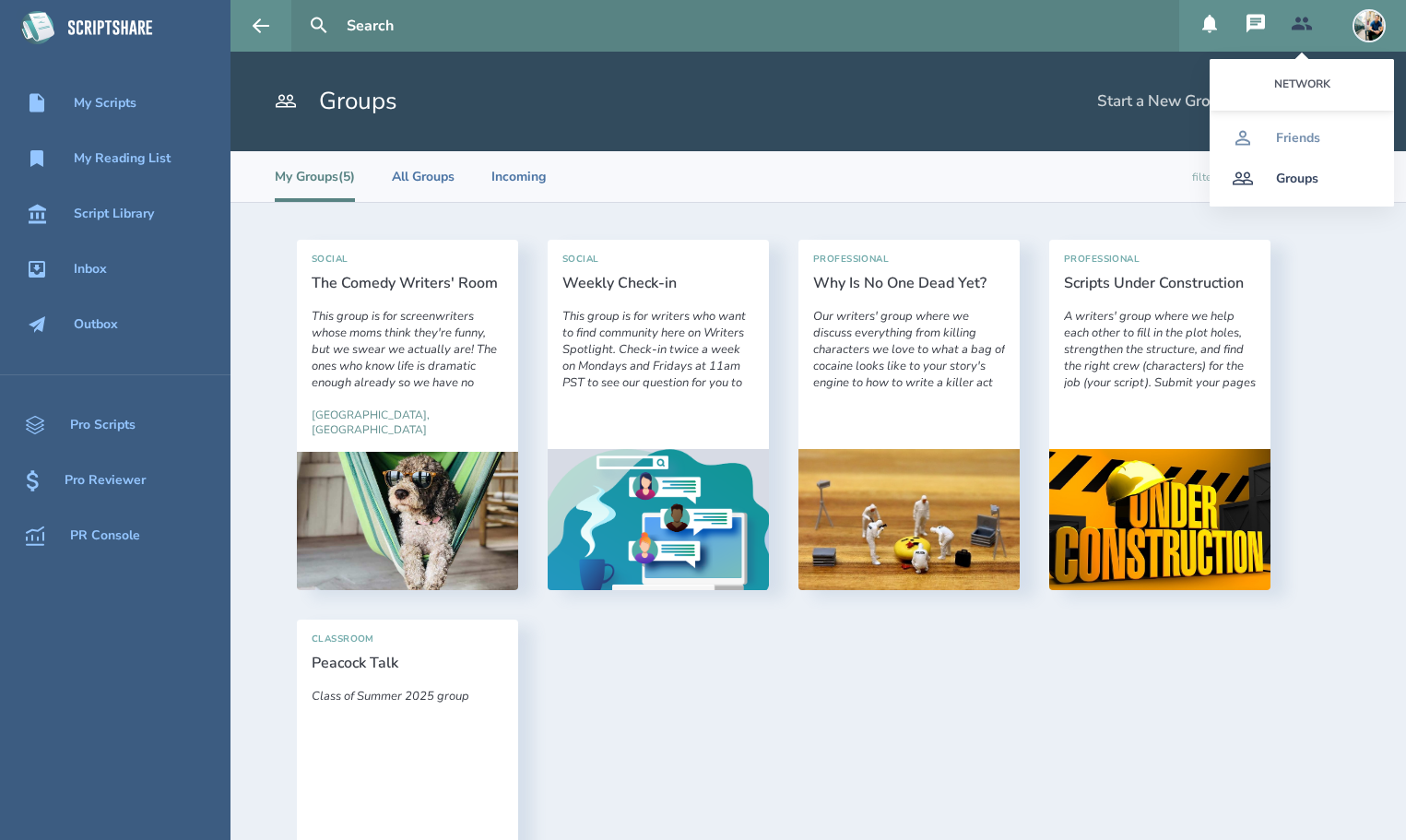
click at [1379, 19] on img at bounding box center [1369, 26] width 34 height 34
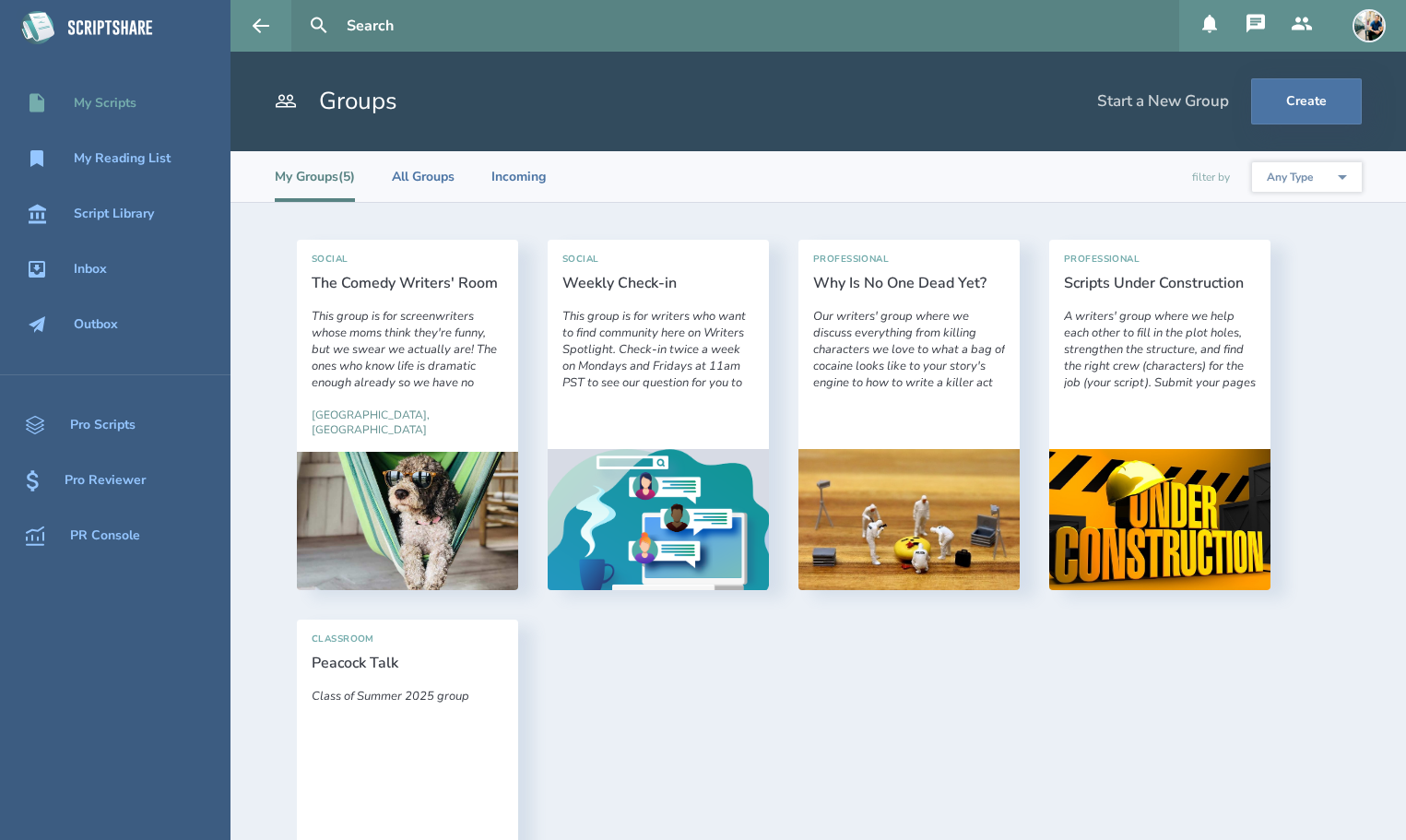
click at [105, 99] on div "My Scripts" at bounding box center [105, 103] width 62 height 14
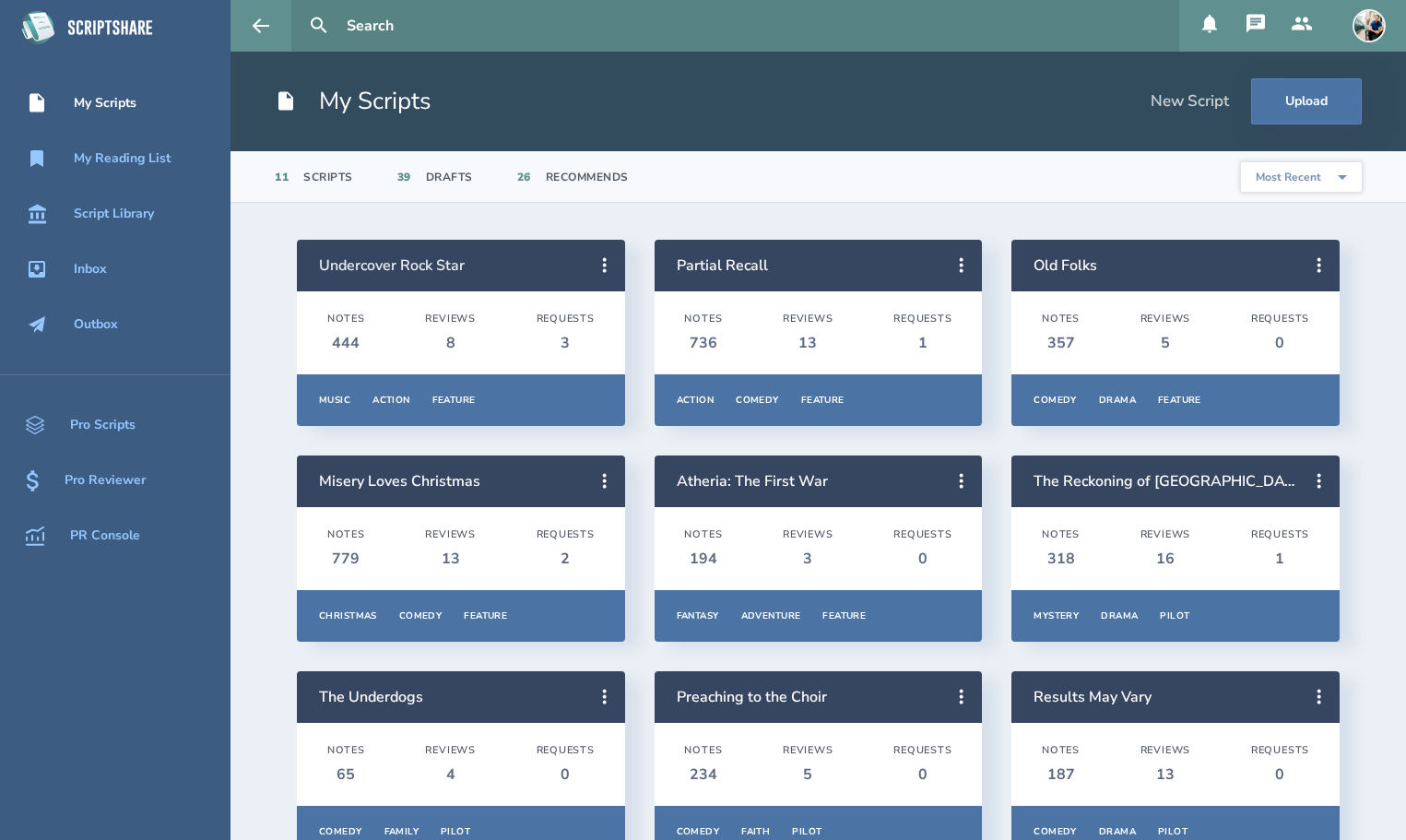
click at [403, 264] on link "Undercover Rock Star" at bounding box center [392, 265] width 146 height 20
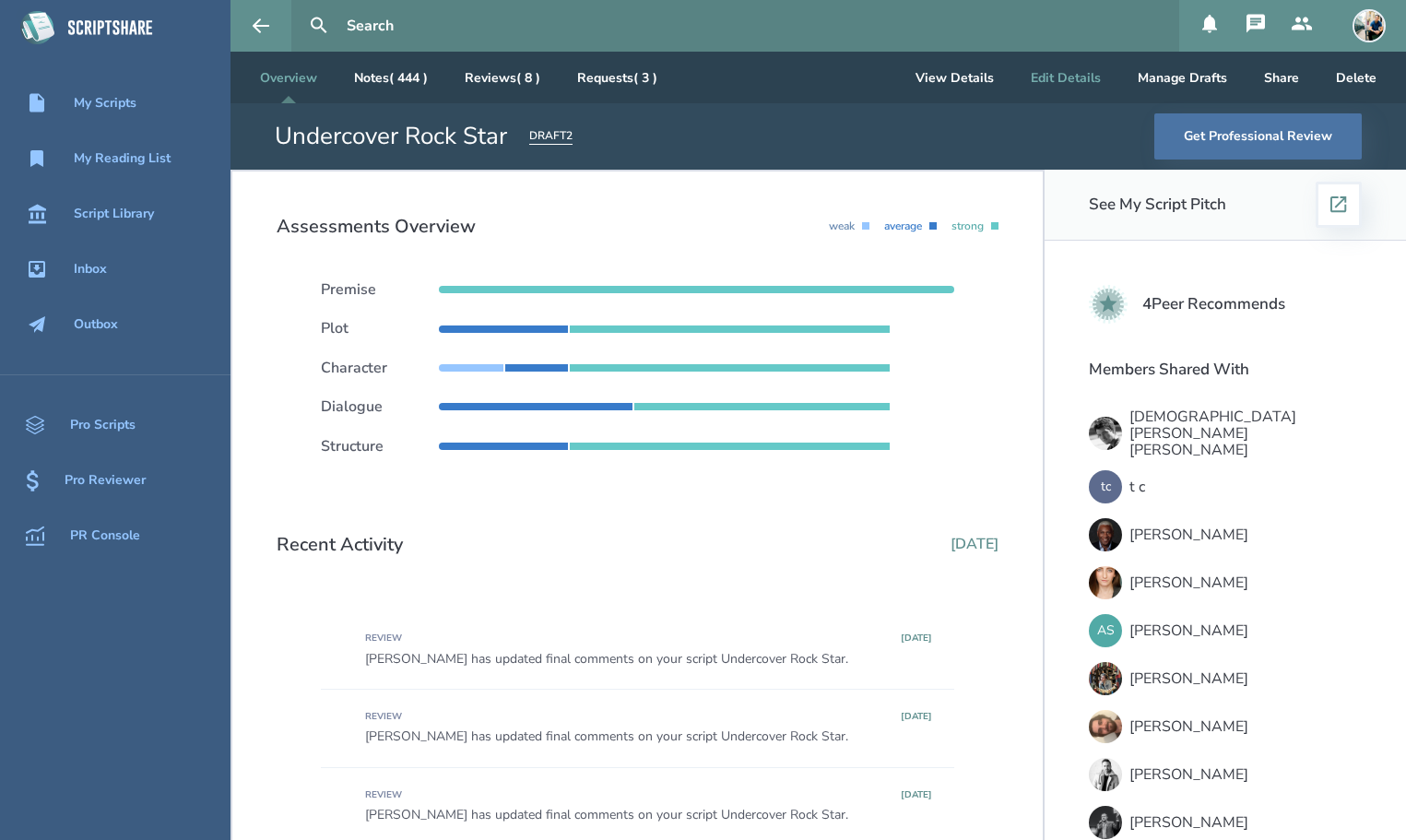
click at [1073, 78] on button "Edit Details" at bounding box center [1066, 78] width 100 height 52
select select "14"
select select "1"
select select "3"
select select "4"
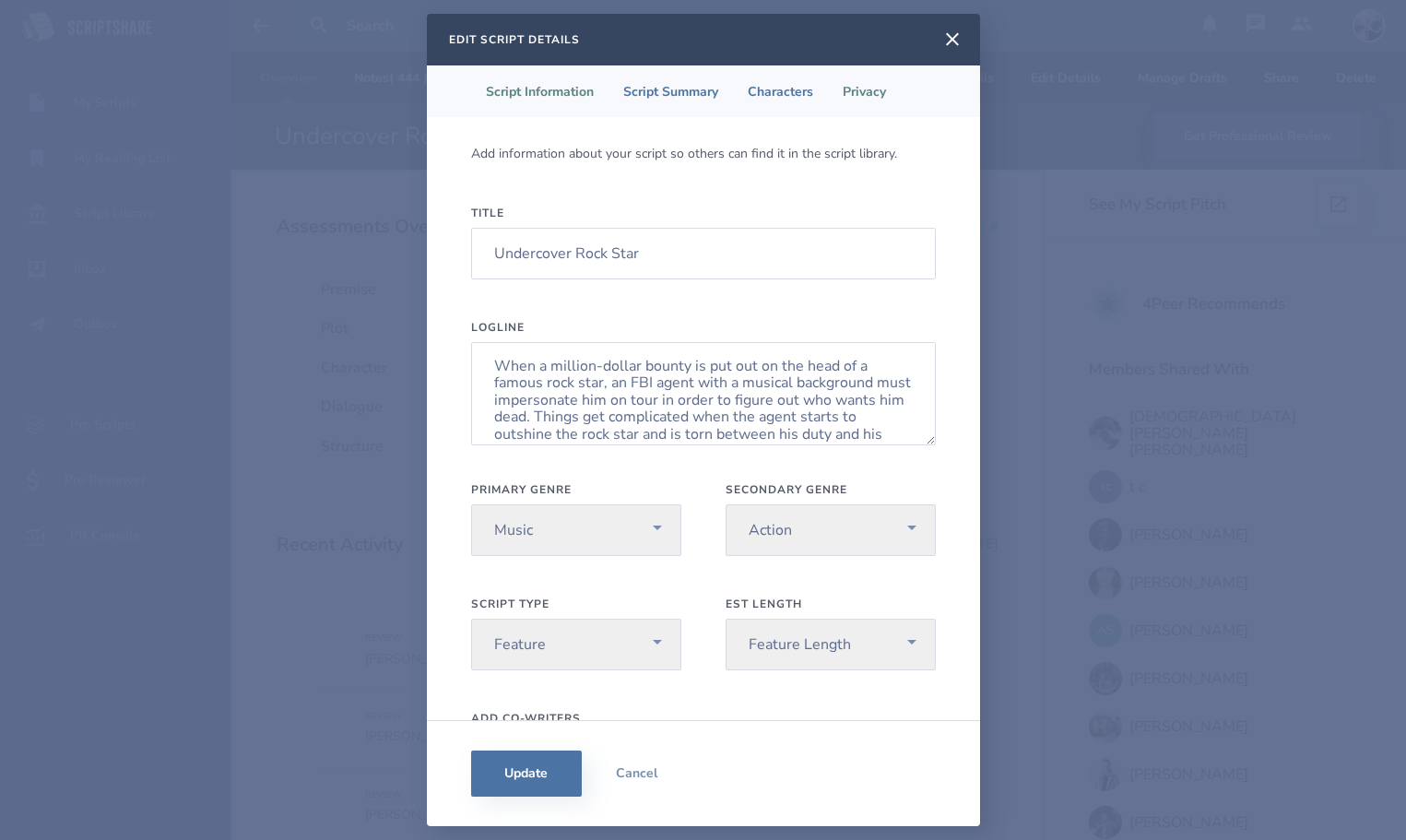
click at [878, 100] on li "Privacy" at bounding box center [864, 91] width 73 height 52
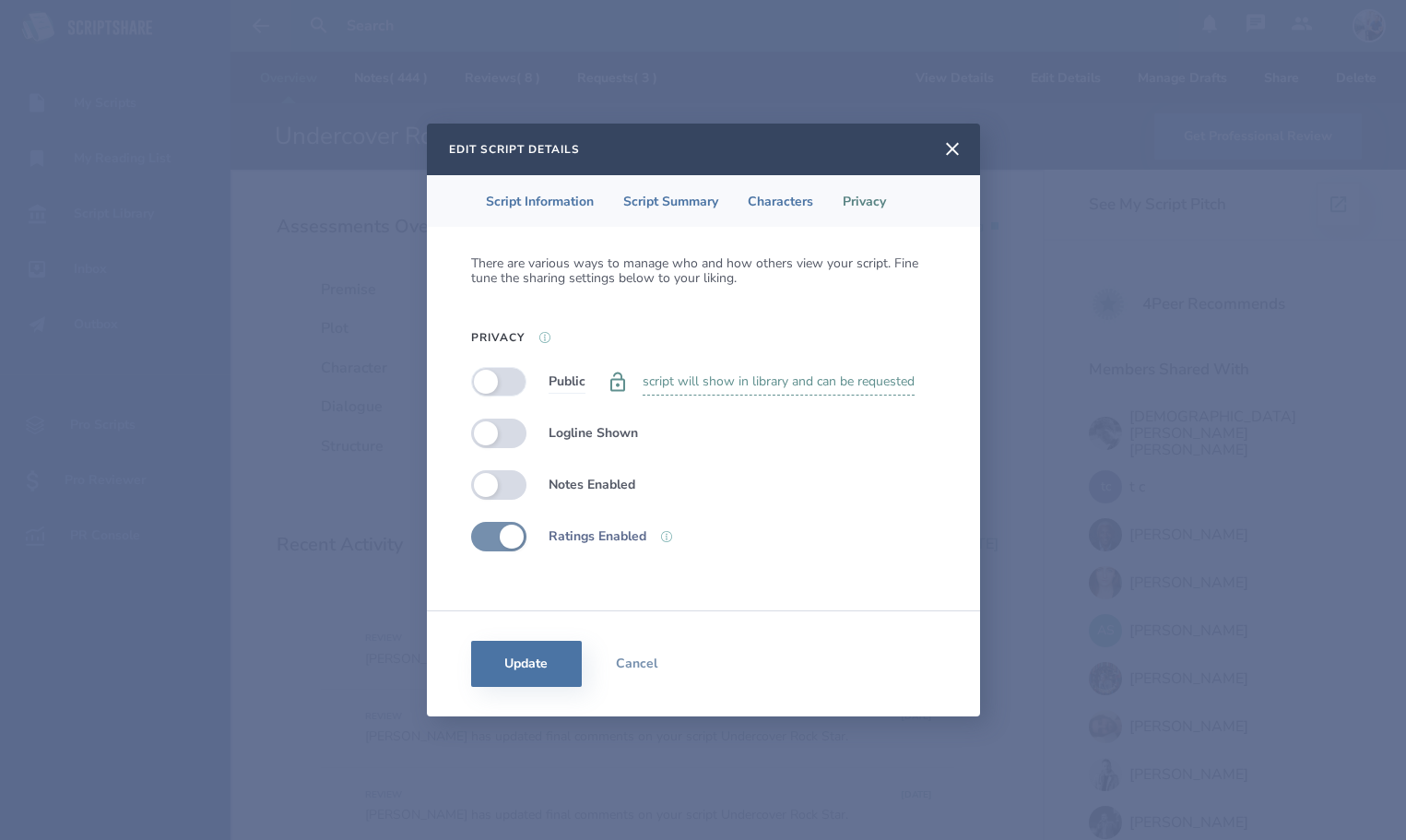
click at [495, 390] on label at bounding box center [499, 382] width 56 height 30
click at [507, 381] on label at bounding box center [499, 382] width 56 height 30
checkbox input "false"
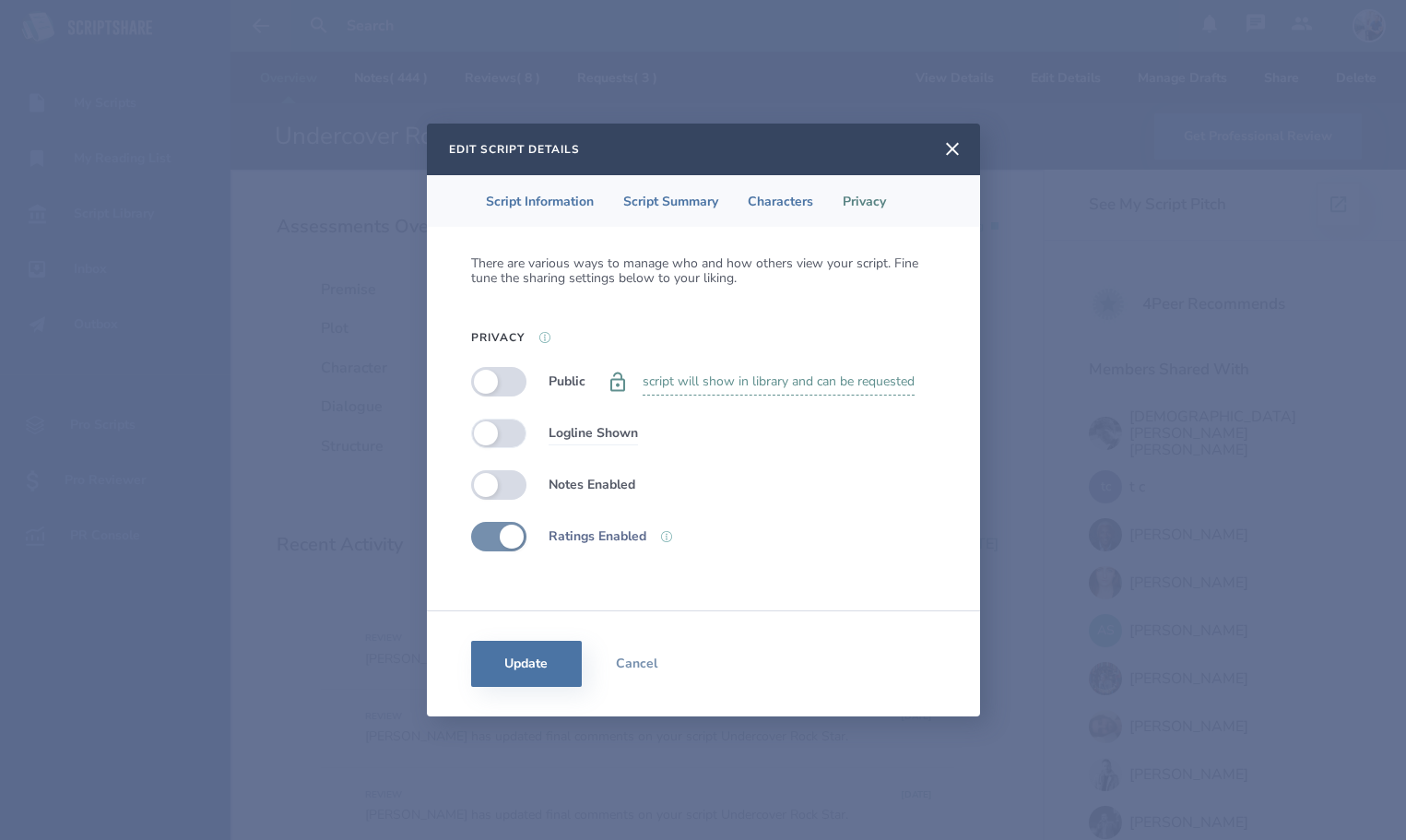
click at [490, 431] on label at bounding box center [499, 432] width 56 height 30
click at [504, 432] on label at bounding box center [499, 432] width 56 height 30
checkbox input "false"
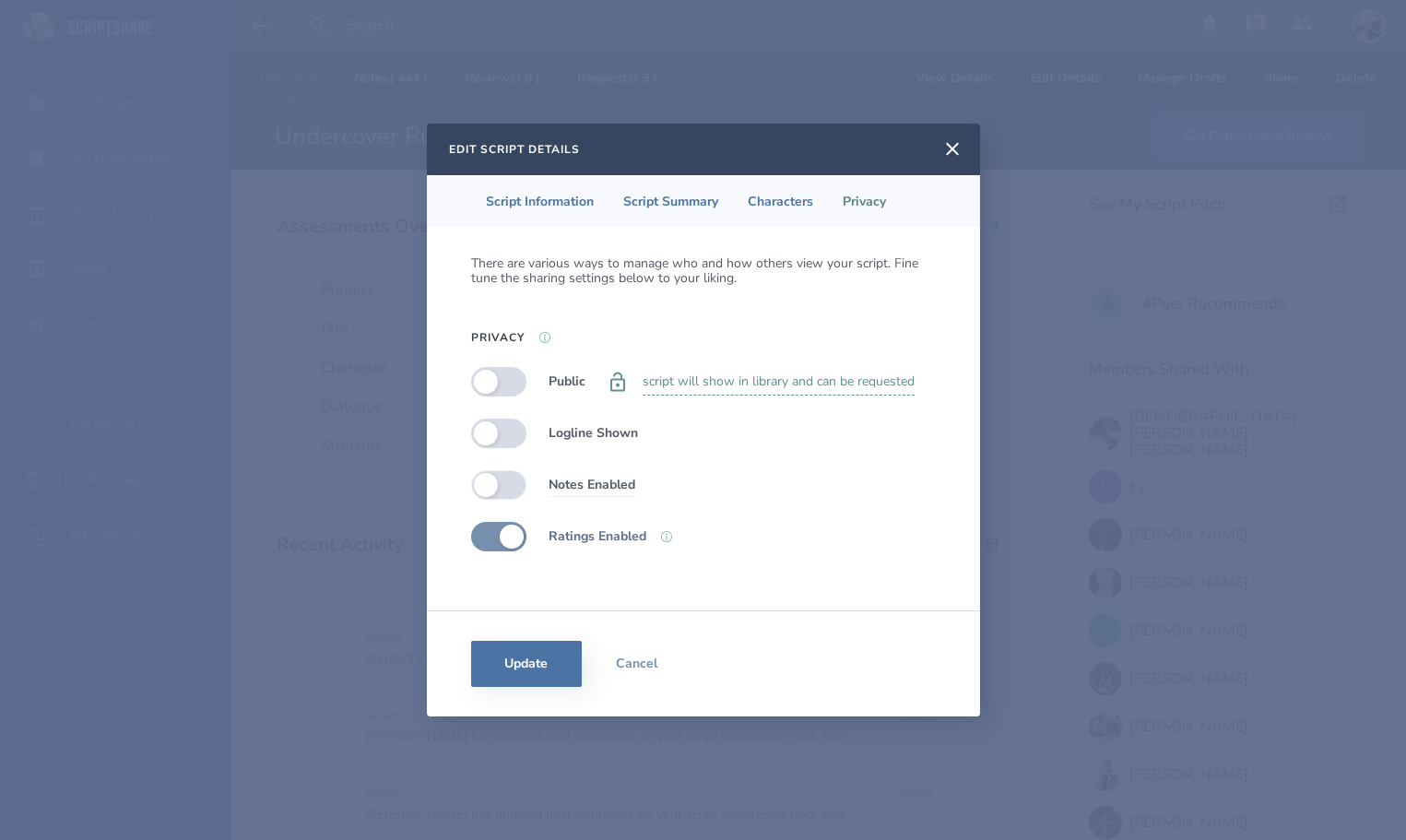
click at [500, 483] on label at bounding box center [499, 484] width 56 height 30
click at [499, 483] on label at bounding box center [499, 484] width 56 height 30
checkbox input "false"
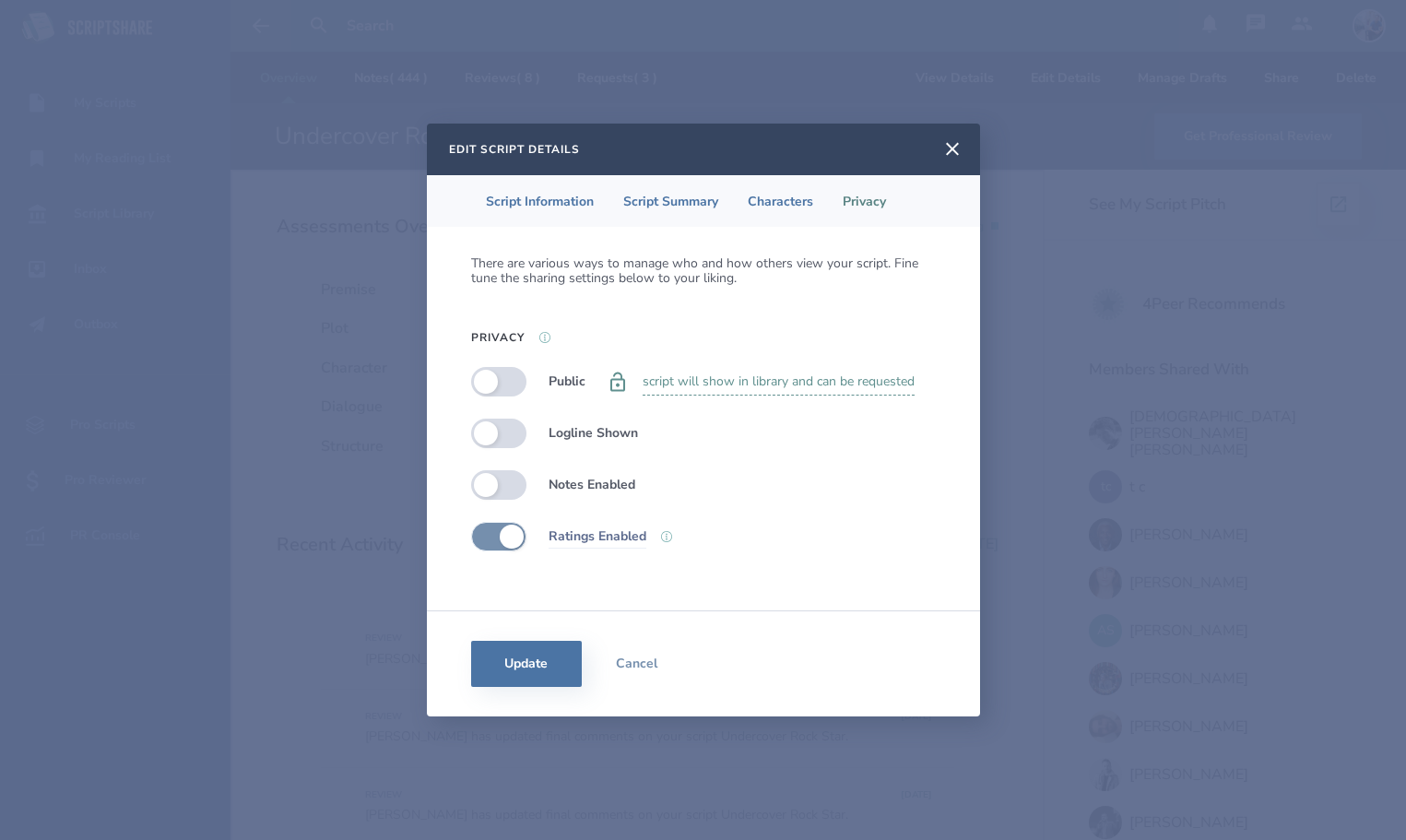
click at [506, 537] on label at bounding box center [499, 536] width 56 height 30
click at [492, 533] on label at bounding box center [499, 536] width 56 height 30
checkbox input "true"
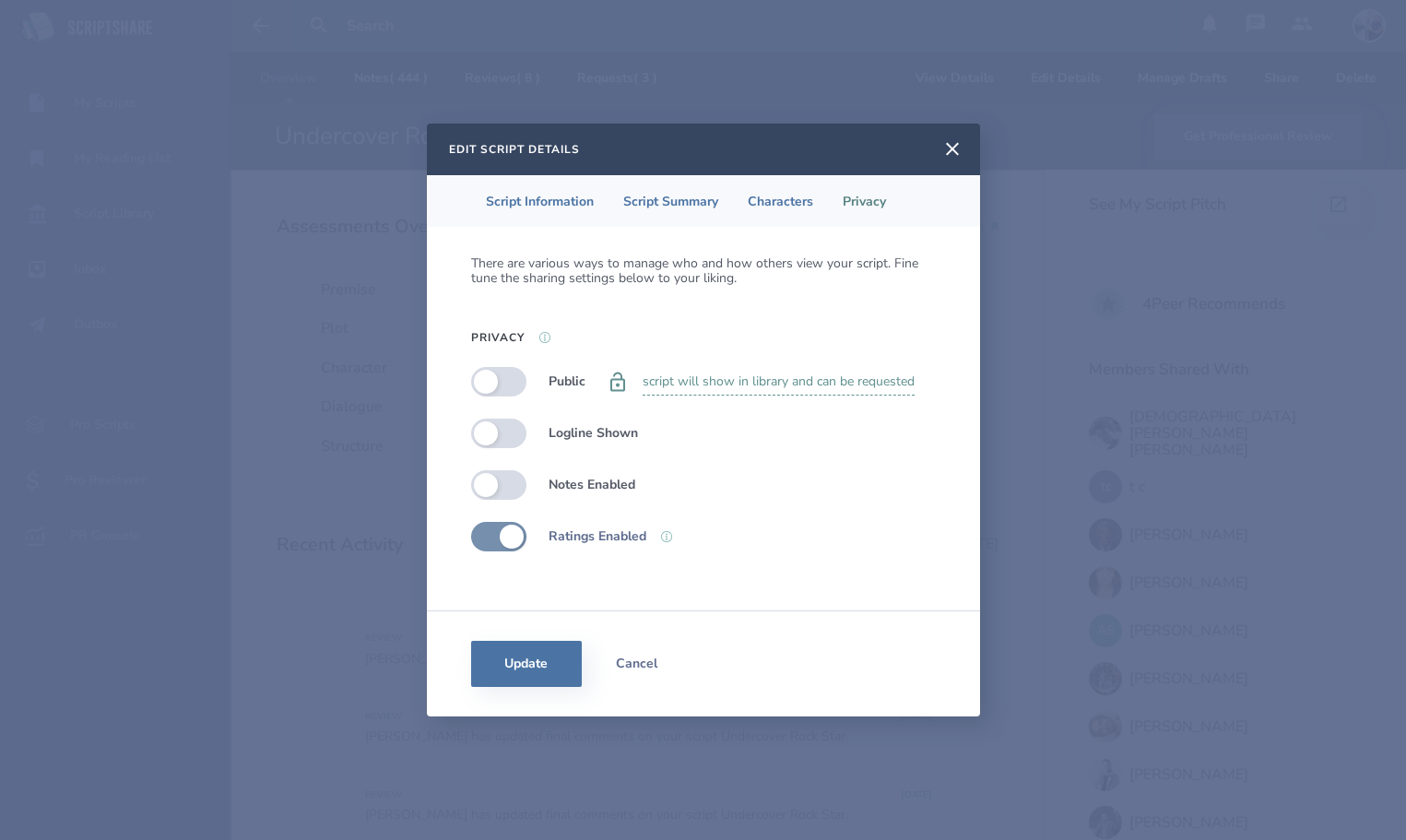
click at [652, 655] on button "Cancel" at bounding box center [636, 664] width 110 height 46
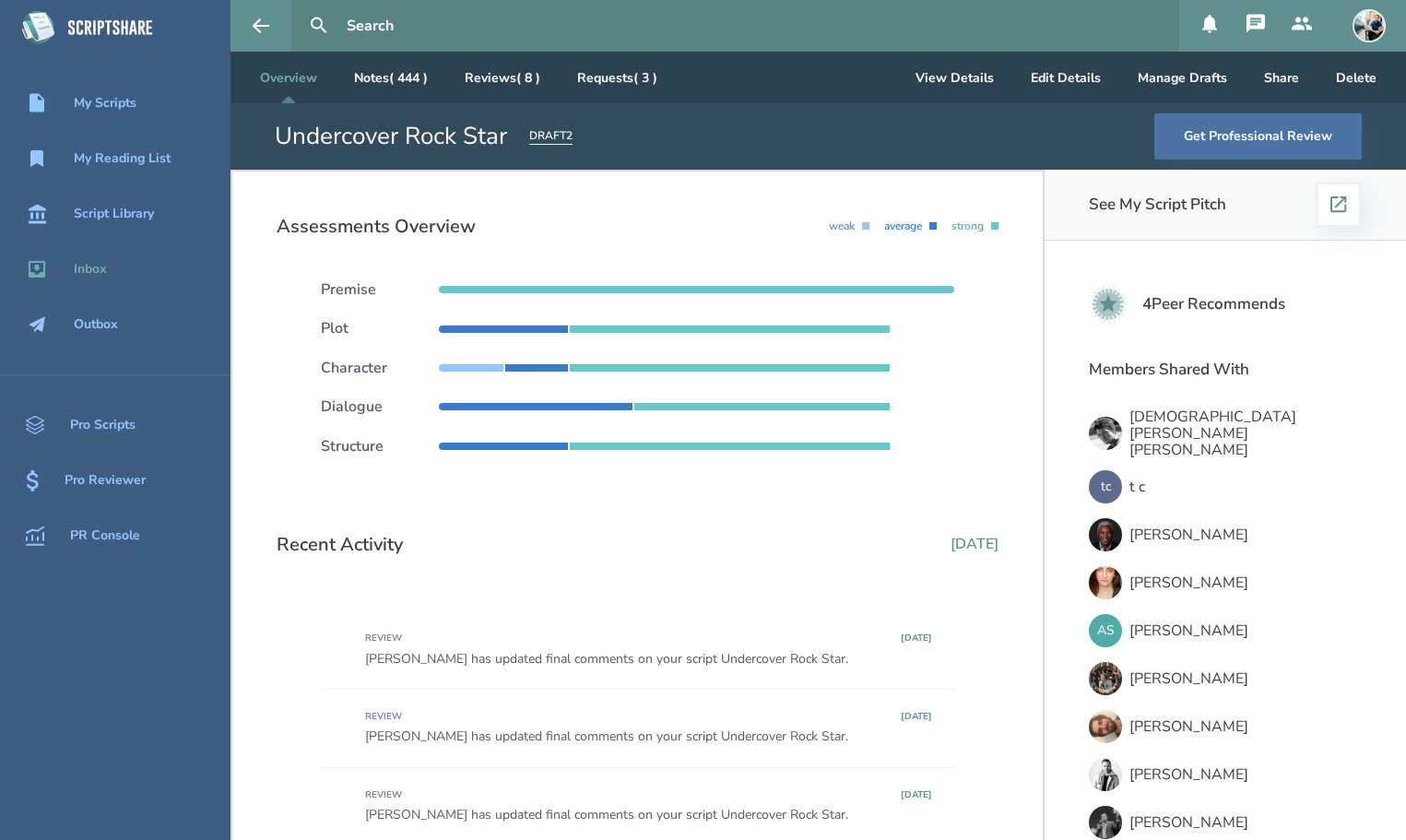
click at [105, 272] on div "Inbox" at bounding box center [90, 268] width 34 height 14
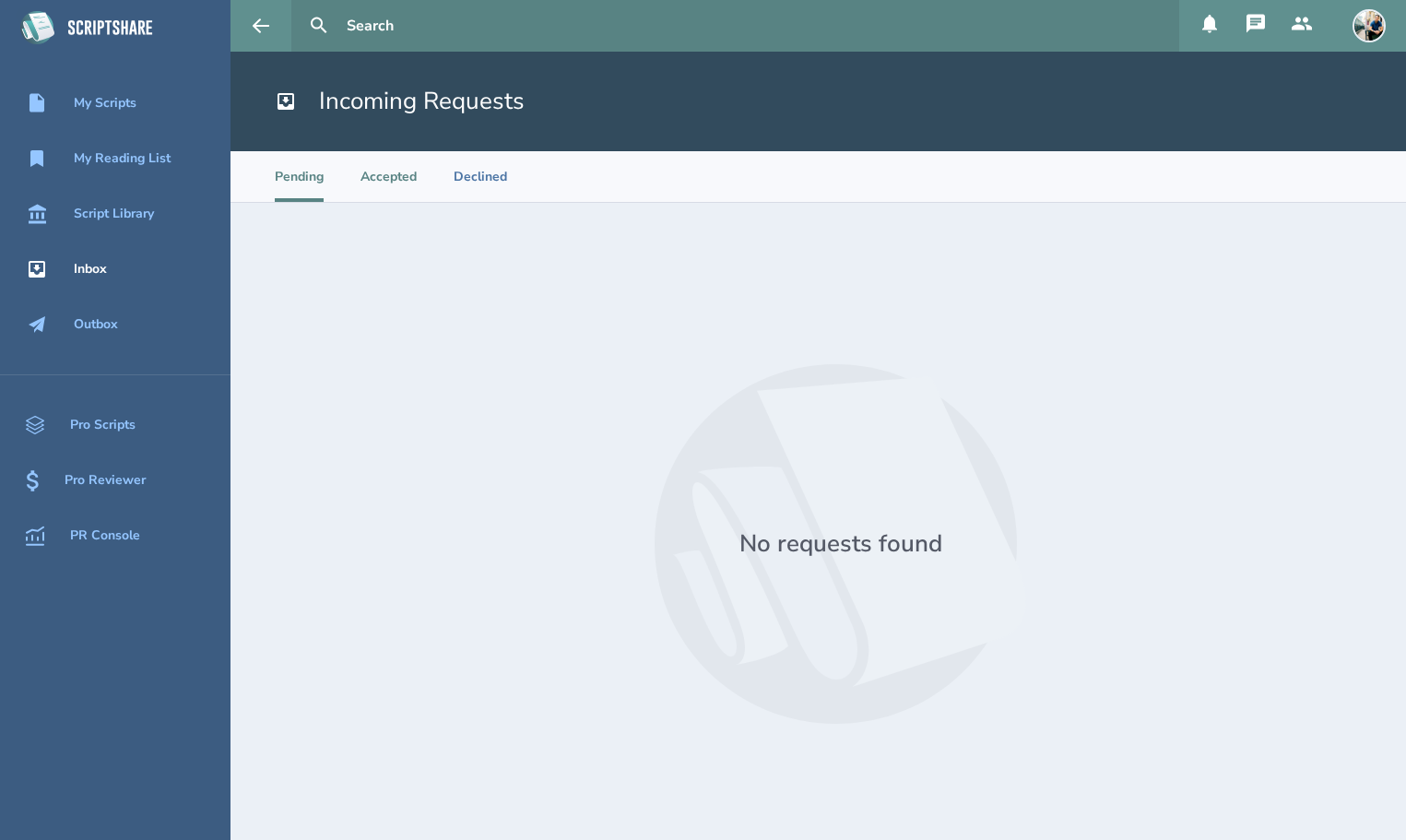
click at [387, 176] on li "Accepted" at bounding box center [388, 176] width 57 height 51
select select "20"
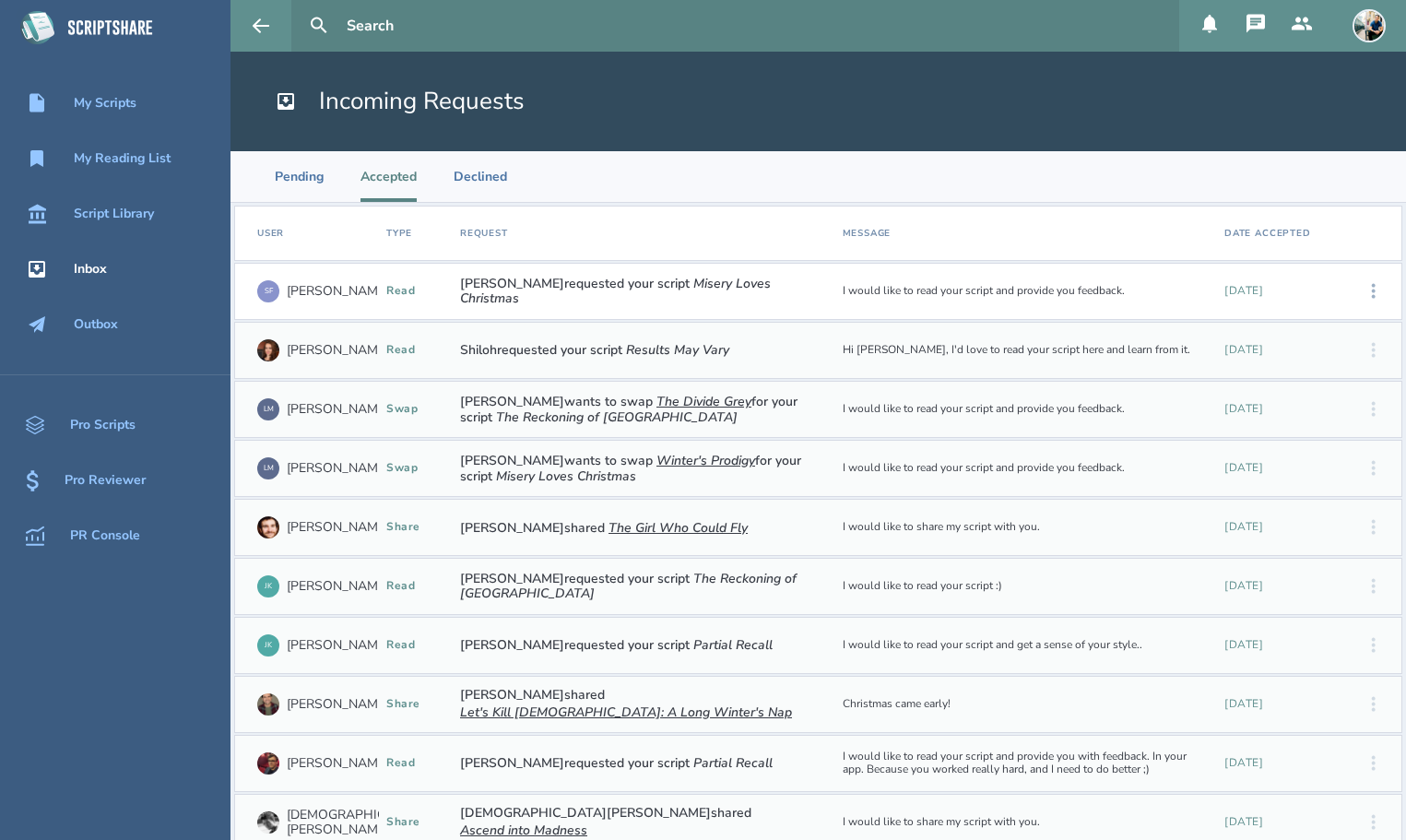
click at [1371, 294] on icon at bounding box center [1373, 291] width 22 height 22
click at [1325, 296] on div "View Agreement" at bounding box center [1315, 292] width 112 height 55
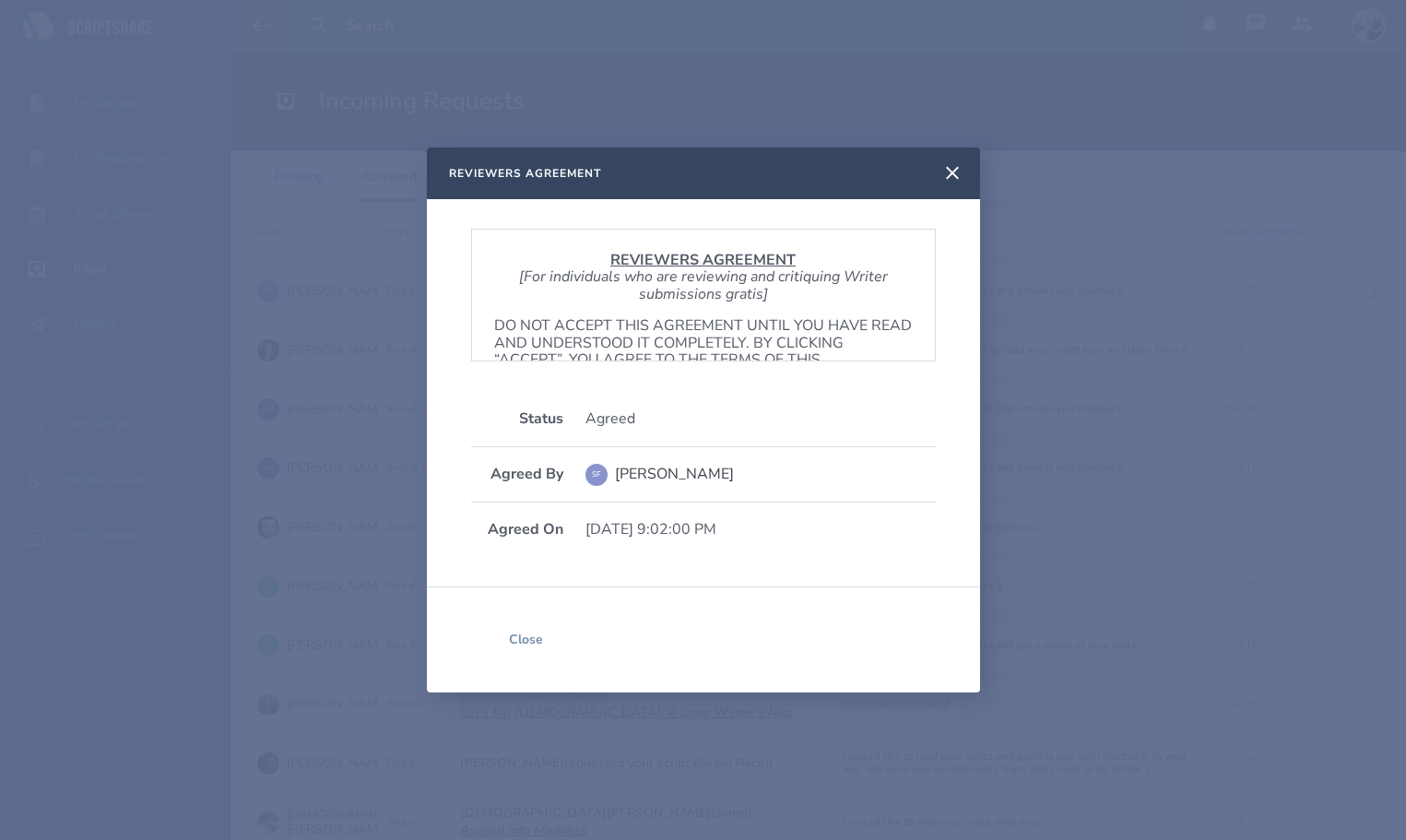
scroll to position [1116, 0]
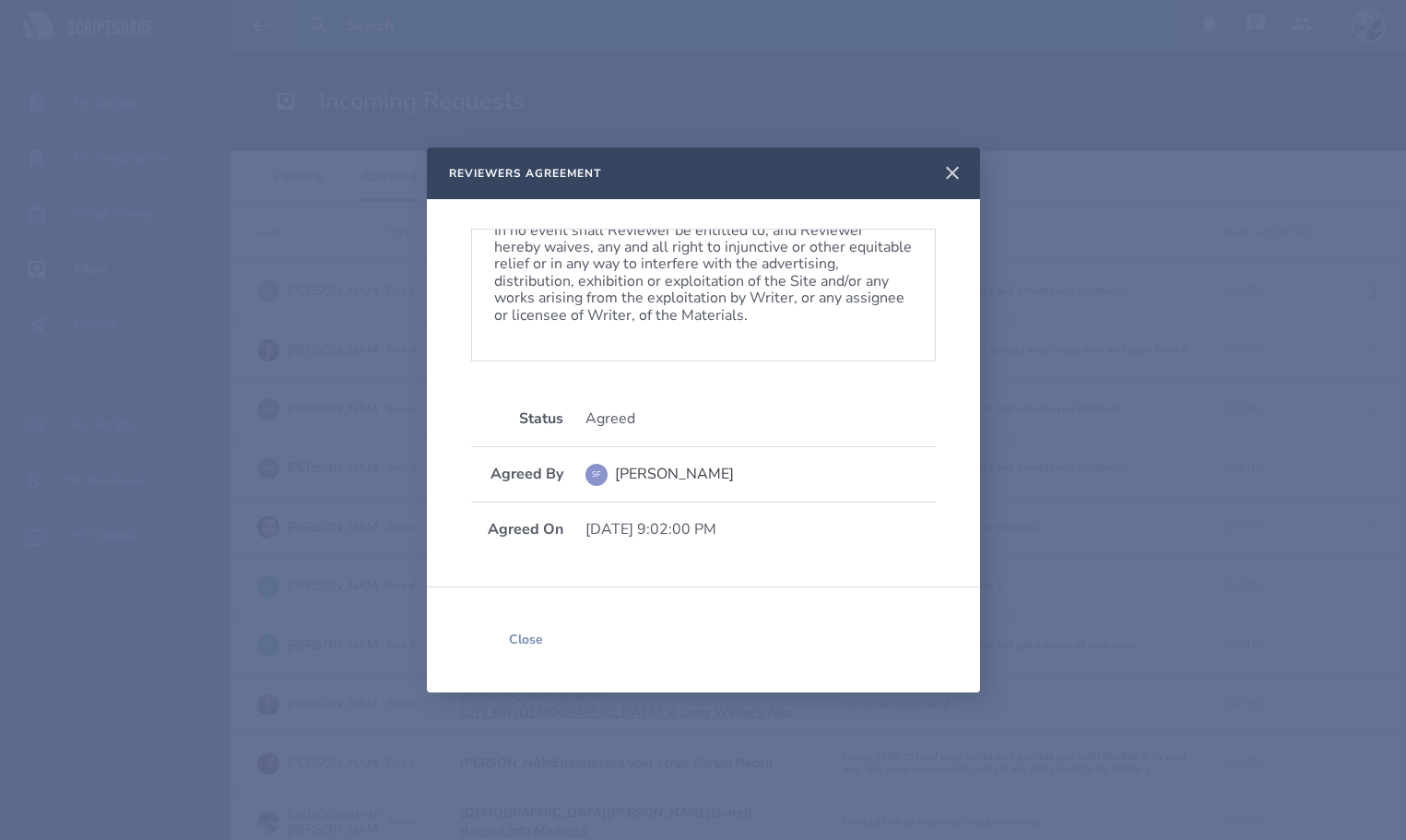
click at [951, 164] on icon at bounding box center [951, 173] width 22 height 22
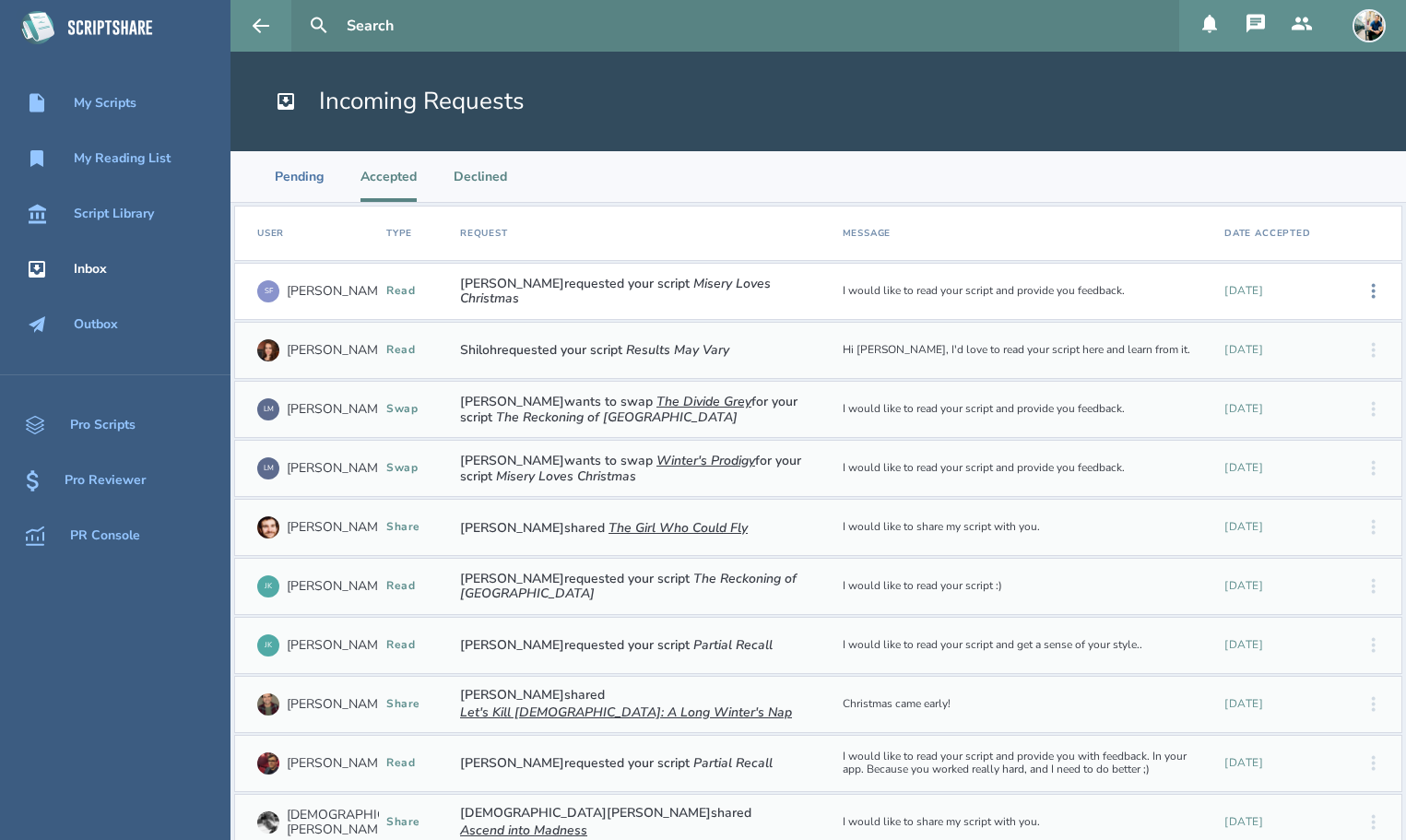
click at [480, 195] on li "Declined" at bounding box center [480, 176] width 54 height 51
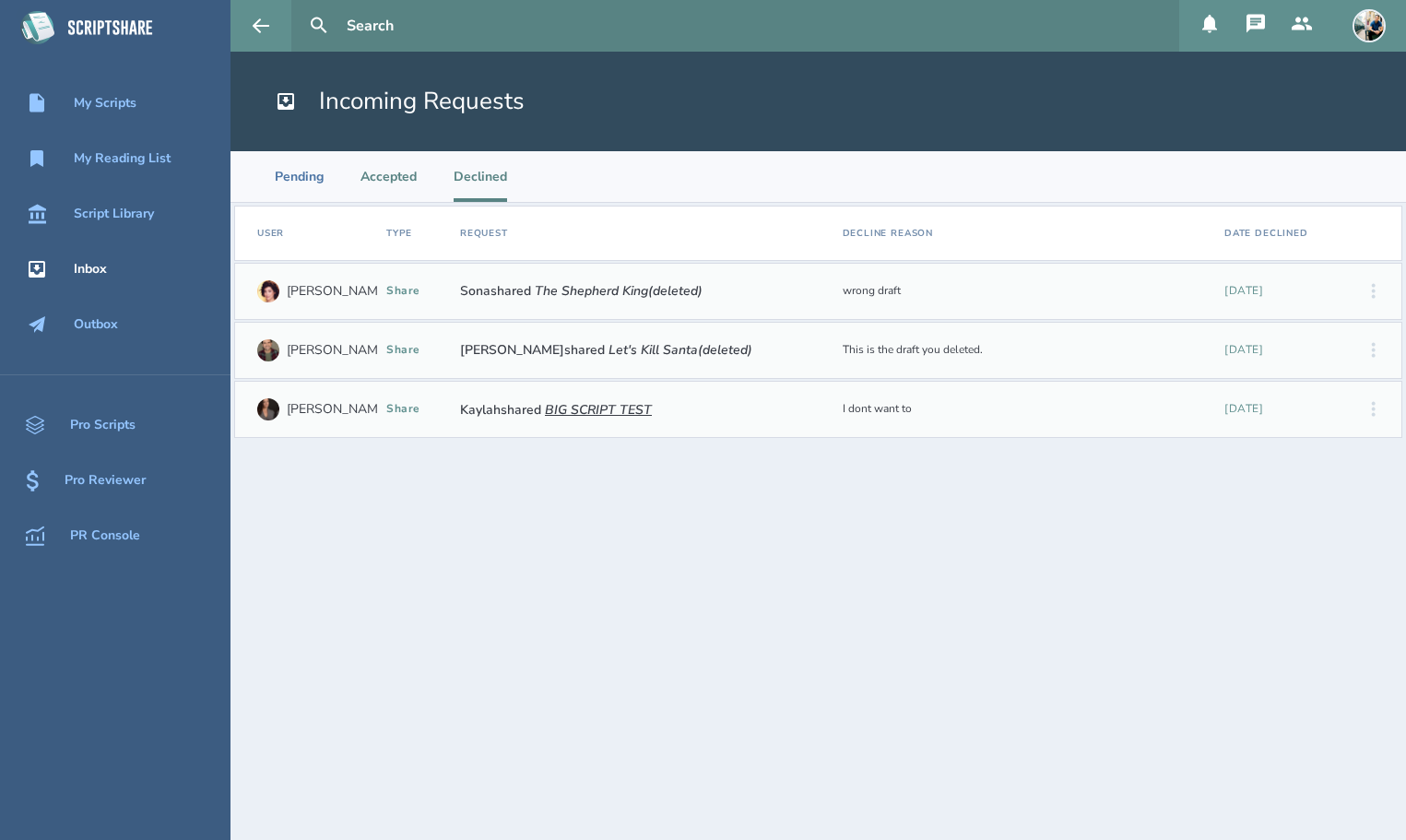
click at [375, 179] on li "Accepted" at bounding box center [388, 176] width 57 height 51
select select "20"
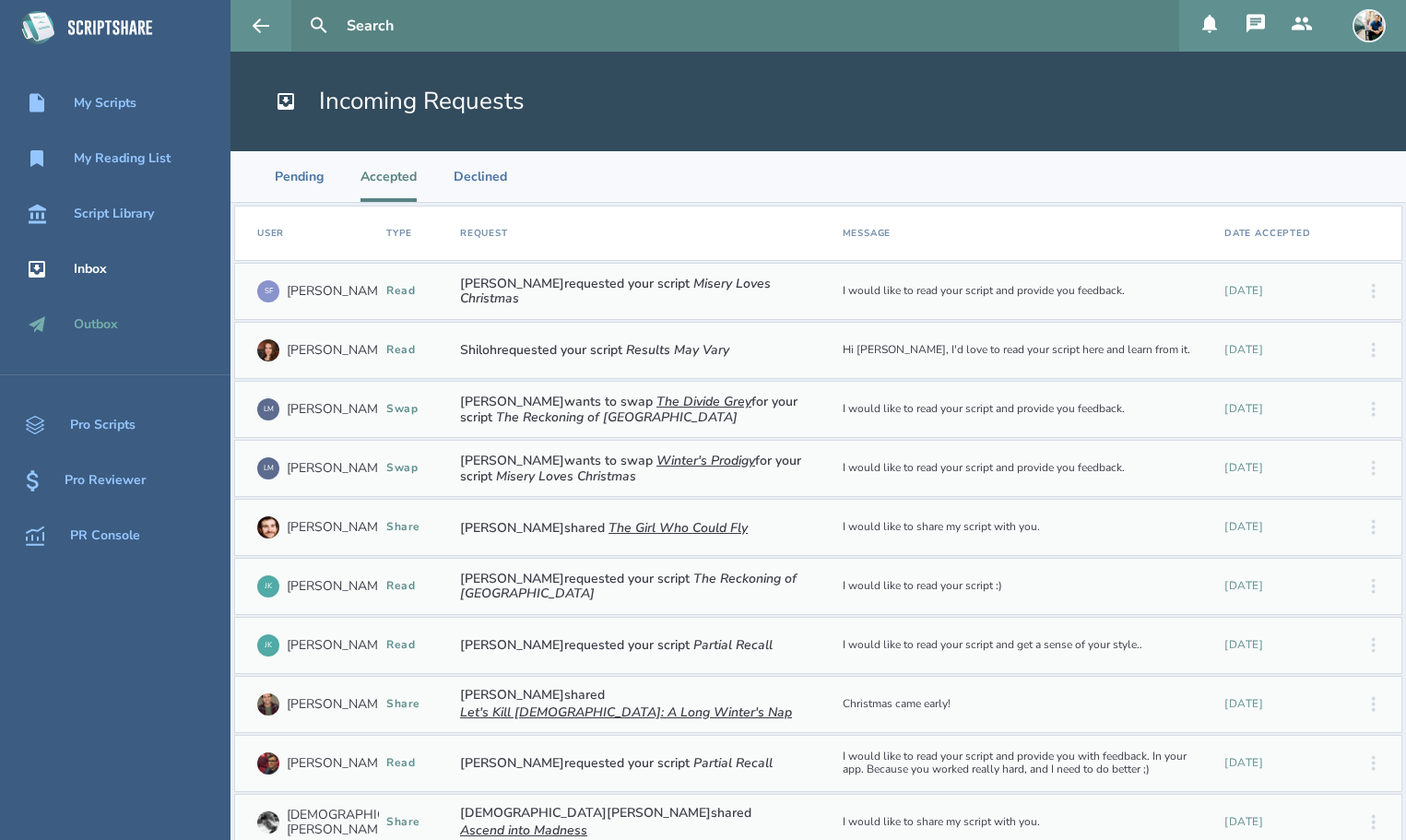
click at [119, 320] on div "Outbox" at bounding box center [115, 324] width 230 height 22
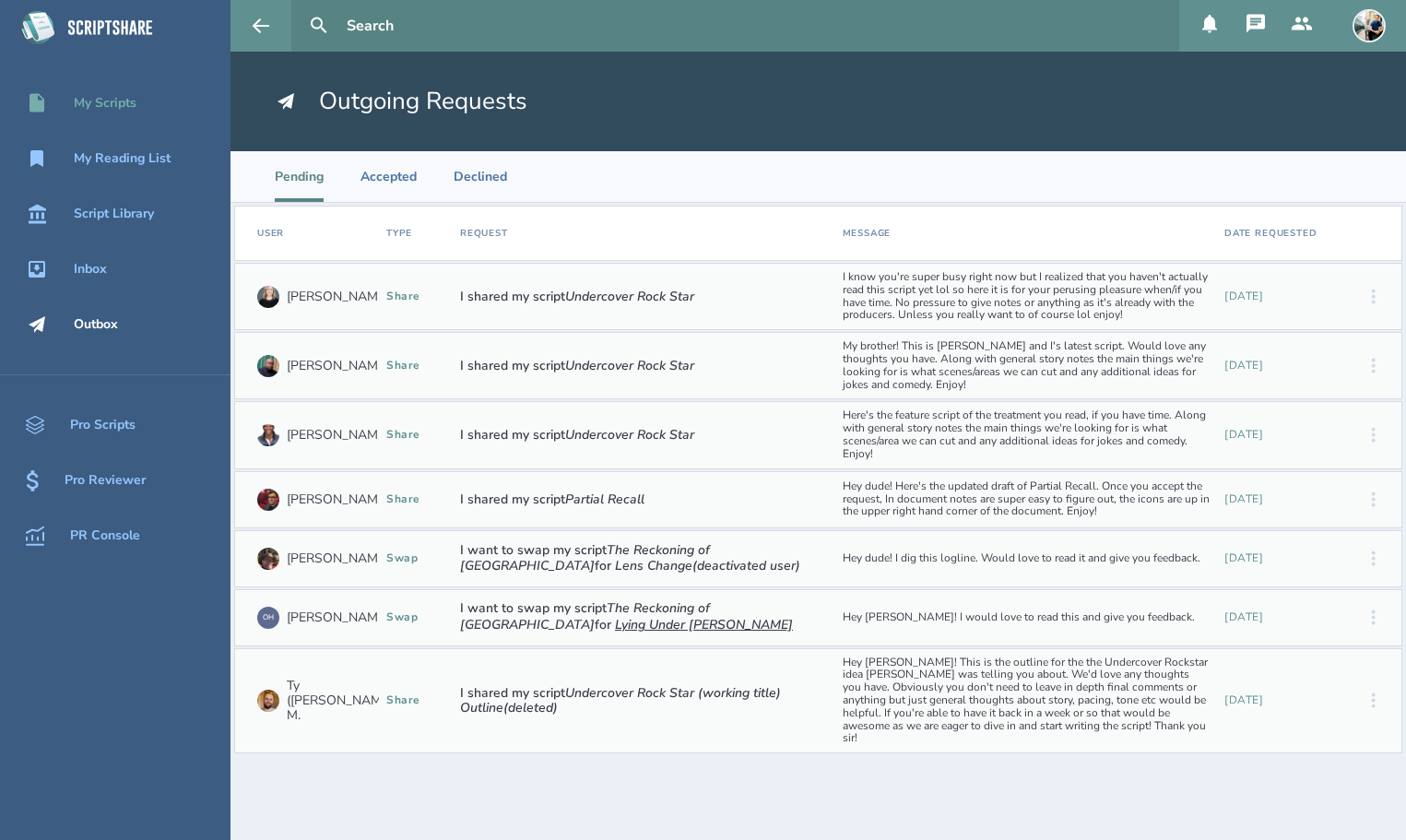
click at [92, 104] on div "My Scripts" at bounding box center [105, 103] width 62 height 14
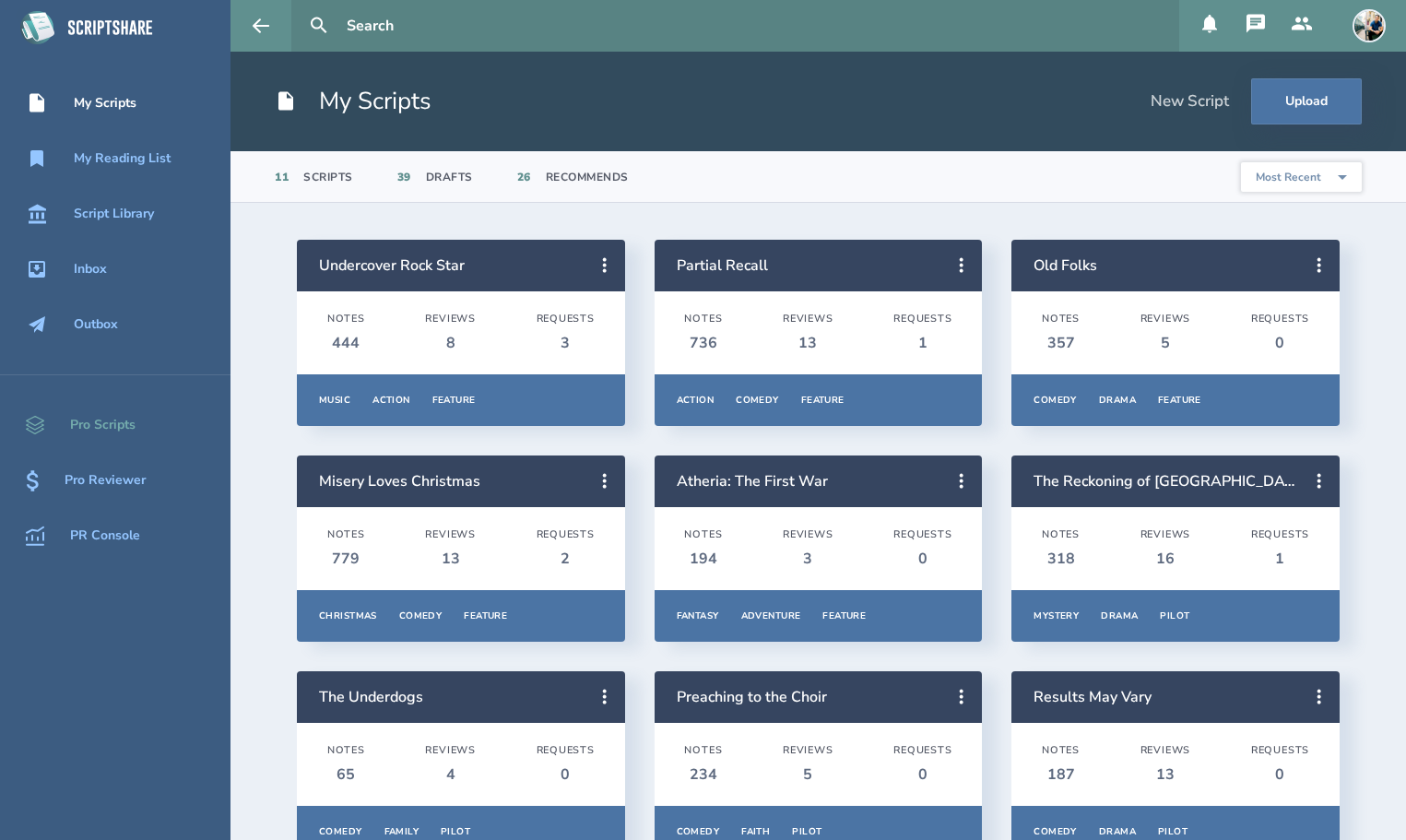
click at [127, 421] on div "Pro Scripts" at bounding box center [103, 424] width 65 height 14
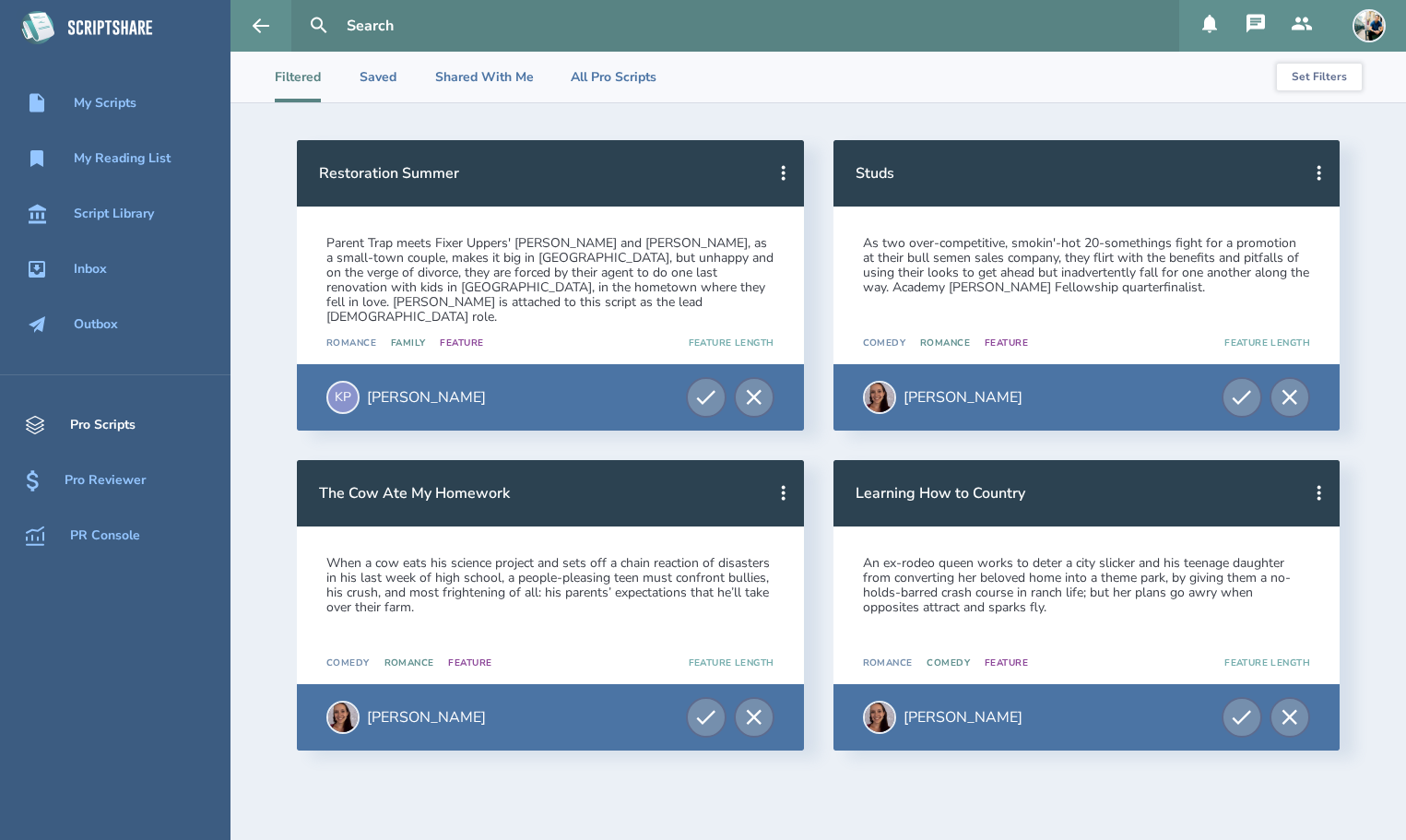
click at [1321, 74] on button "Set Filters" at bounding box center [1319, 77] width 84 height 28
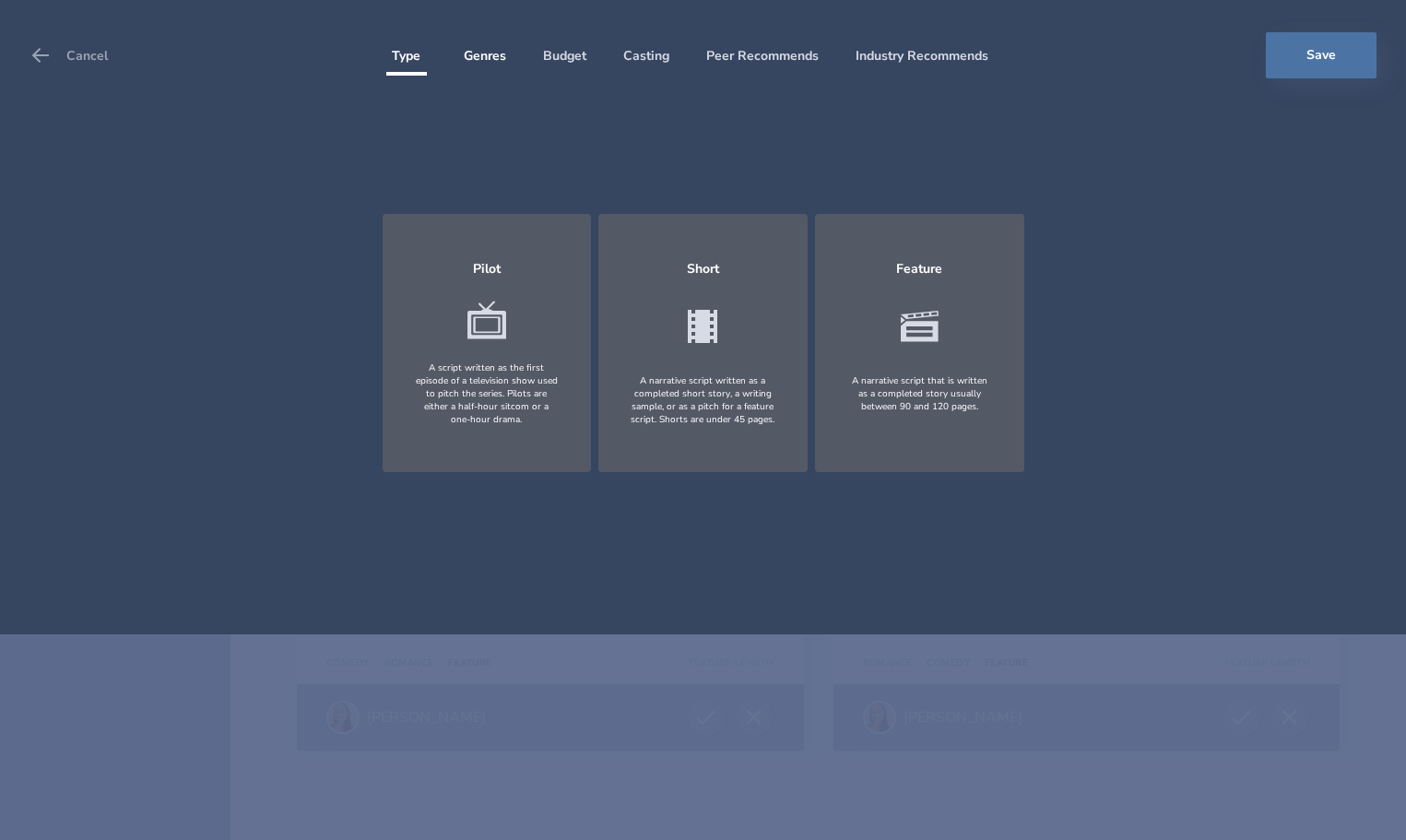
click at [486, 63] on li "Genres" at bounding box center [484, 59] width 42 height 33
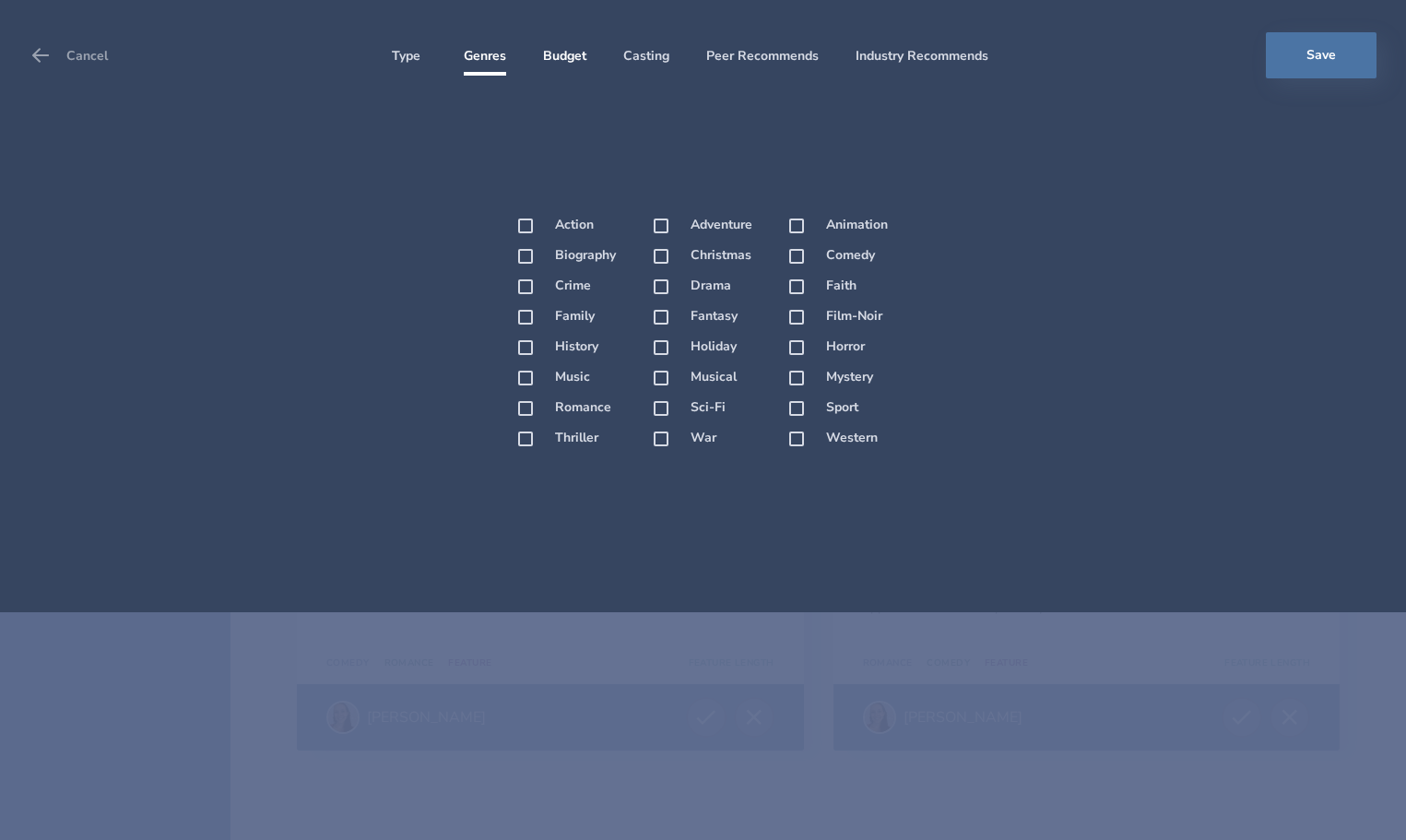
click at [557, 58] on li "Budget" at bounding box center [564, 59] width 43 height 33
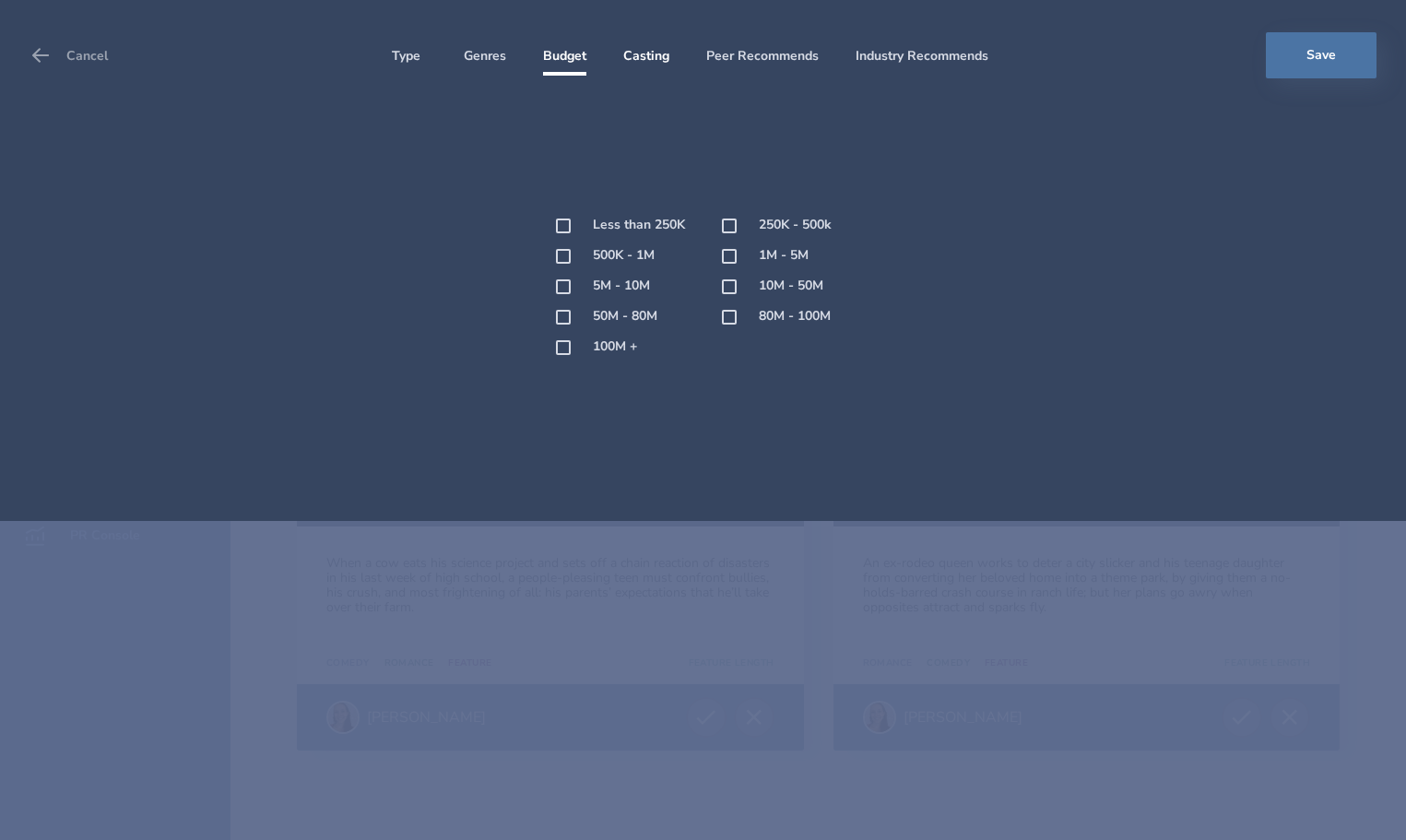
click at [654, 59] on li "Casting" at bounding box center [646, 59] width 46 height 33
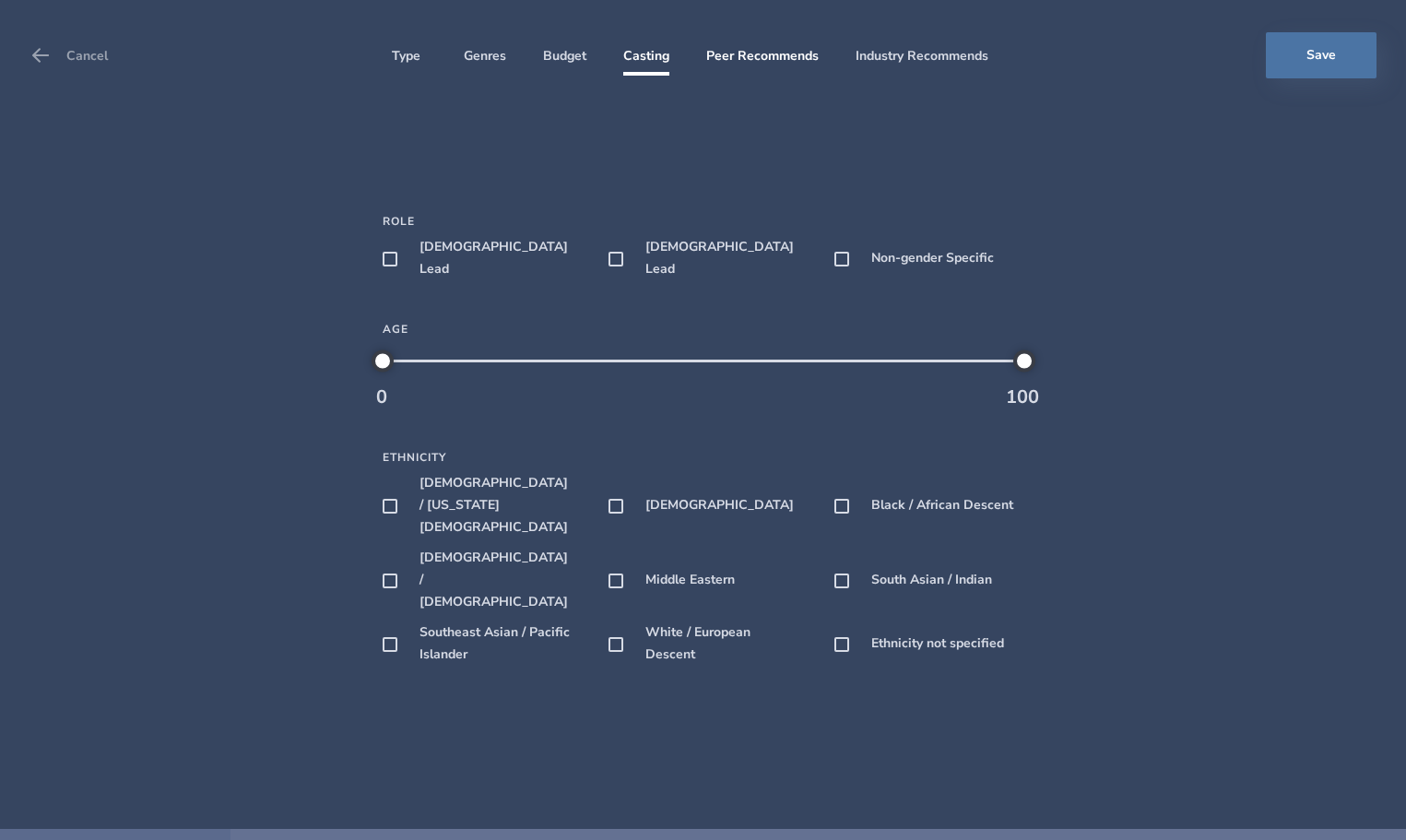
click at [761, 67] on li "Peer Recommends" at bounding box center [762, 59] width 112 height 33
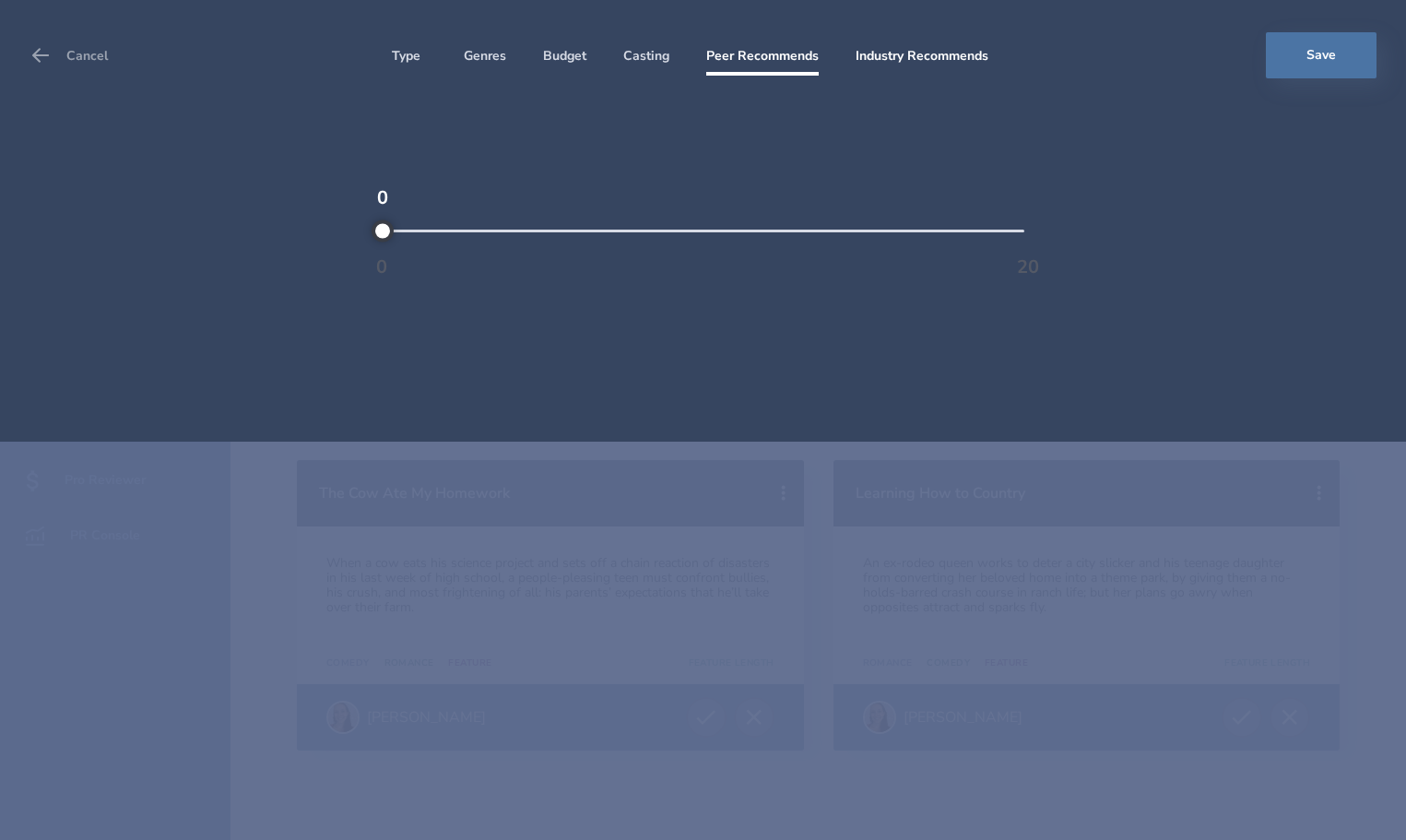
click at [904, 58] on li "Industry Recommends" at bounding box center [922, 59] width 132 height 33
click at [55, 54] on button "Cancel" at bounding box center [69, 56] width 79 height 52
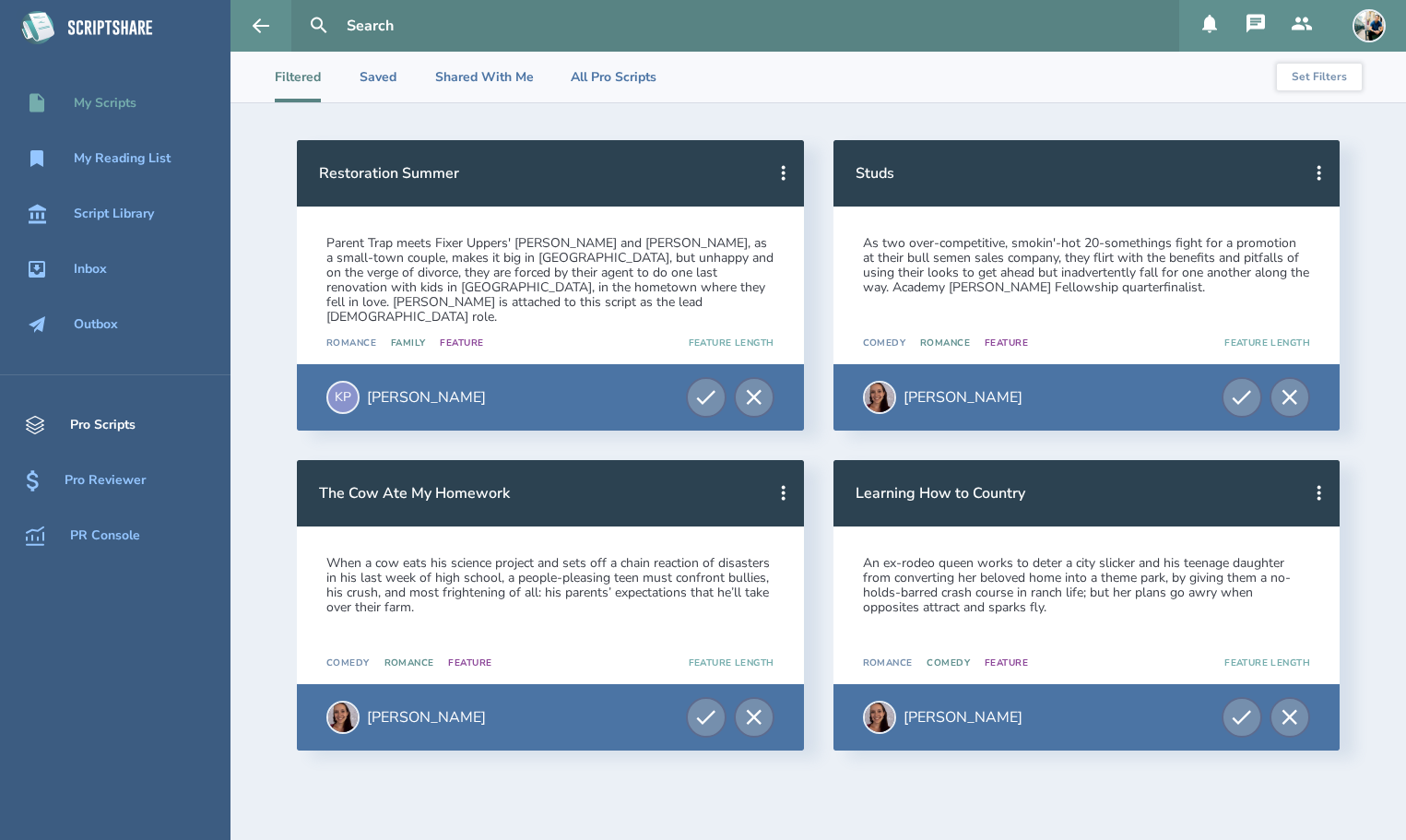
click at [98, 112] on div "My Scripts" at bounding box center [115, 103] width 230 height 22
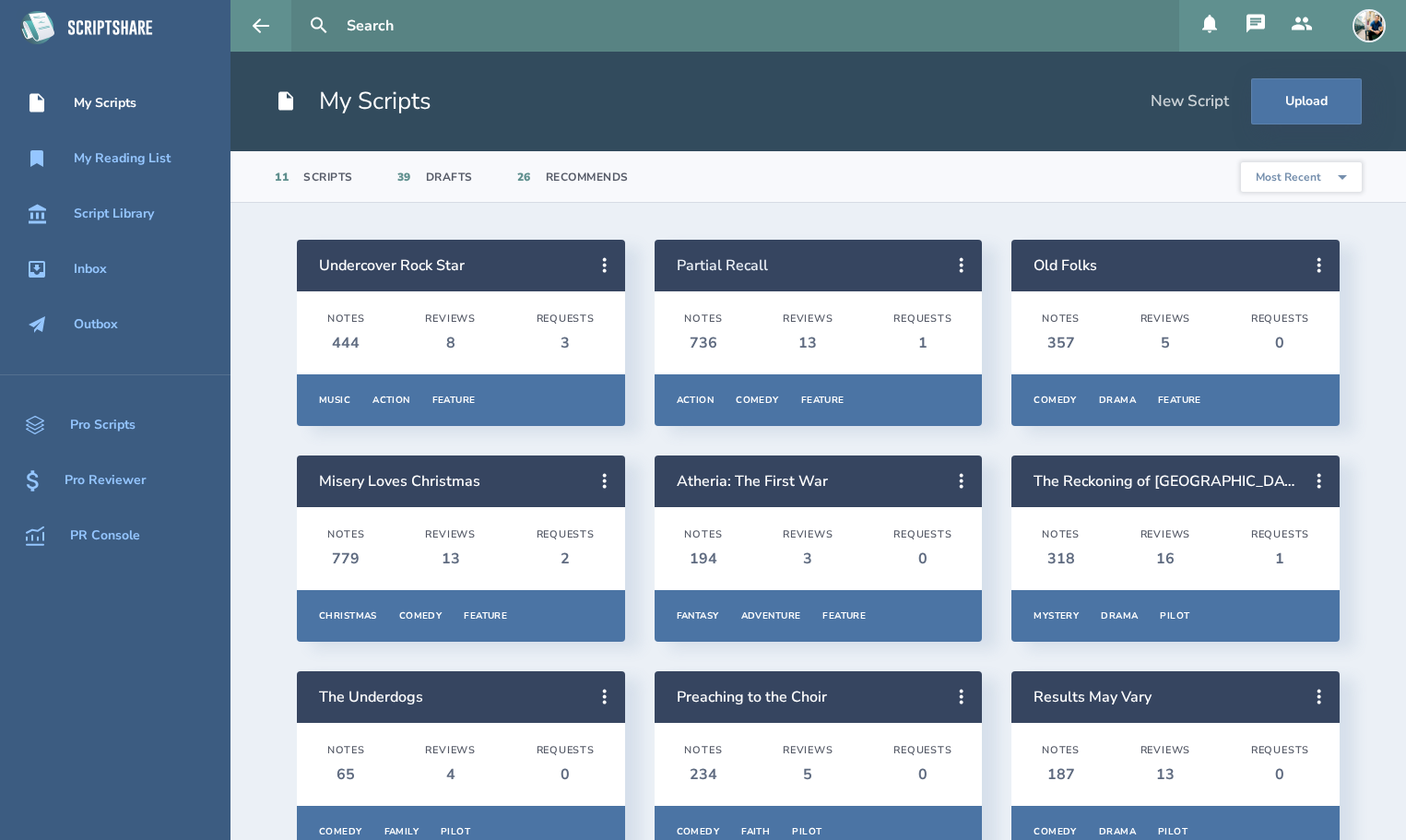
click at [746, 268] on link "Partial Recall" at bounding box center [721, 265] width 91 height 20
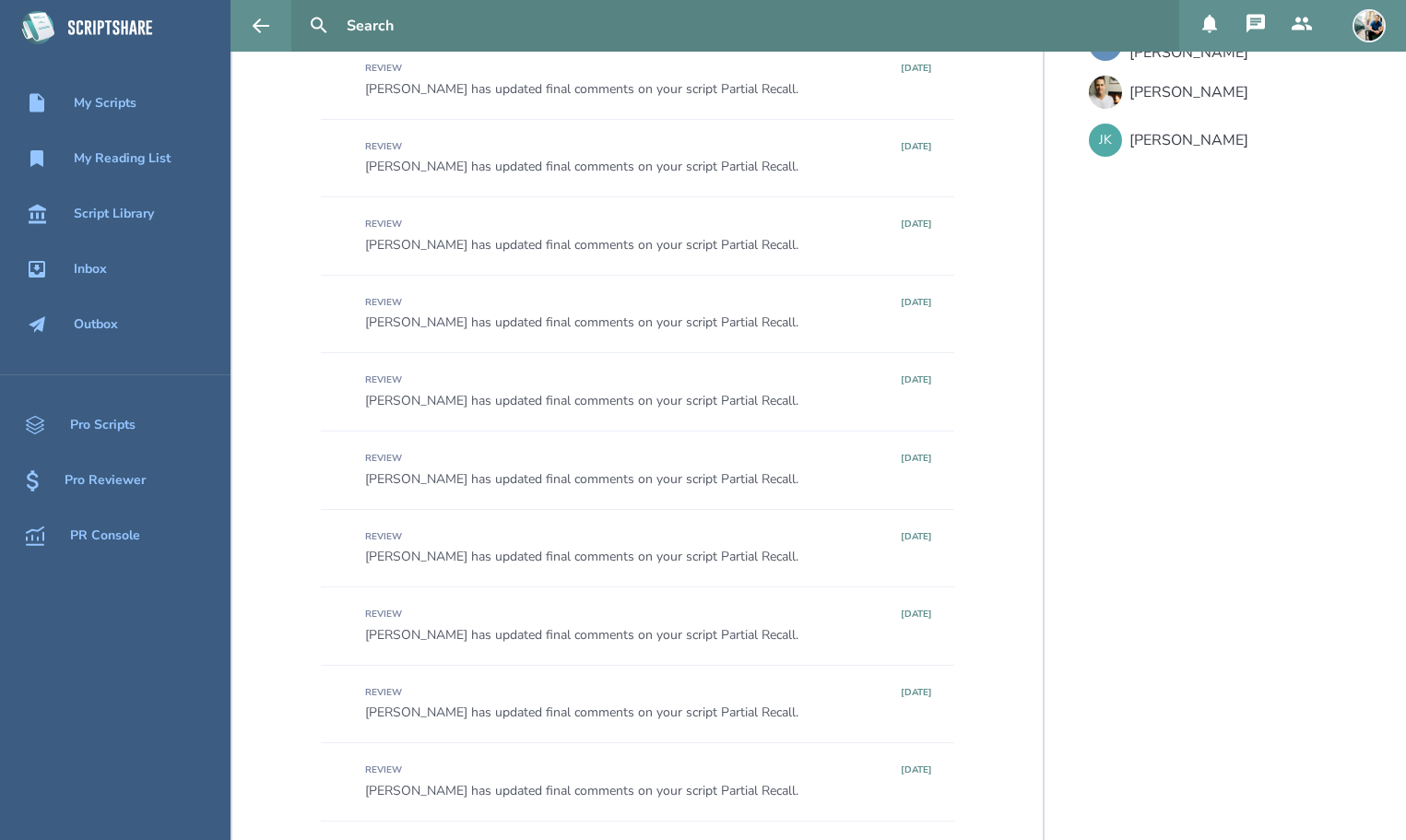
scroll to position [1364, 0]
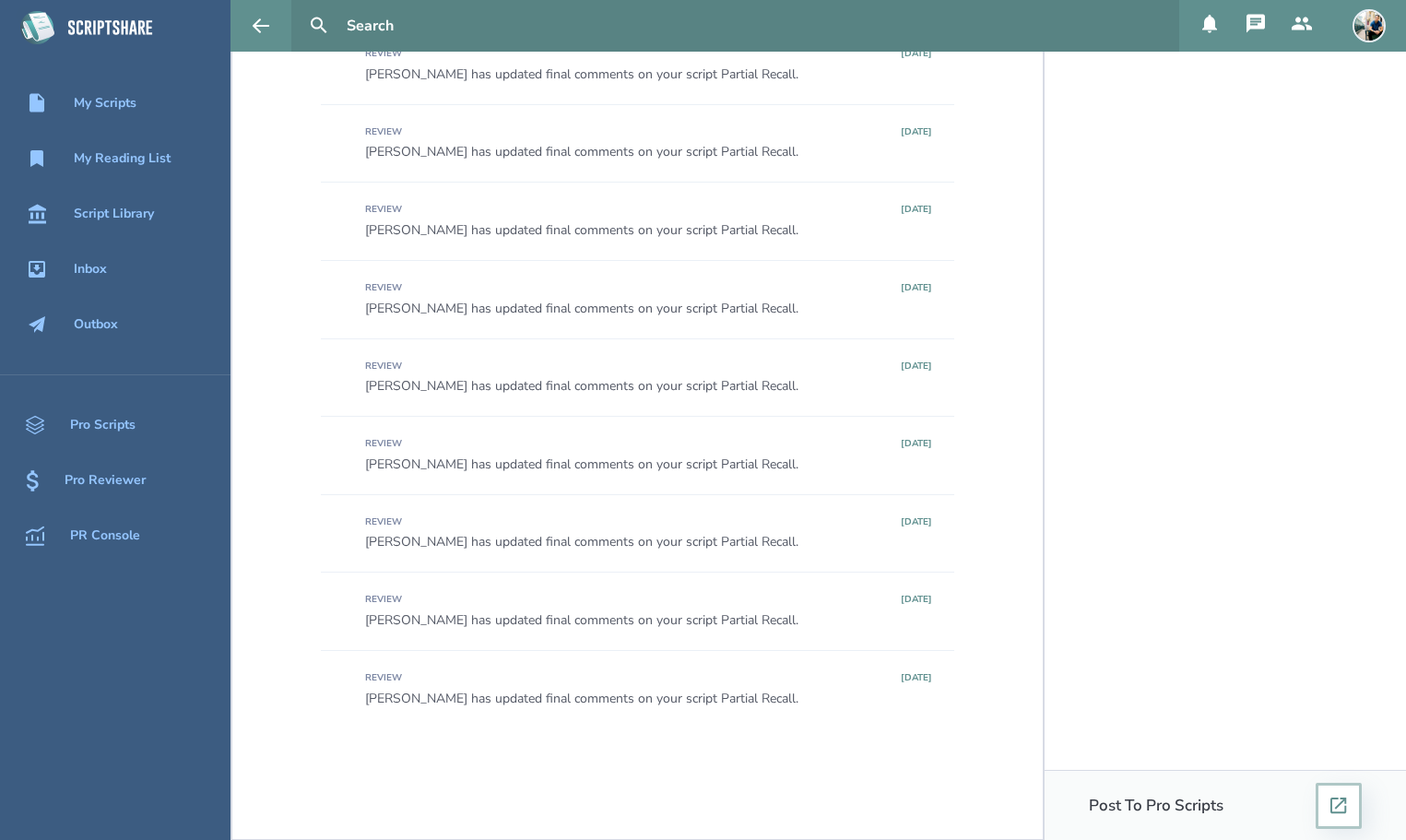
click at [1328, 805] on button at bounding box center [1339, 805] width 46 height 46
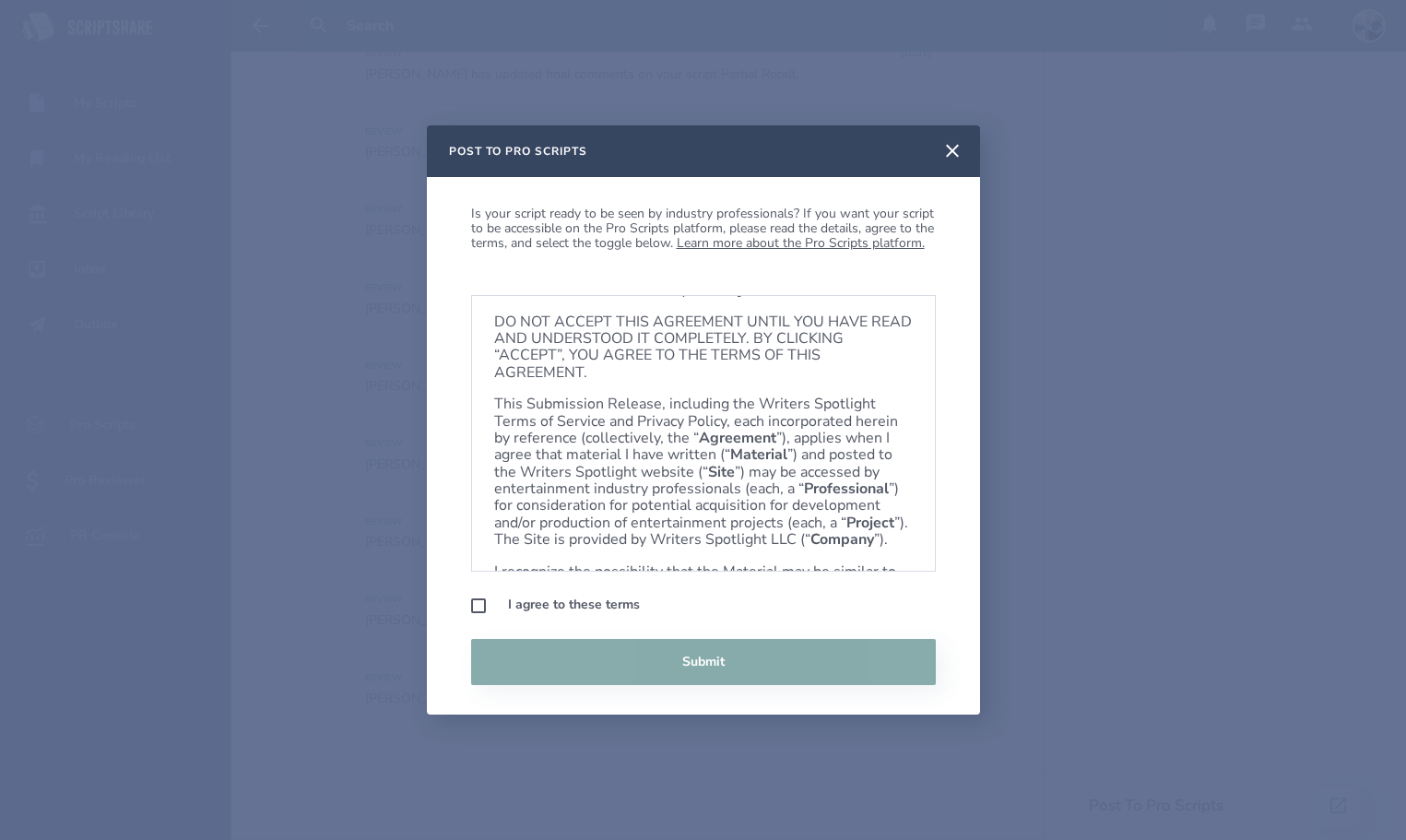
scroll to position [0, 0]
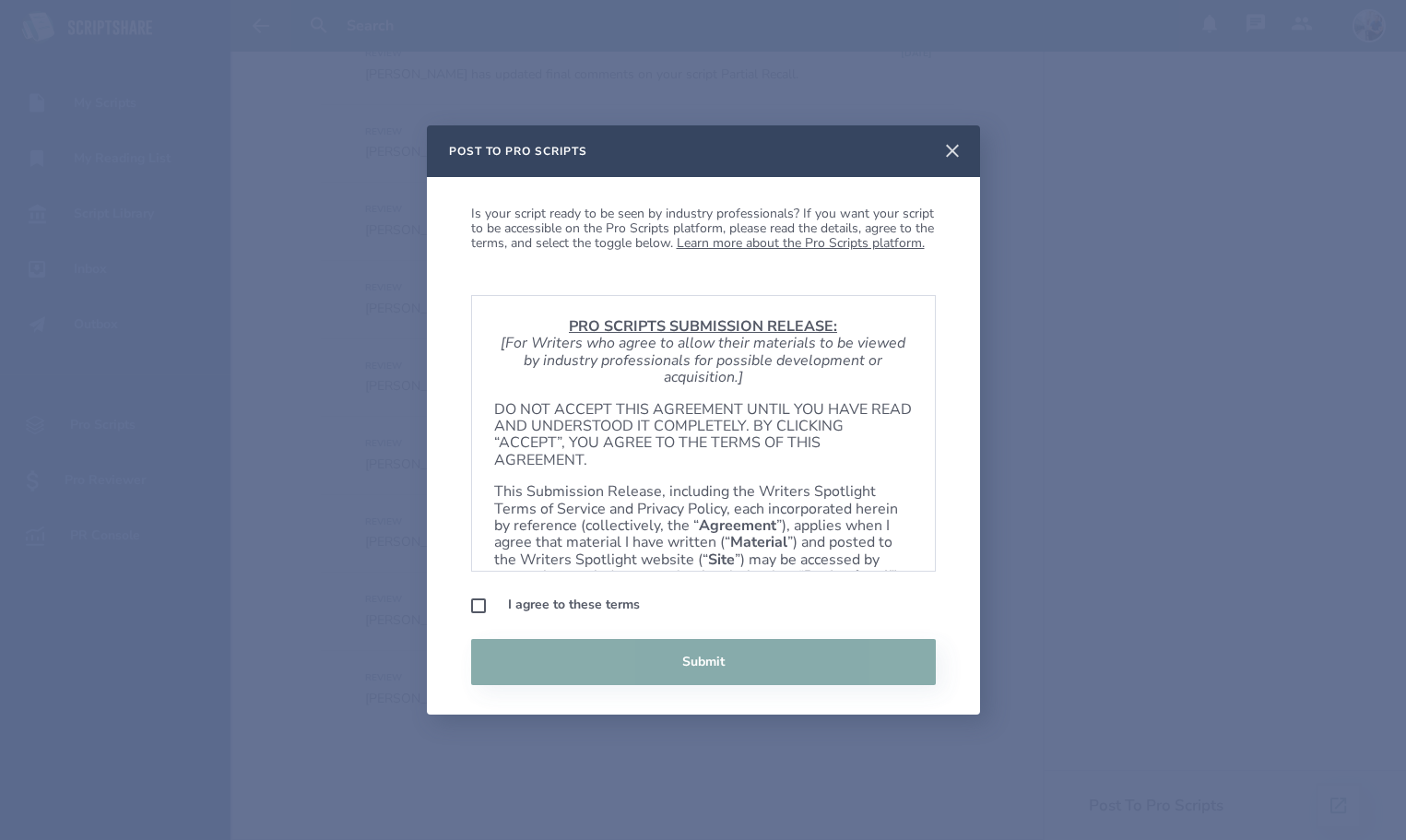
click at [953, 152] on icon at bounding box center [951, 151] width 12 height 12
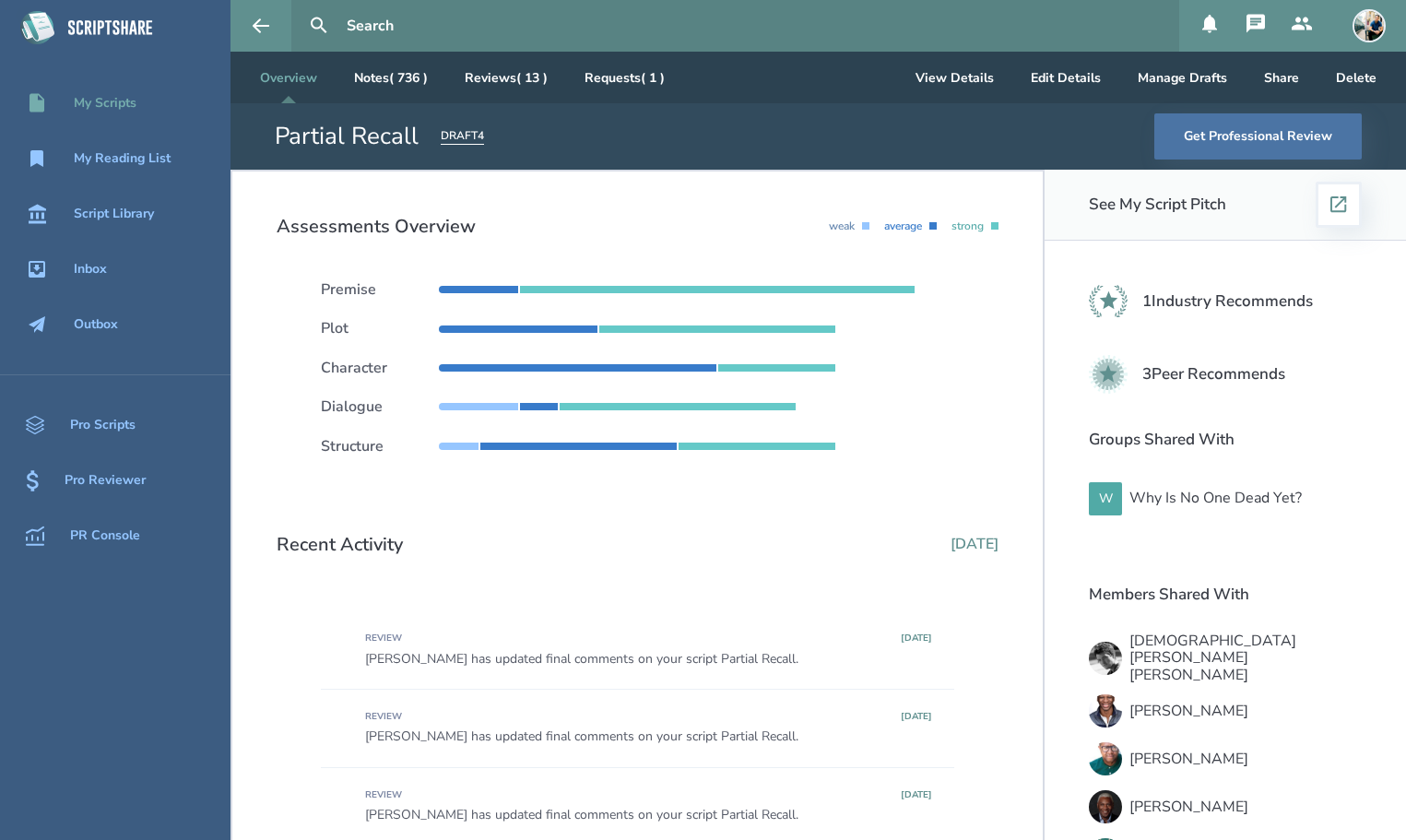
click at [78, 109] on div "My Scripts" at bounding box center [105, 103] width 62 height 14
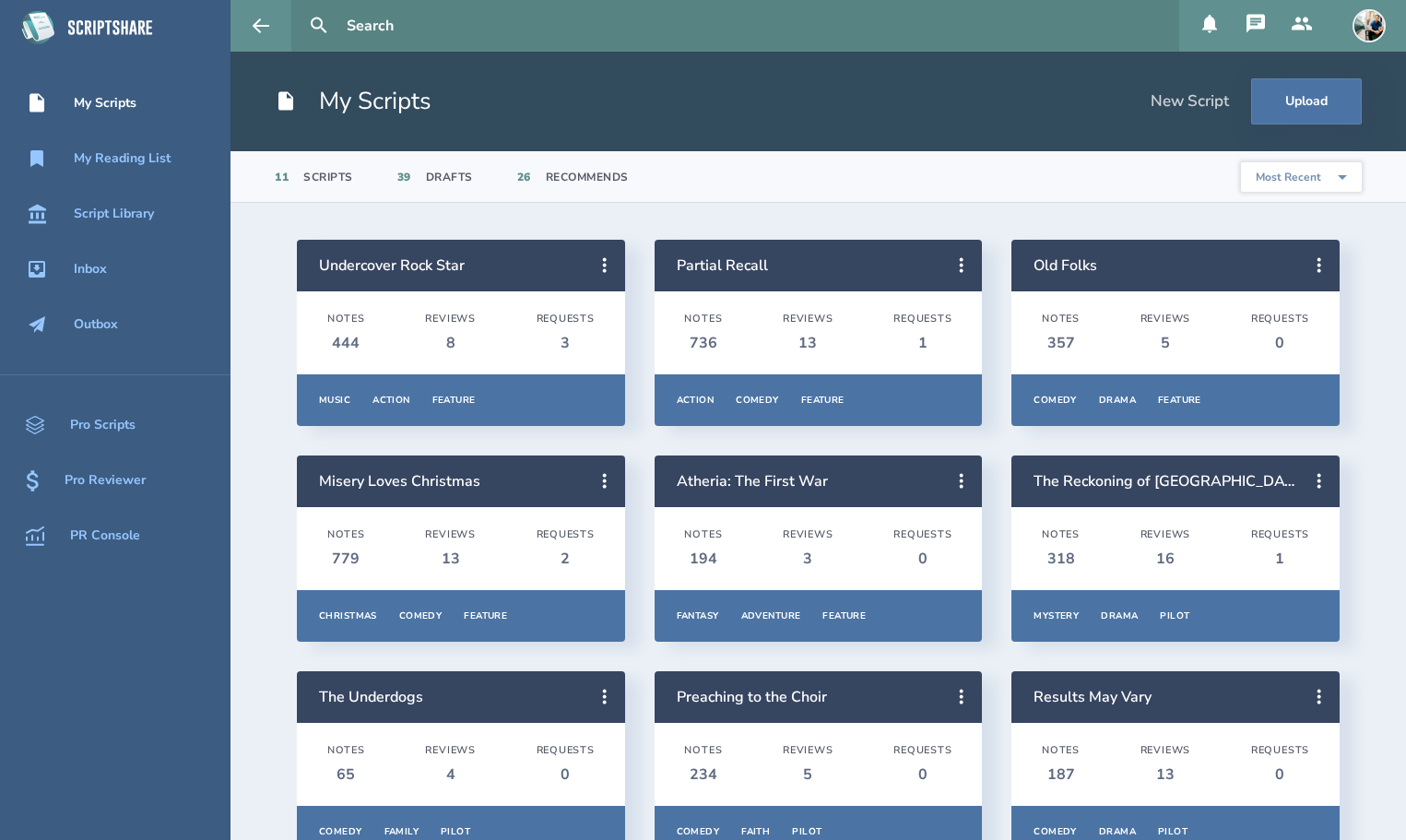
click at [365, 29] on input "text" at bounding box center [756, 26] width 832 height 52
